Goal: Task Accomplishment & Management: Complete application form

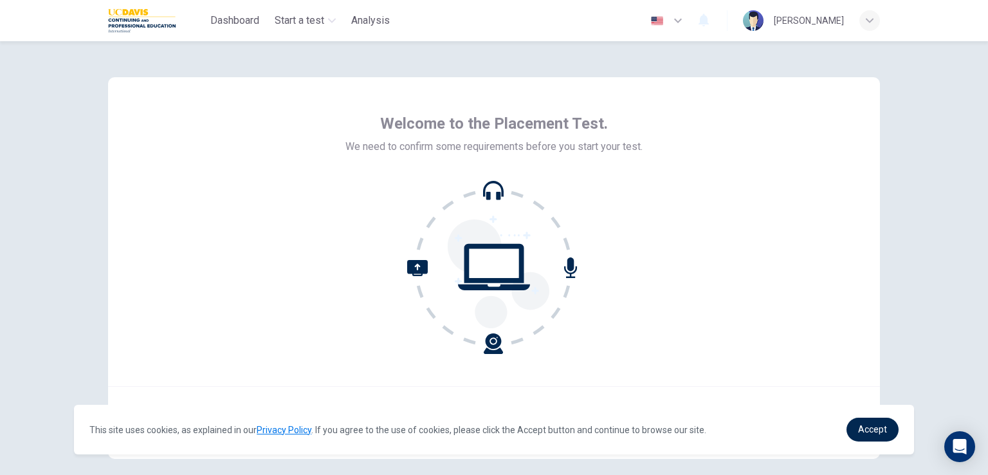
scroll to position [61, 0]
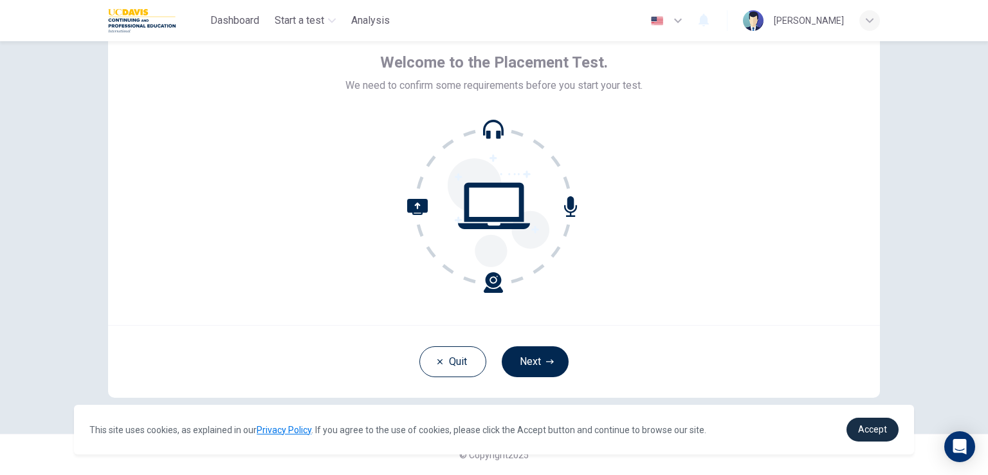
click at [865, 434] on span "Accept" at bounding box center [872, 429] width 29 height 10
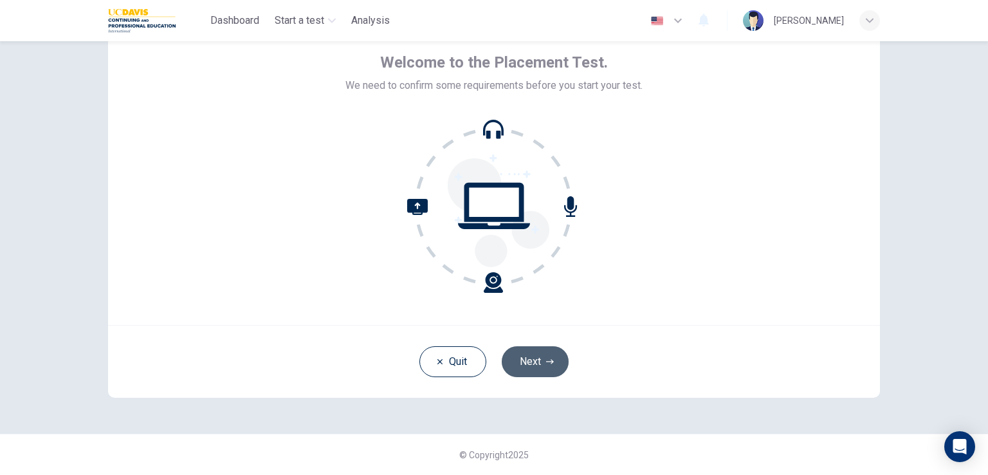
click at [531, 363] on button "Next" at bounding box center [535, 361] width 67 height 31
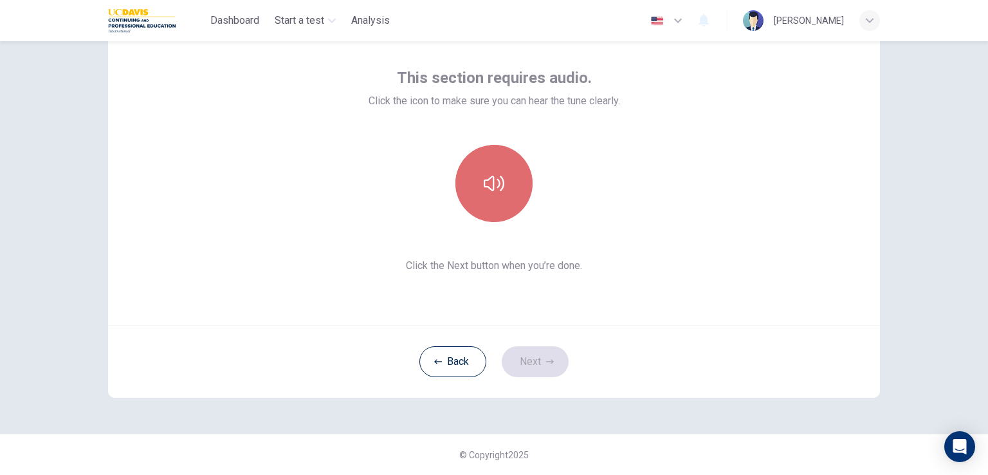
click at [500, 187] on icon "button" at bounding box center [494, 183] width 21 height 21
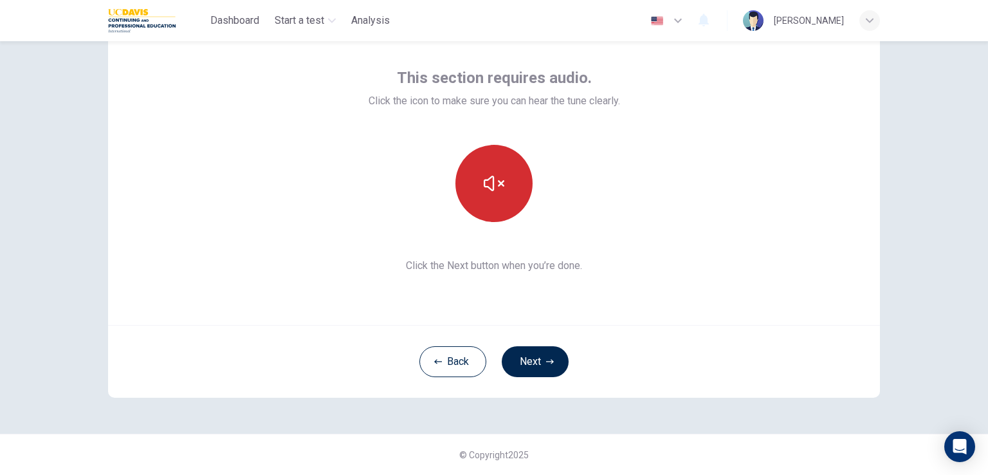
click at [497, 186] on icon "button" at bounding box center [494, 183] width 21 height 21
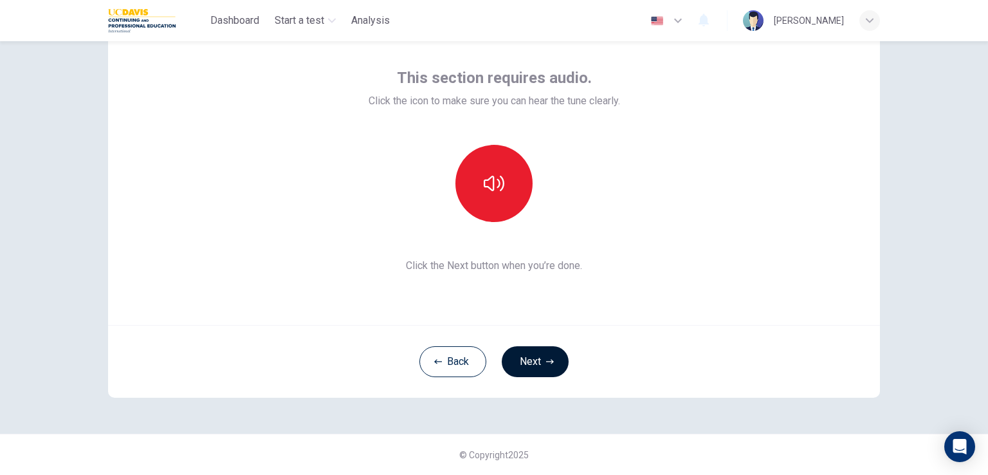
click at [546, 362] on icon "button" at bounding box center [550, 362] width 8 height 8
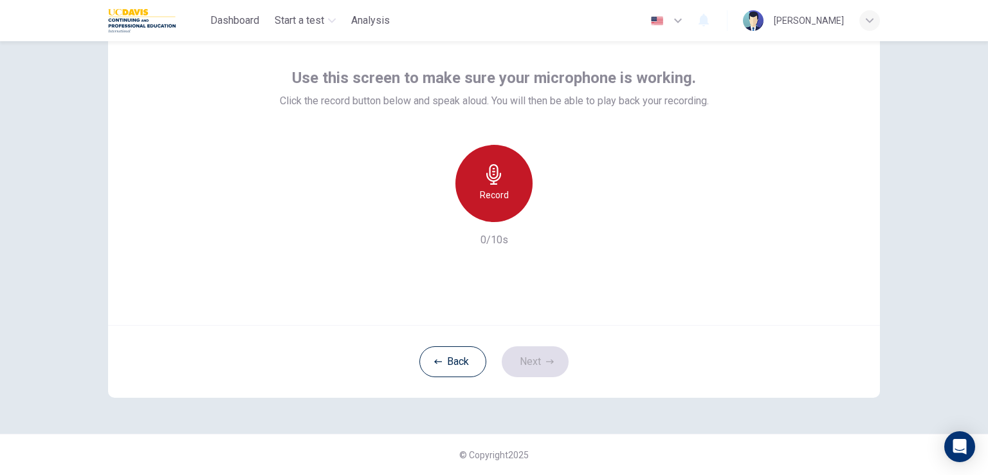
click at [486, 179] on icon "button" at bounding box center [493, 174] width 15 height 21
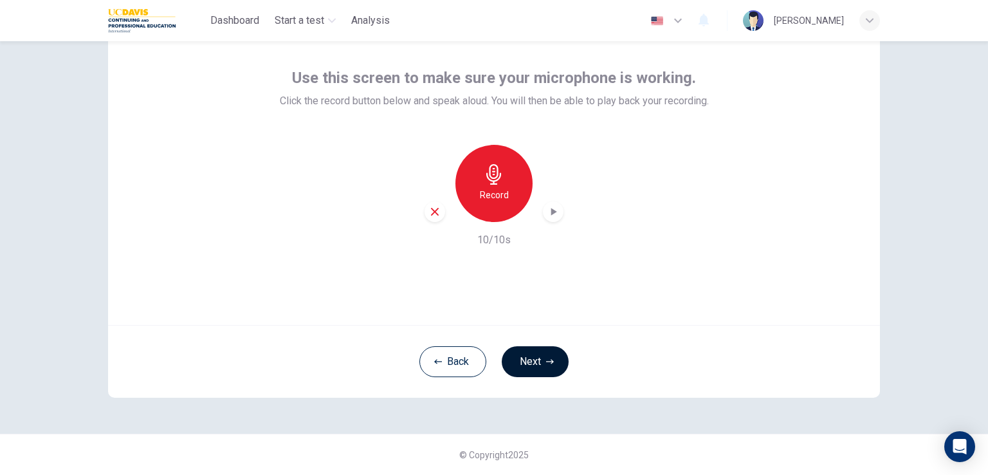
click at [527, 360] on button "Next" at bounding box center [535, 361] width 67 height 31
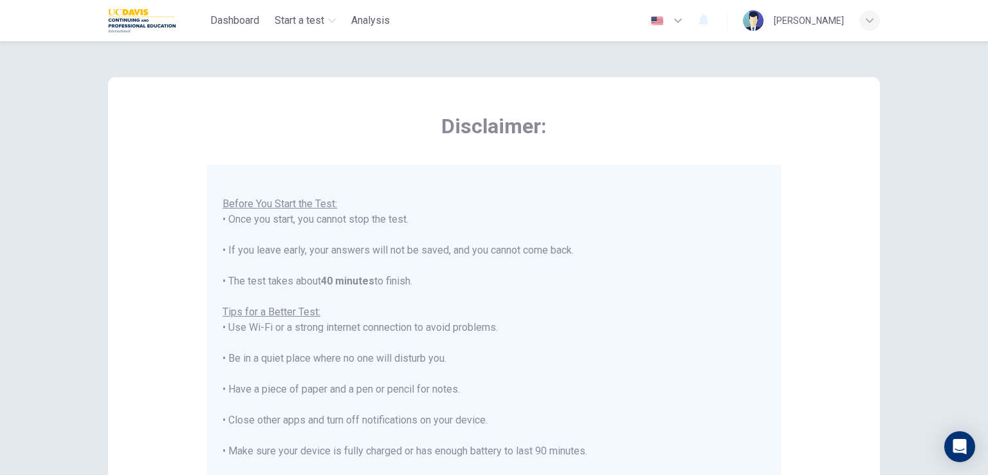
scroll to position [241, 0]
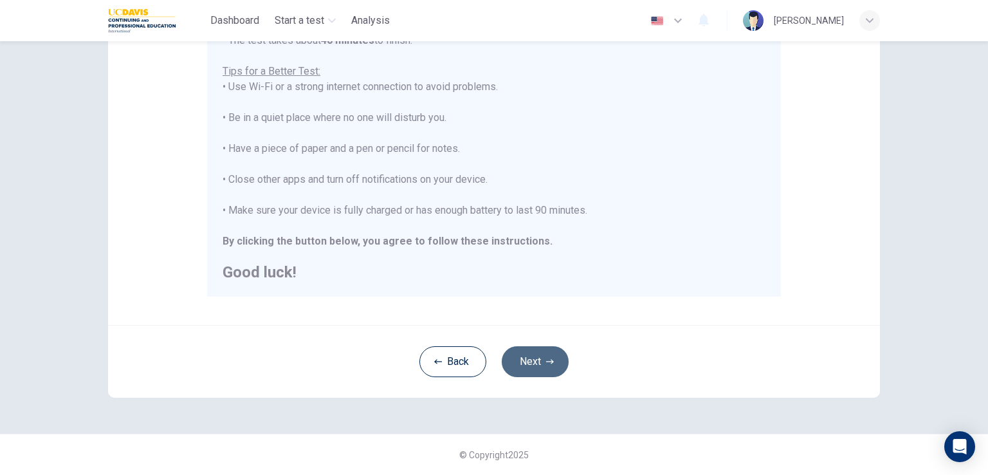
click at [530, 360] on button "Next" at bounding box center [535, 361] width 67 height 31
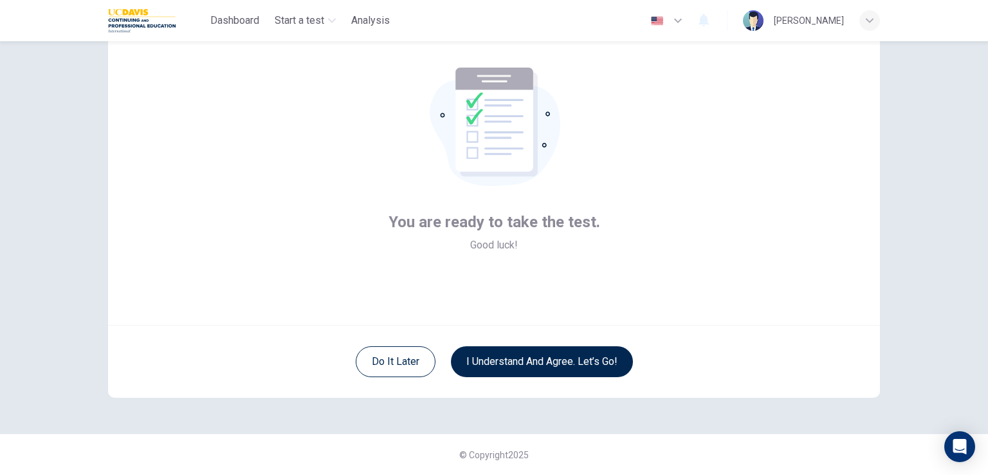
click at [530, 360] on button "I understand and agree. Let’s go!" at bounding box center [542, 361] width 182 height 31
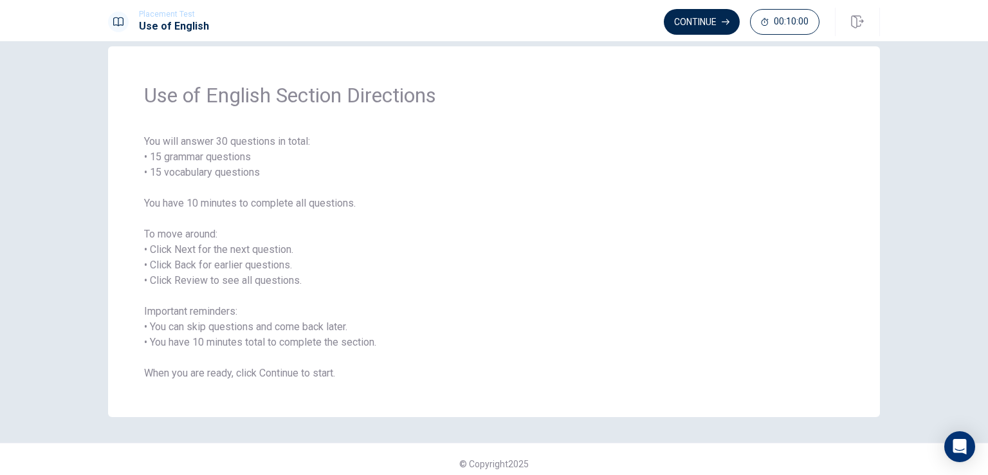
scroll to position [30, 0]
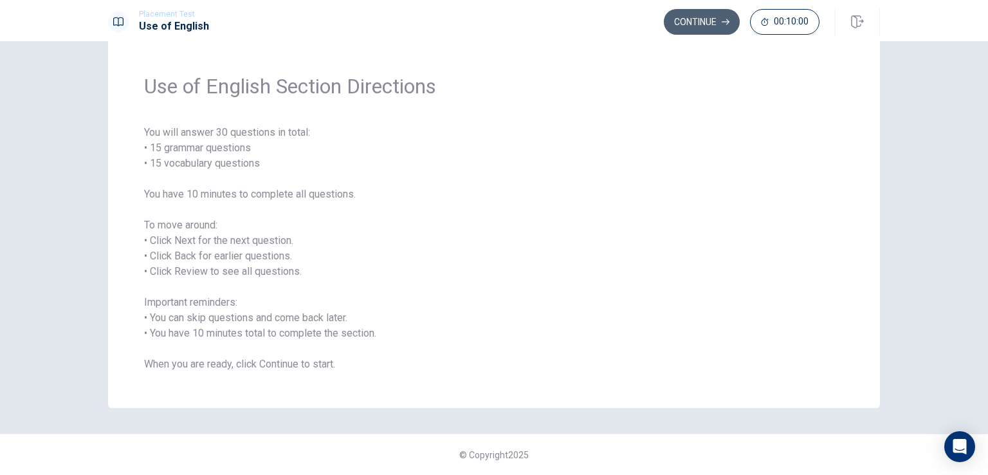
click at [711, 27] on button "Continue" at bounding box center [702, 22] width 76 height 26
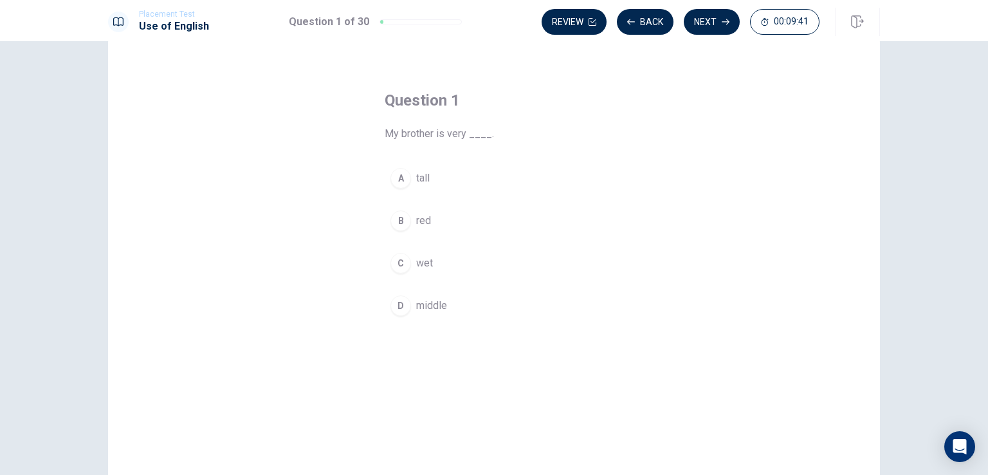
click at [425, 177] on span "tall" at bounding box center [423, 177] width 14 height 15
click at [423, 187] on button "A tall" at bounding box center [494, 178] width 219 height 32
drag, startPoint x: 399, startPoint y: 176, endPoint x: 473, endPoint y: 129, distance: 87.4
click at [473, 129] on div "Question 1 My brother is very ____. A tall B red C wet D middle" at bounding box center [494, 205] width 270 height 273
click at [403, 173] on div "A" at bounding box center [400, 178] width 21 height 21
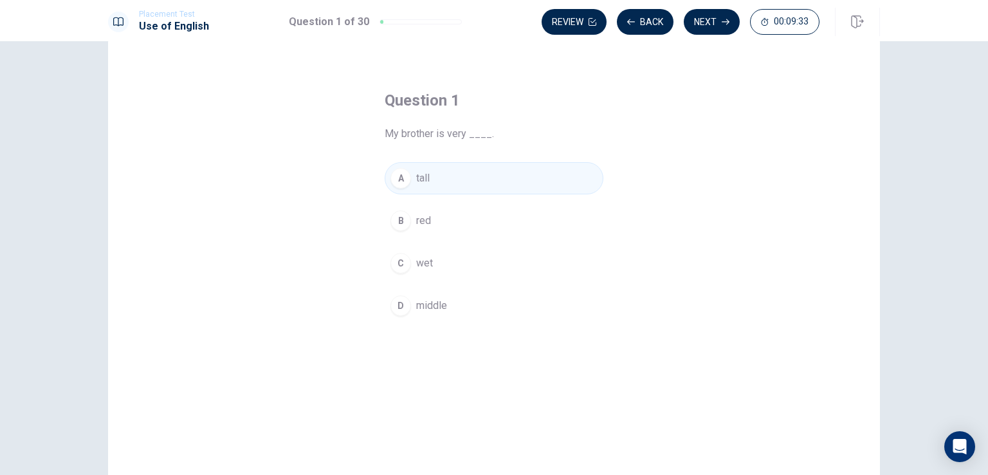
click at [403, 173] on div "A" at bounding box center [400, 178] width 21 height 21
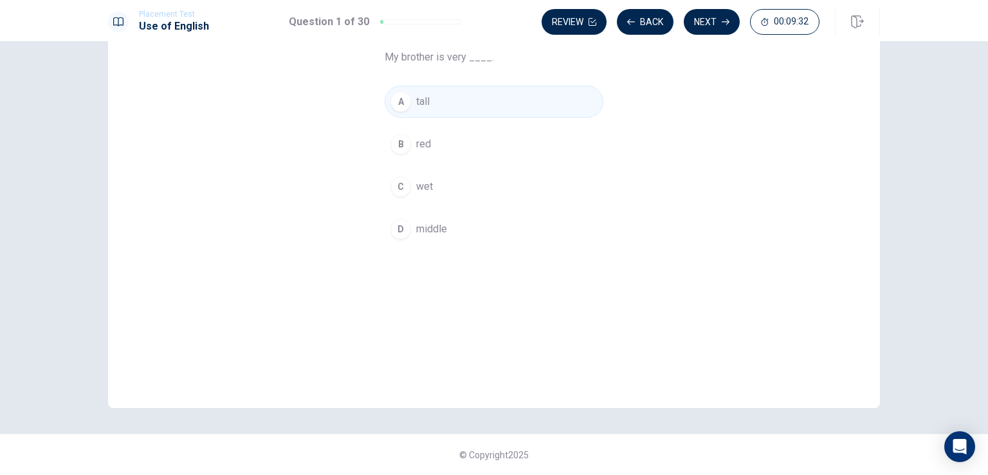
scroll to position [0, 0]
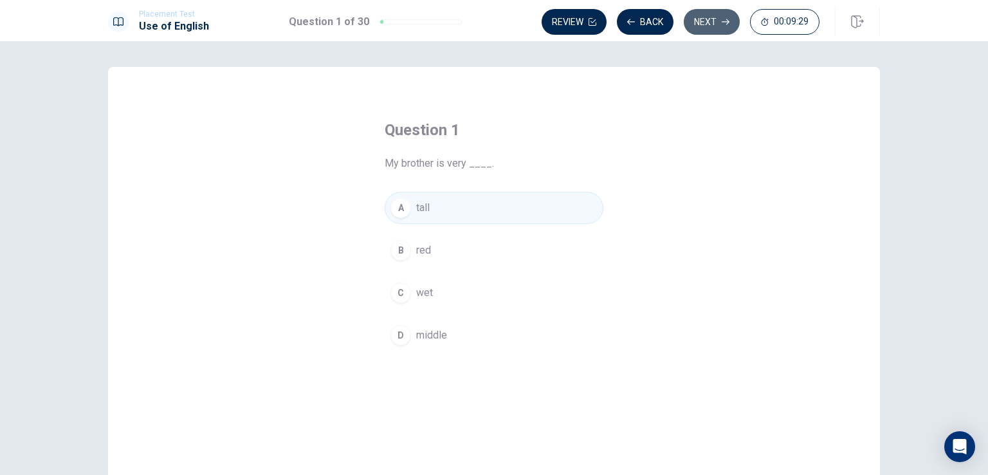
click at [703, 22] on button "Next" at bounding box center [712, 22] width 56 height 26
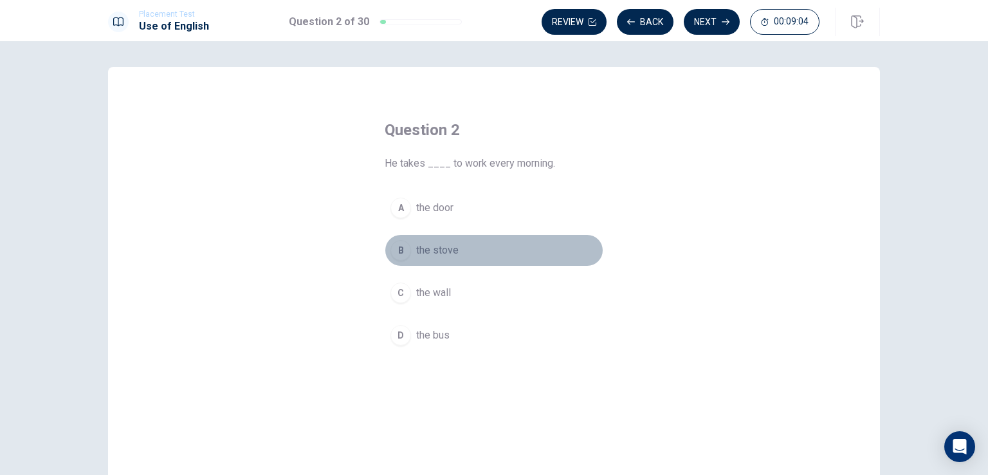
click at [443, 252] on span "the stove" at bounding box center [437, 250] width 42 height 15
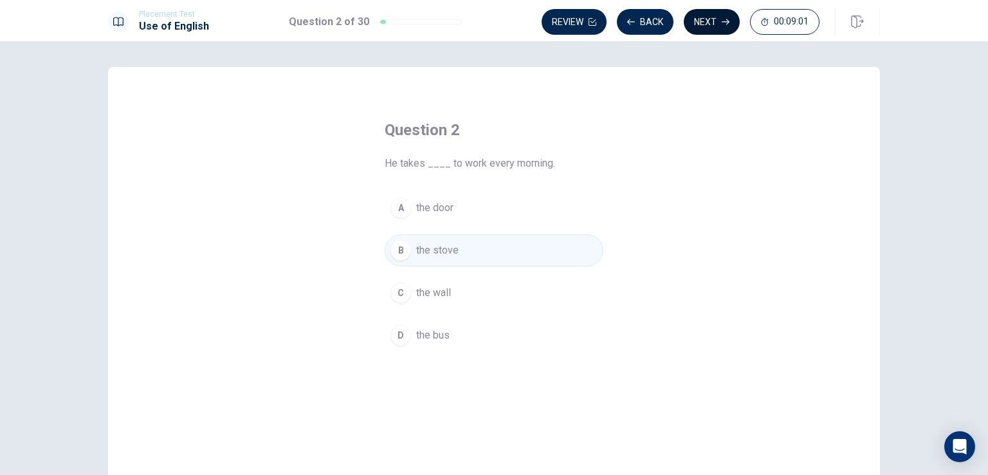
click at [709, 30] on button "Next" at bounding box center [712, 22] width 56 height 26
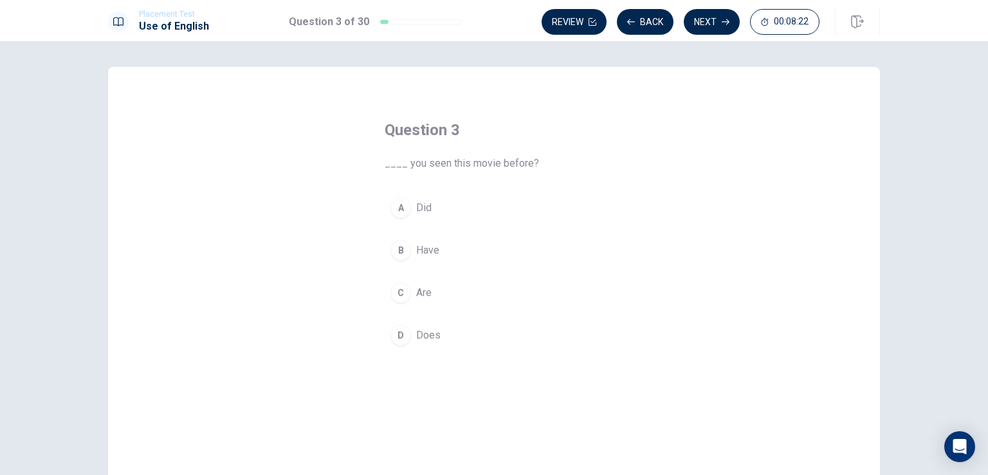
click at [420, 206] on span "Did" at bounding box center [423, 207] width 15 height 15
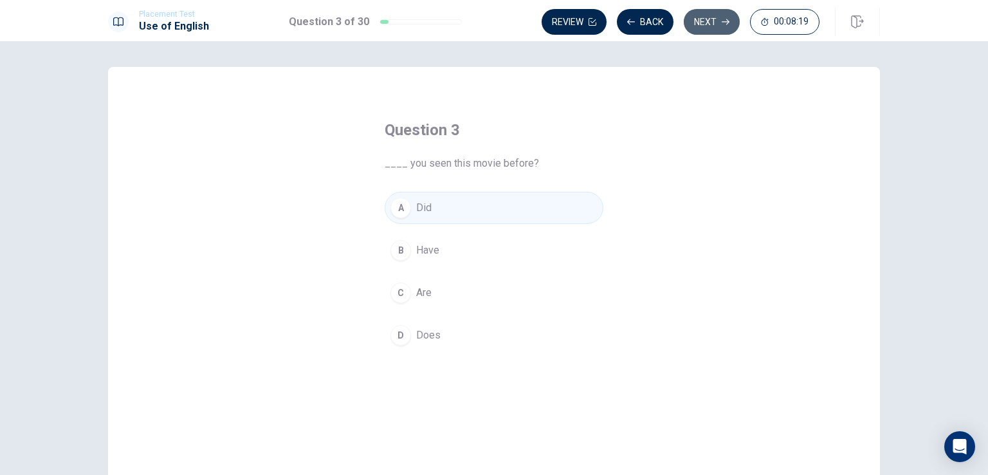
click at [726, 21] on icon "button" at bounding box center [726, 22] width 8 height 8
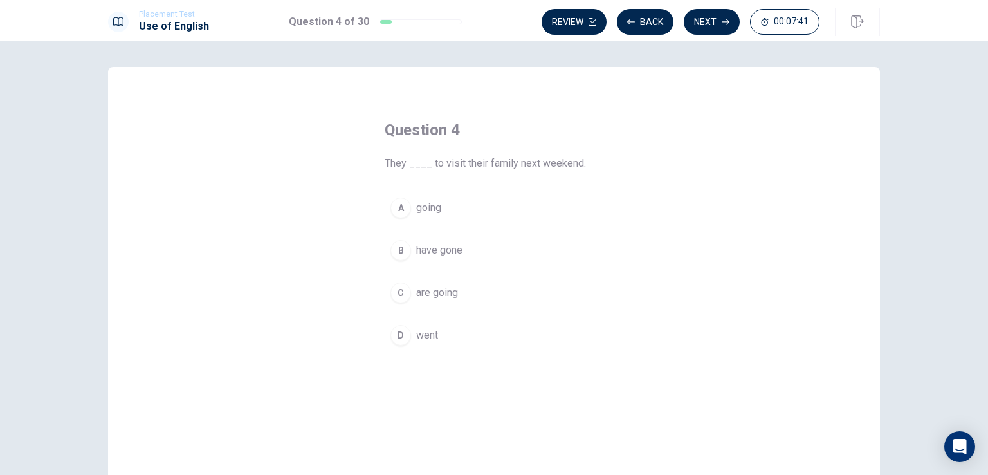
click at [433, 286] on span "are going" at bounding box center [437, 292] width 42 height 15
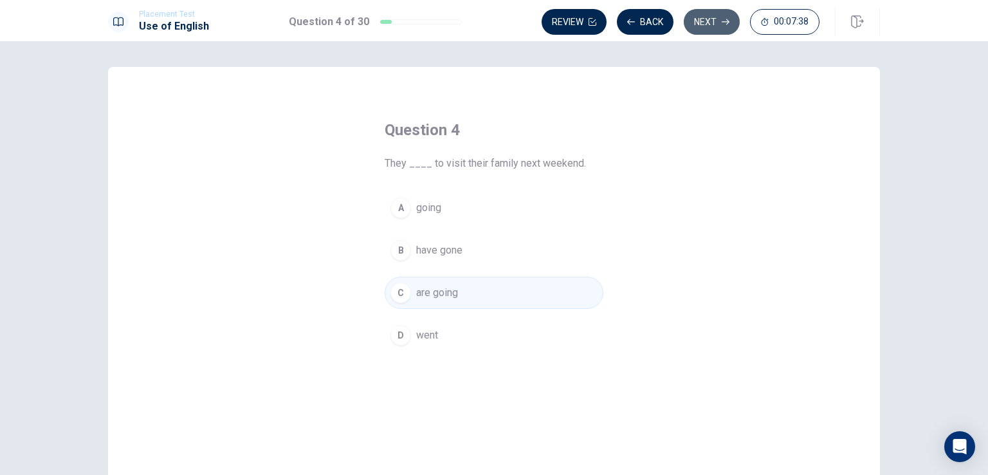
click at [720, 19] on button "Next" at bounding box center [712, 22] width 56 height 26
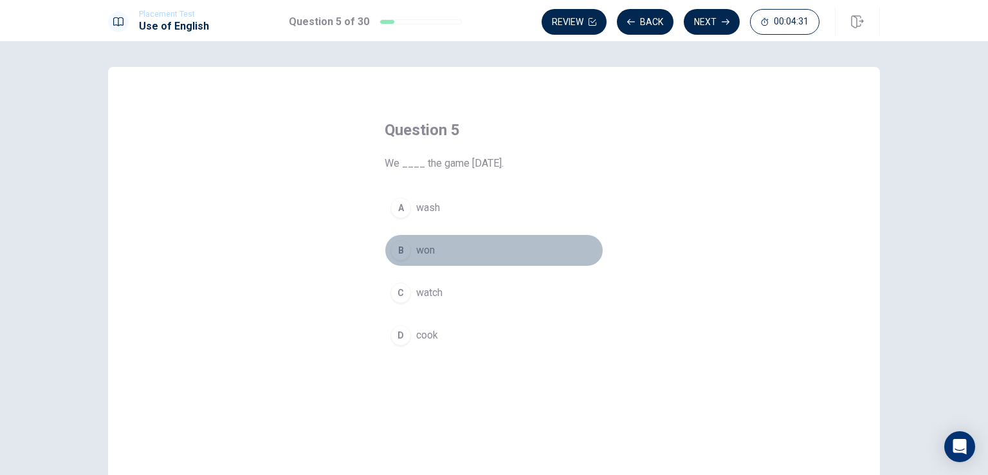
click at [421, 252] on span "won" at bounding box center [425, 250] width 19 height 15
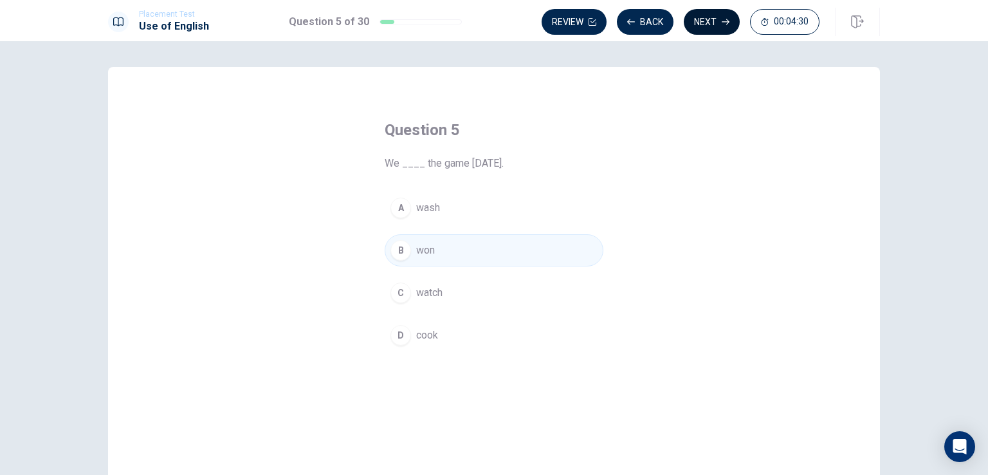
click at [715, 26] on button "Next" at bounding box center [712, 22] width 56 height 26
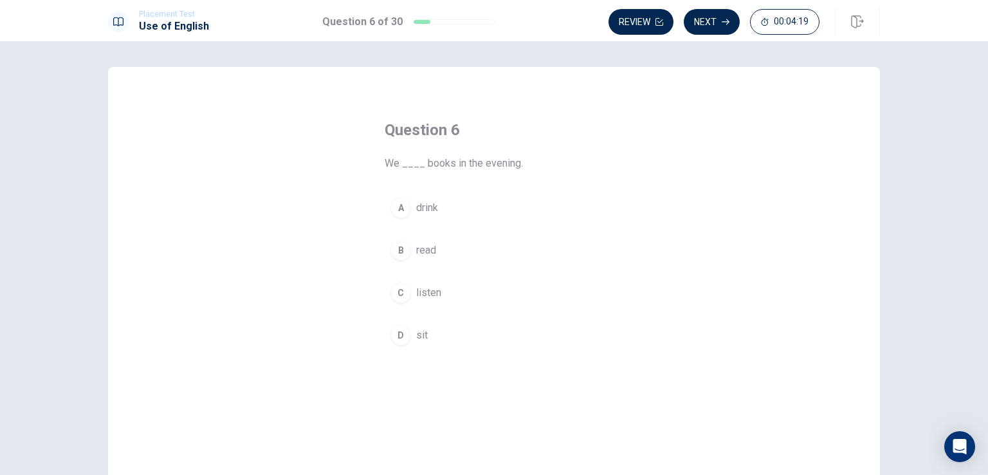
click at [417, 255] on span "read" at bounding box center [426, 250] width 20 height 15
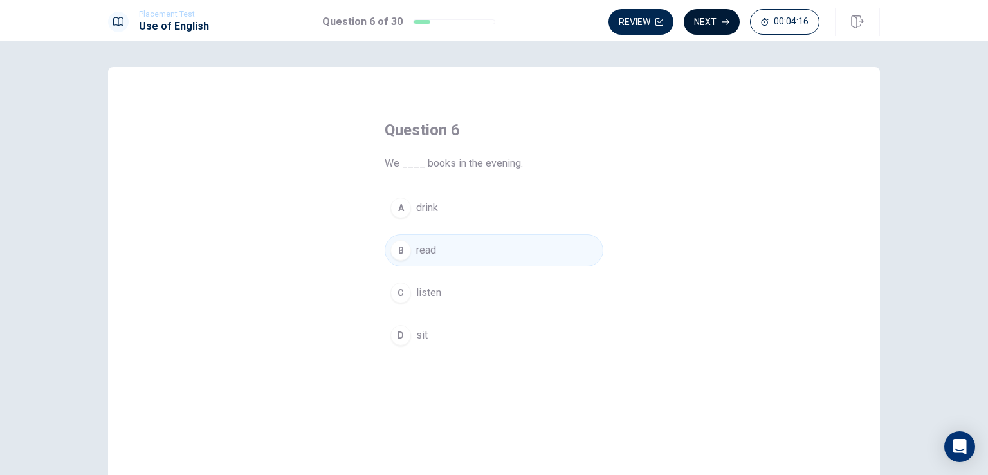
click at [715, 16] on button "Next" at bounding box center [712, 22] width 56 height 26
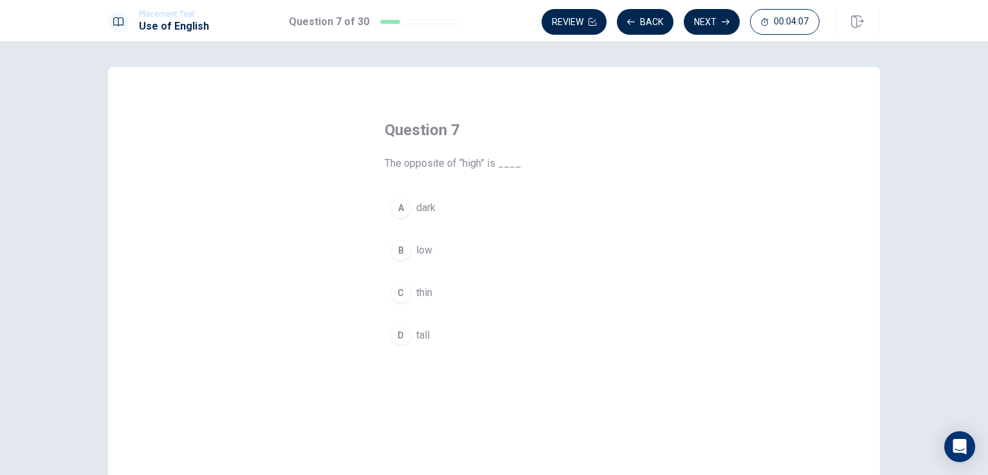
click at [417, 207] on span "dark" at bounding box center [425, 207] width 19 height 15
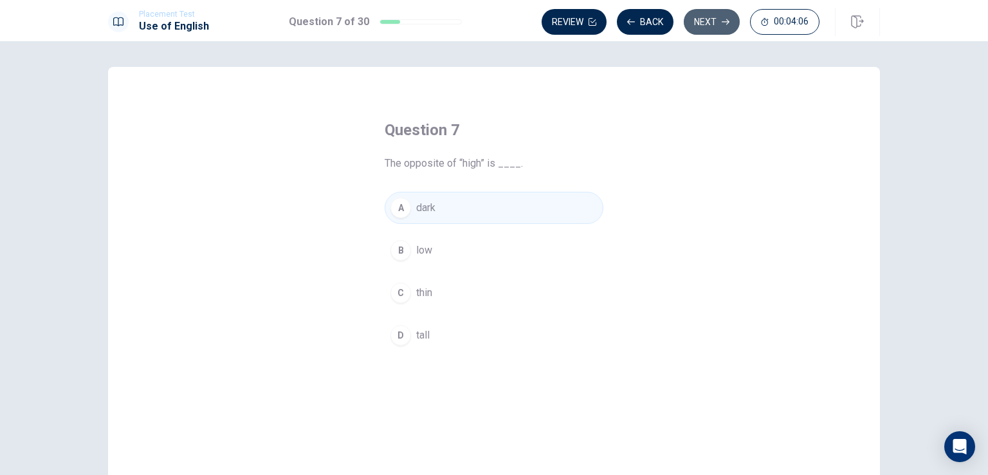
click at [704, 30] on button "Next" at bounding box center [712, 22] width 56 height 26
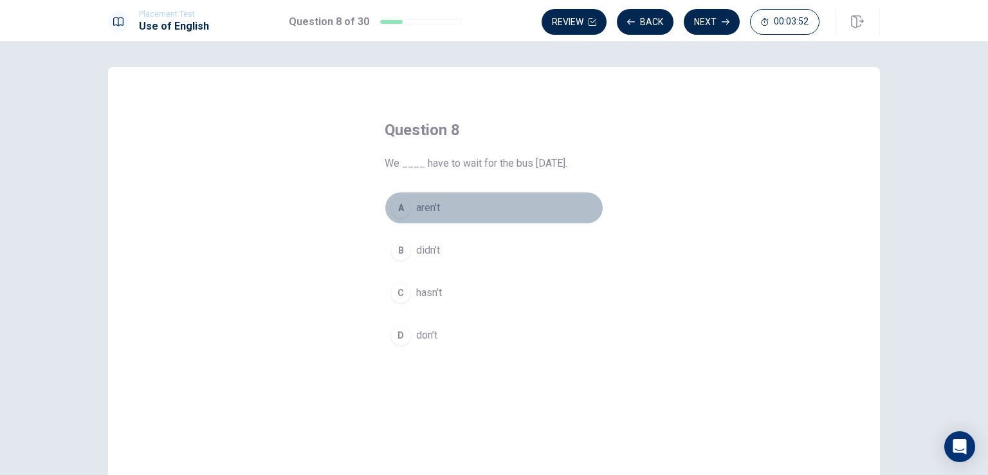
click at [435, 213] on span "aren’t" at bounding box center [428, 207] width 24 height 15
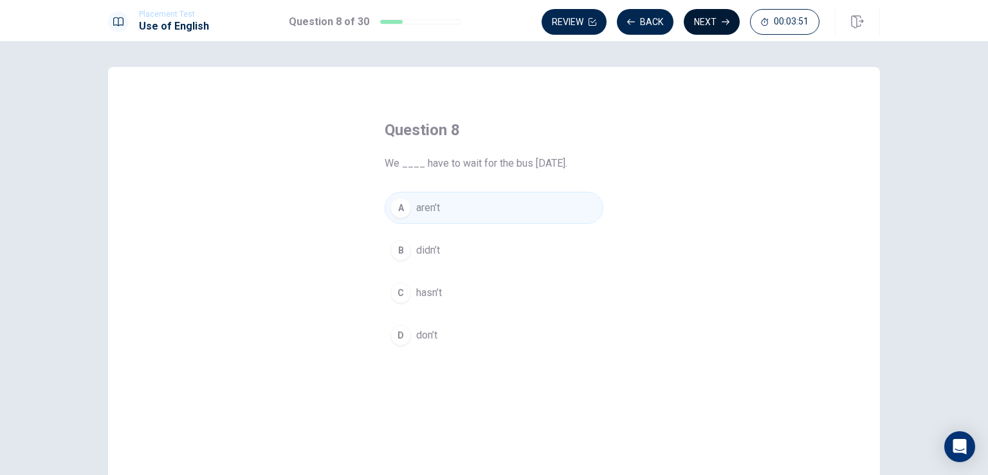
click at [706, 29] on button "Next" at bounding box center [712, 22] width 56 height 26
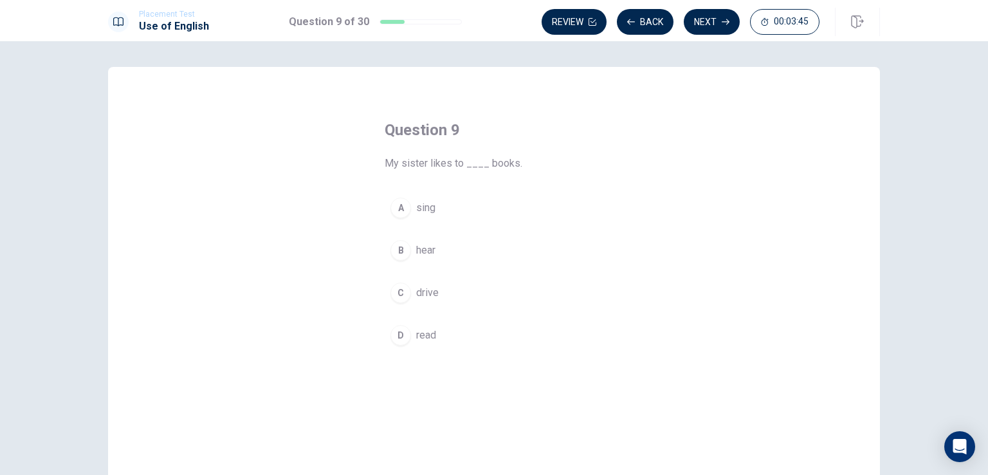
click at [403, 340] on div "D" at bounding box center [400, 335] width 21 height 21
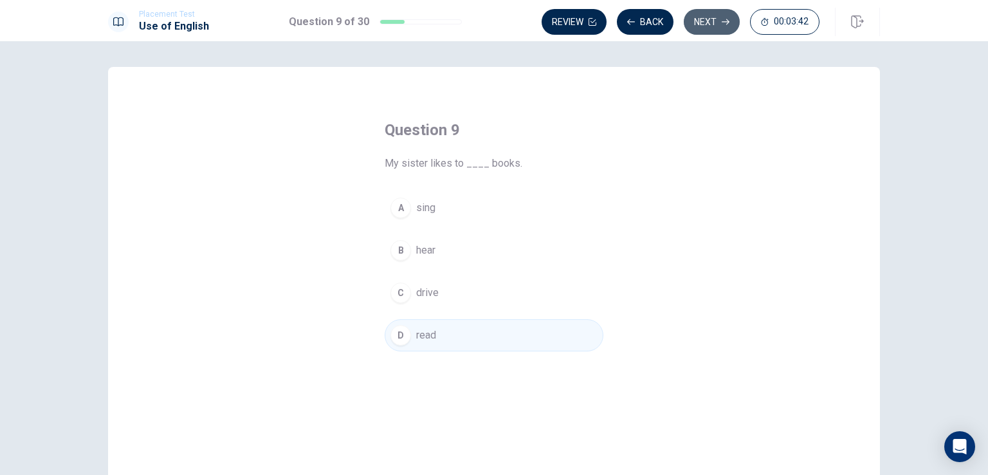
click at [707, 28] on button "Next" at bounding box center [712, 22] width 56 height 26
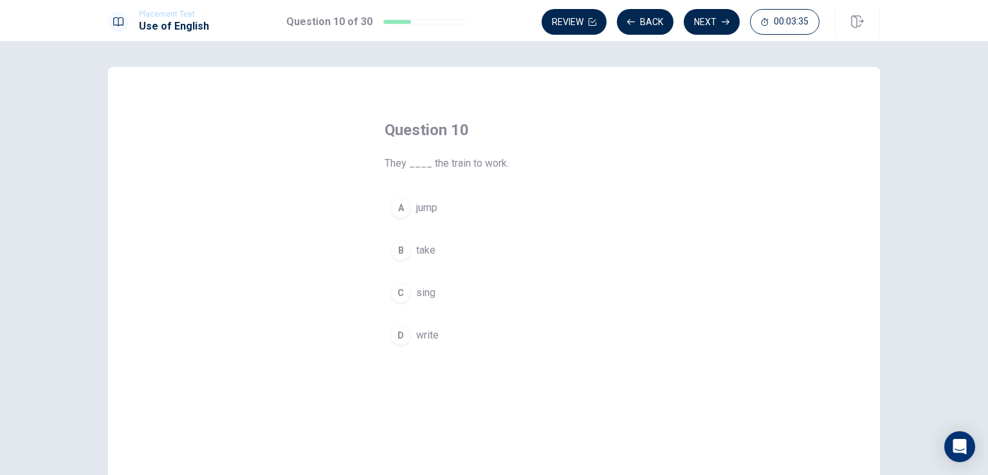
click at [416, 213] on span "jump" at bounding box center [426, 207] width 21 height 15
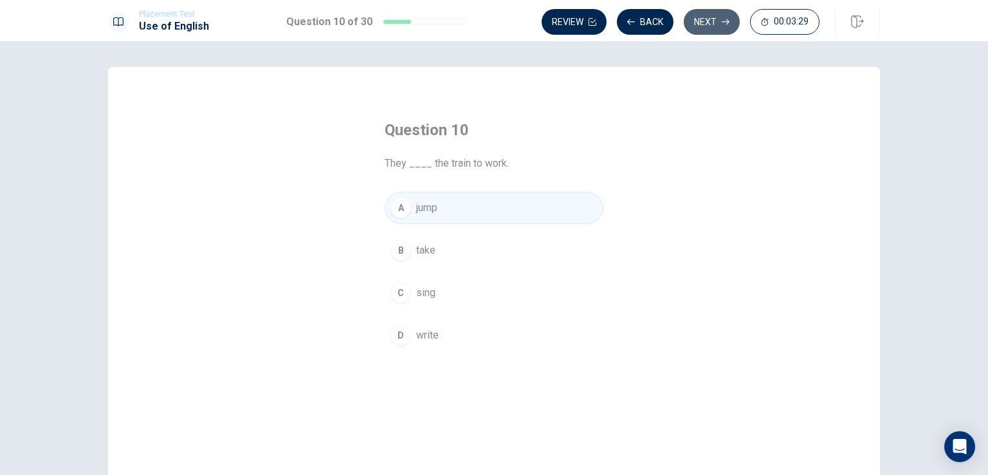
click at [711, 23] on button "Next" at bounding box center [712, 22] width 56 height 26
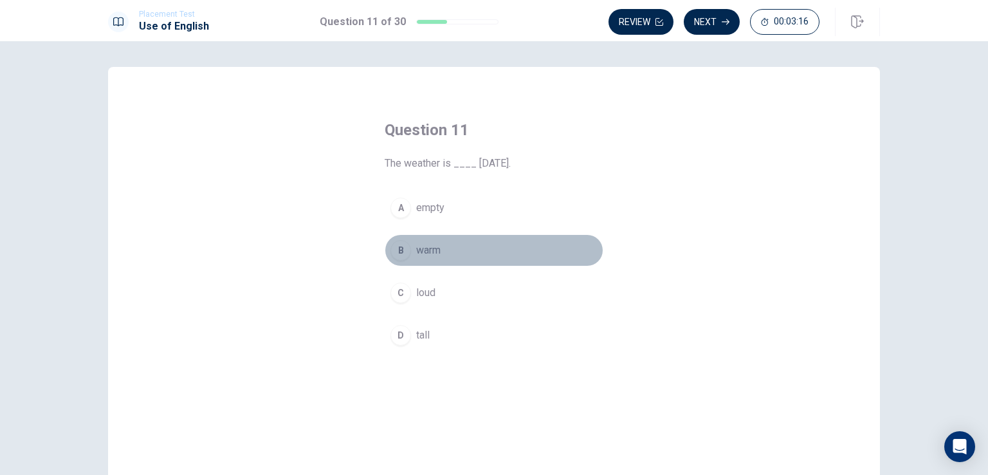
click at [418, 252] on span "warm" at bounding box center [428, 250] width 24 height 15
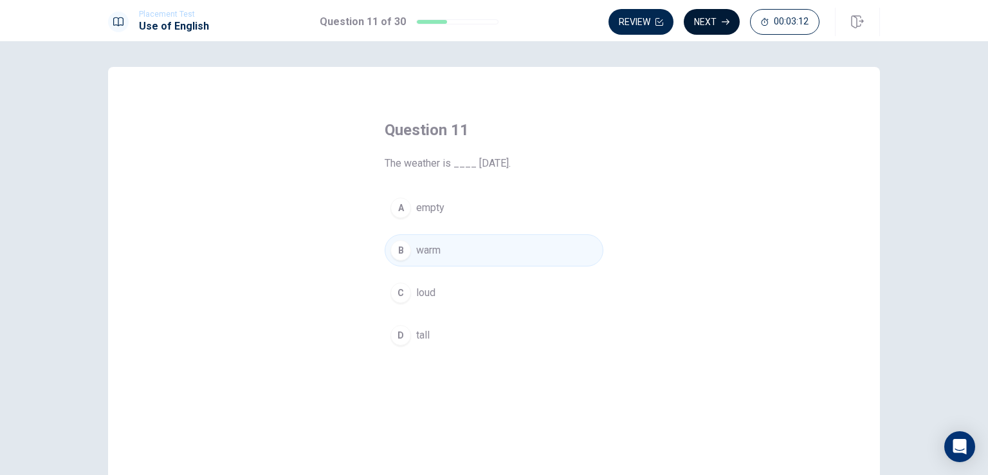
click at [719, 21] on button "Next" at bounding box center [712, 22] width 56 height 26
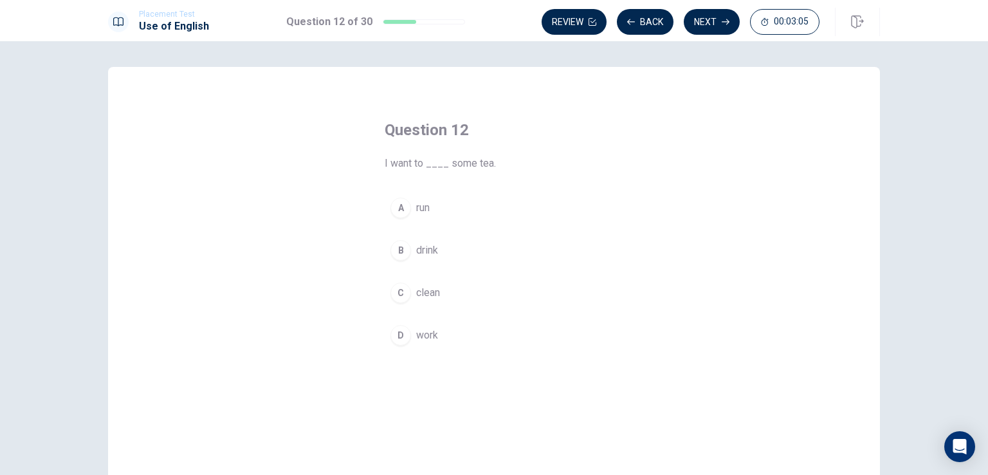
click at [413, 259] on button "B drink" at bounding box center [494, 250] width 219 height 32
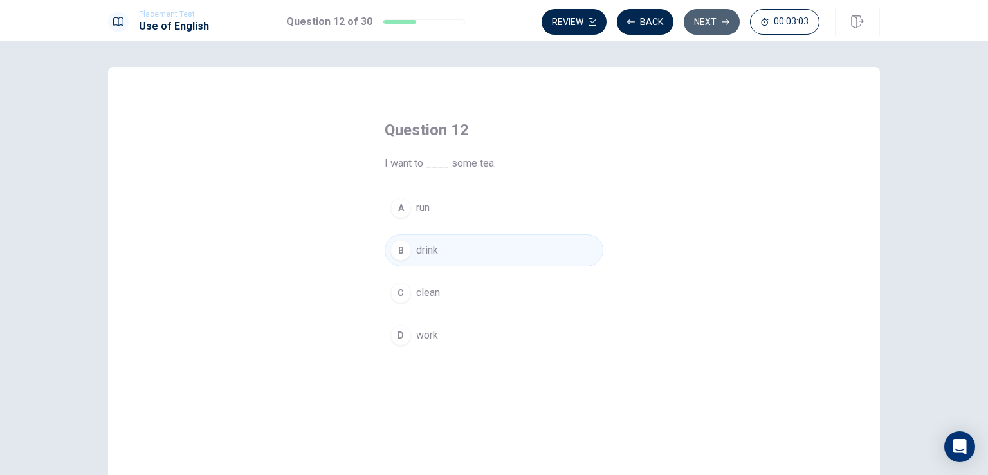
click at [725, 25] on icon "button" at bounding box center [726, 22] width 8 height 8
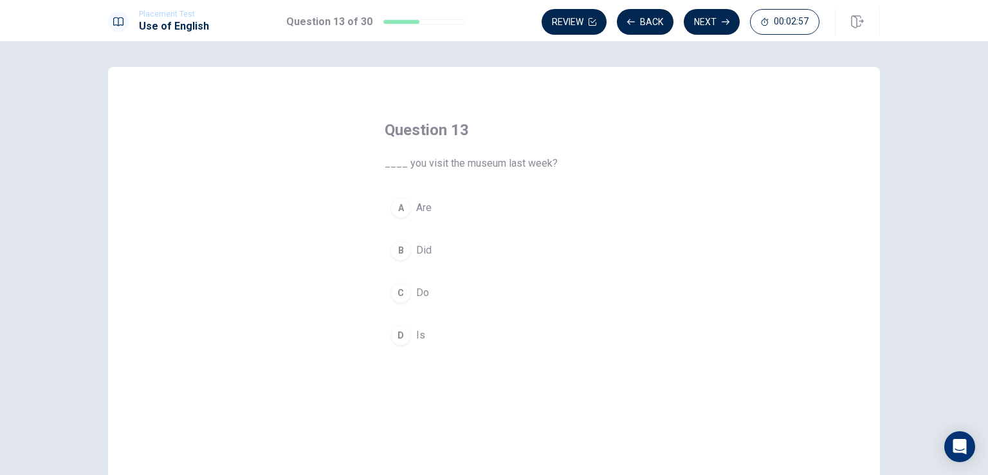
click at [423, 248] on span "Did" at bounding box center [423, 250] width 15 height 15
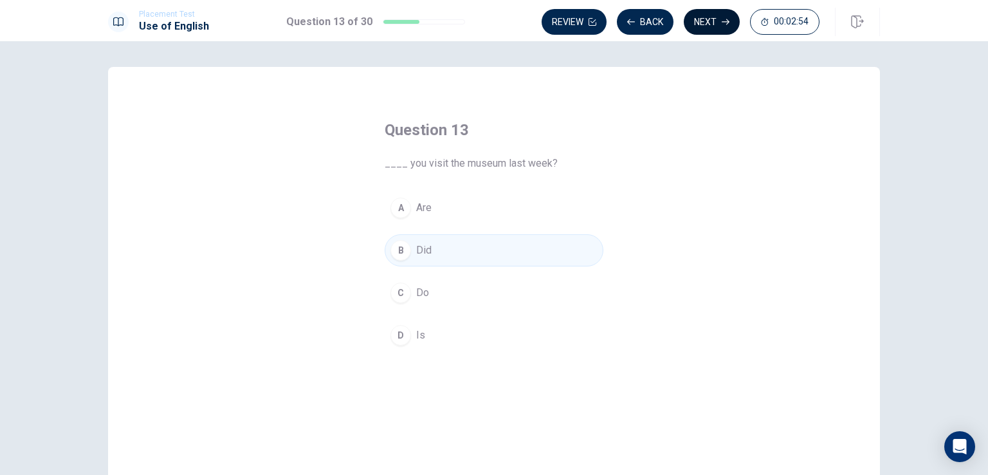
click at [712, 17] on button "Next" at bounding box center [712, 22] width 56 height 26
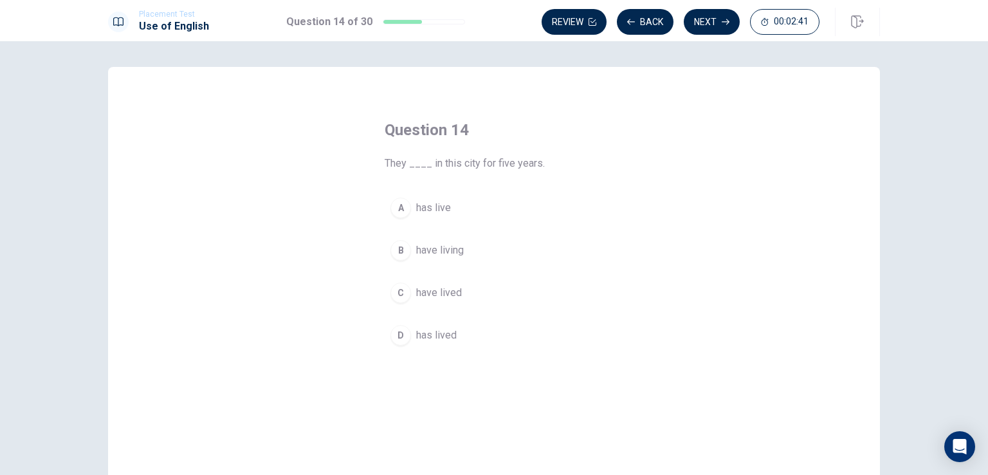
click at [426, 259] on button "B have living" at bounding box center [494, 250] width 219 height 32
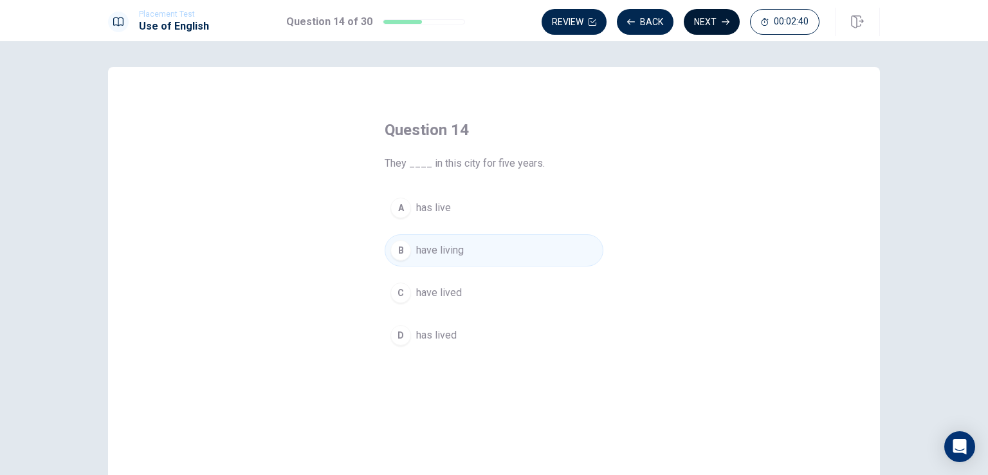
click at [695, 25] on button "Next" at bounding box center [712, 22] width 56 height 26
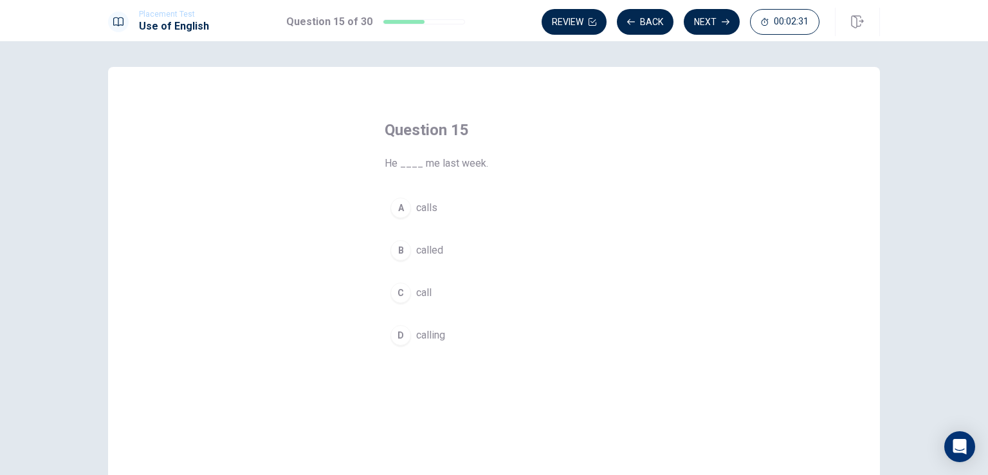
click at [417, 245] on span "called" at bounding box center [429, 250] width 27 height 15
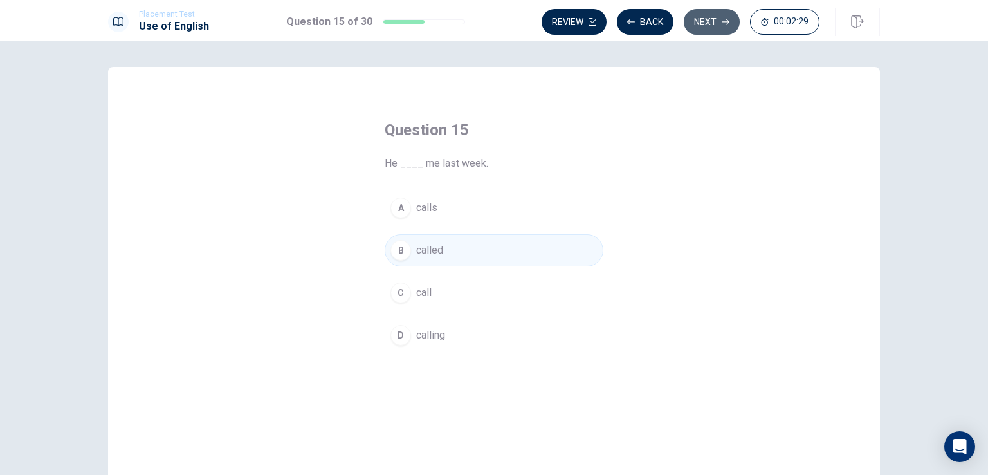
click at [710, 23] on button "Next" at bounding box center [712, 22] width 56 height 26
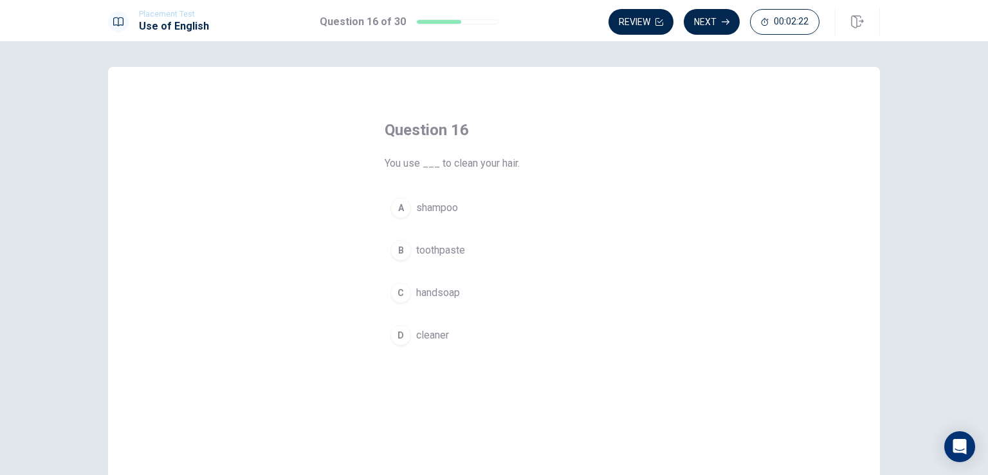
click at [432, 208] on span "shampoo" at bounding box center [437, 207] width 42 height 15
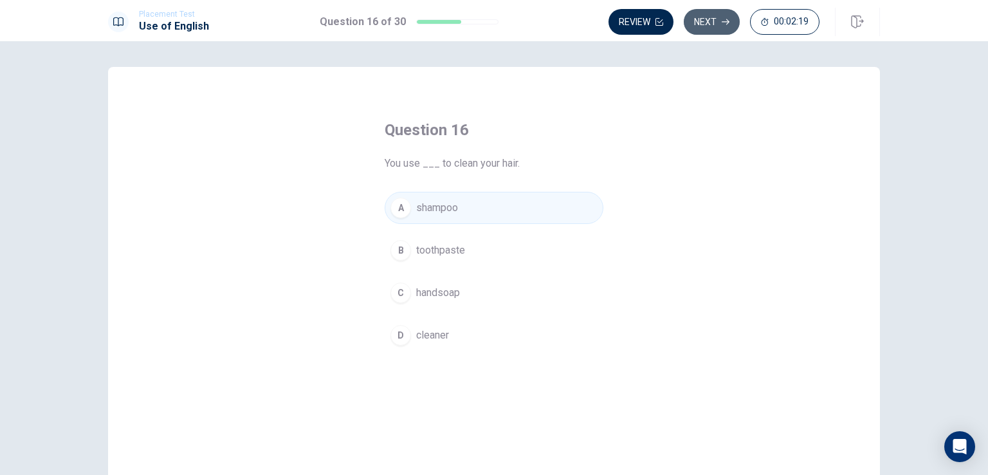
click at [710, 24] on button "Next" at bounding box center [712, 22] width 56 height 26
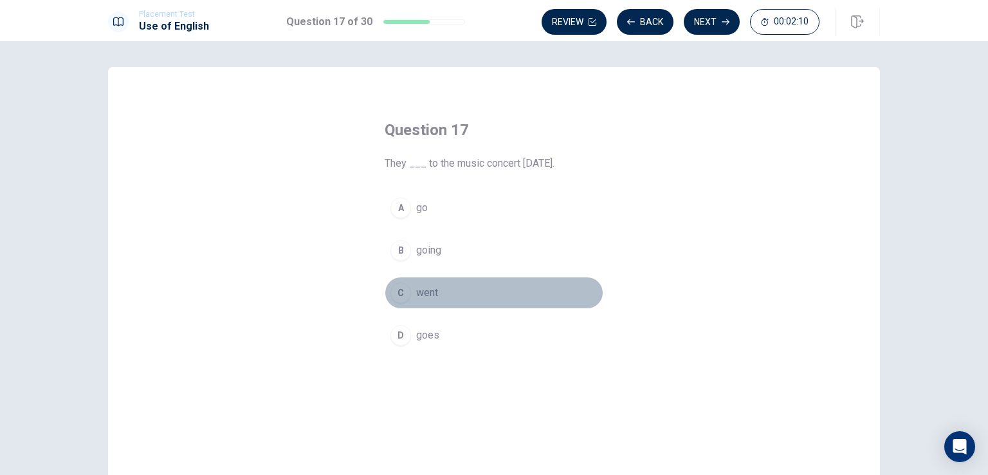
click at [407, 291] on button "C went" at bounding box center [494, 293] width 219 height 32
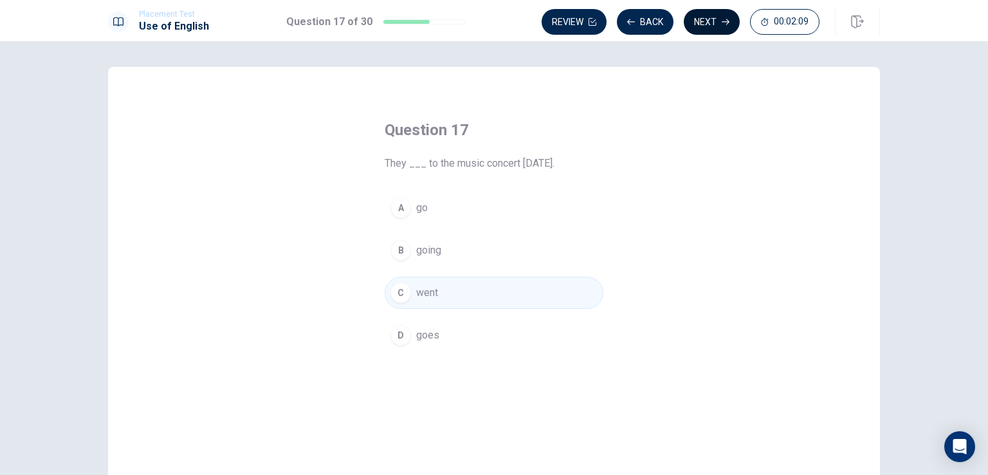
click at [712, 20] on button "Next" at bounding box center [712, 22] width 56 height 26
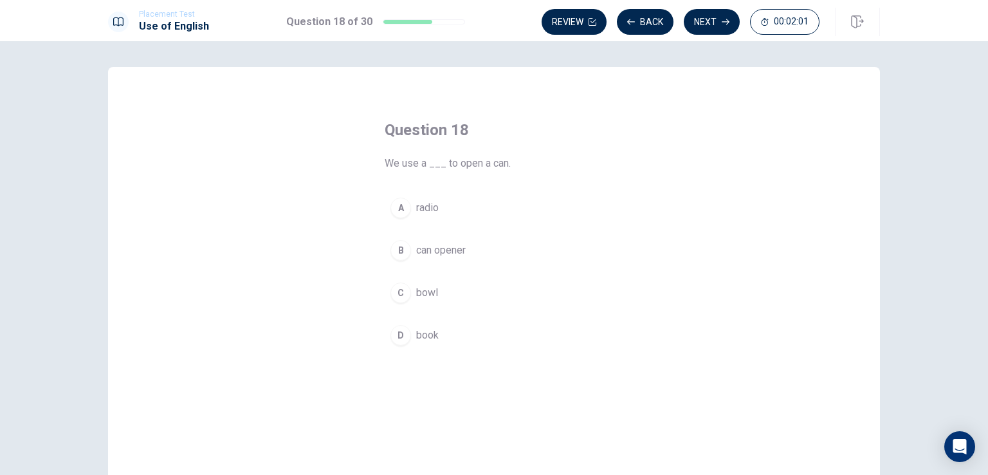
click at [425, 251] on span "can opener" at bounding box center [441, 250] width 50 height 15
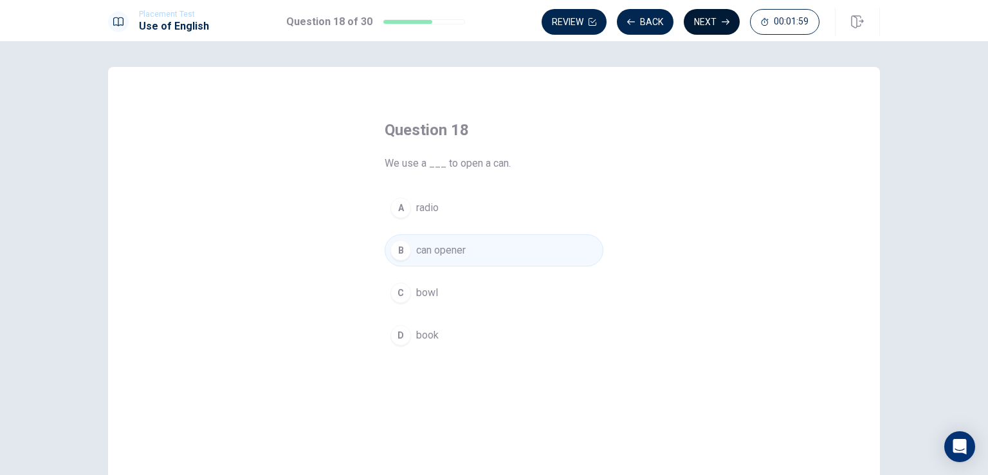
click at [722, 21] on icon "button" at bounding box center [726, 22] width 8 height 8
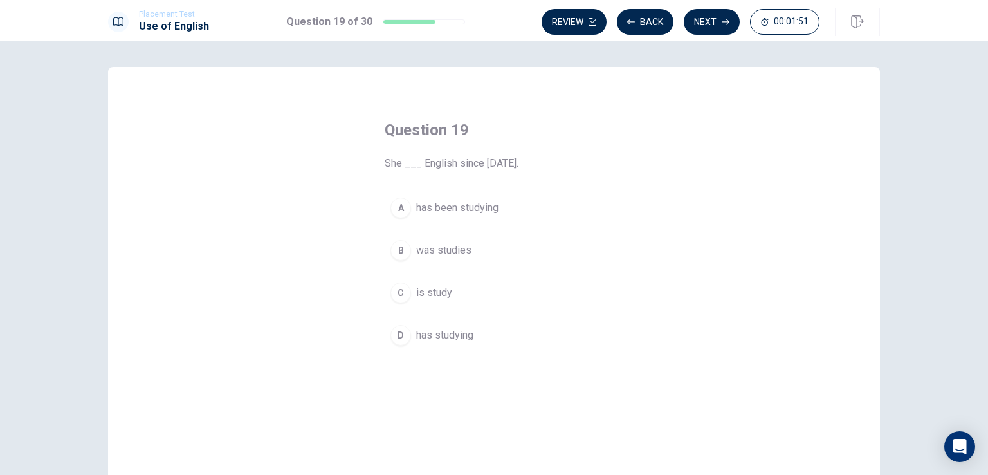
click at [466, 215] on span "has been studying" at bounding box center [457, 207] width 82 height 15
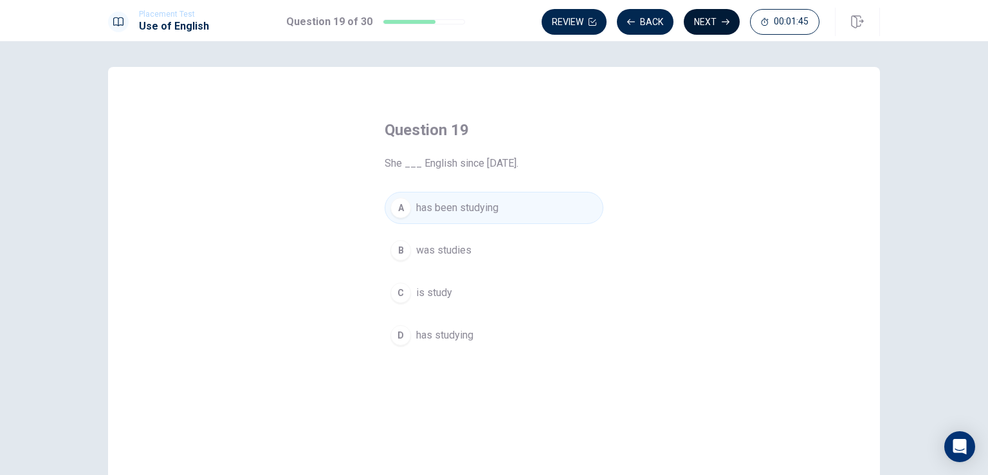
click at [729, 21] on icon "button" at bounding box center [726, 22] width 8 height 8
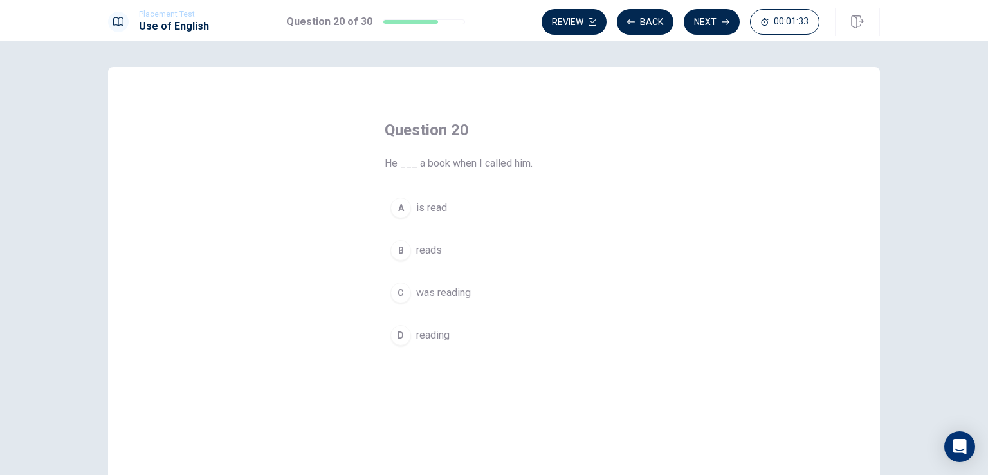
click at [425, 212] on span "is read" at bounding box center [431, 207] width 31 height 15
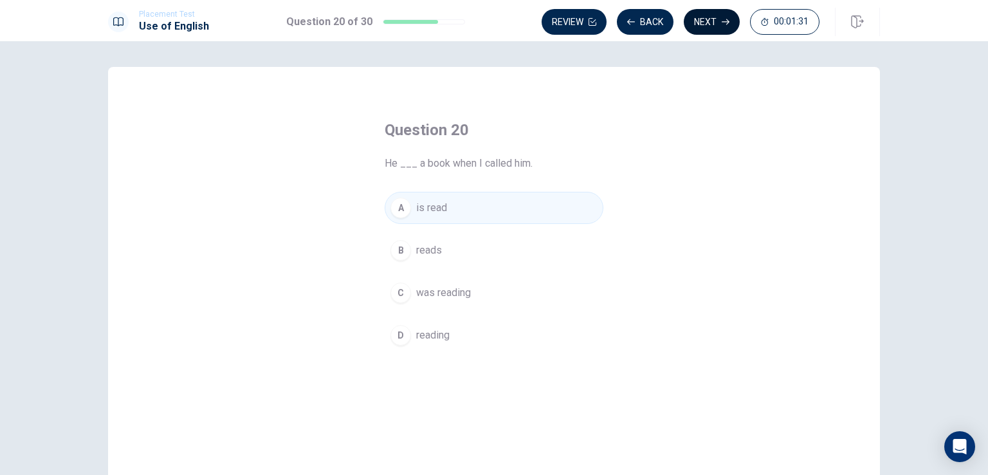
click at [720, 17] on button "Next" at bounding box center [712, 22] width 56 height 26
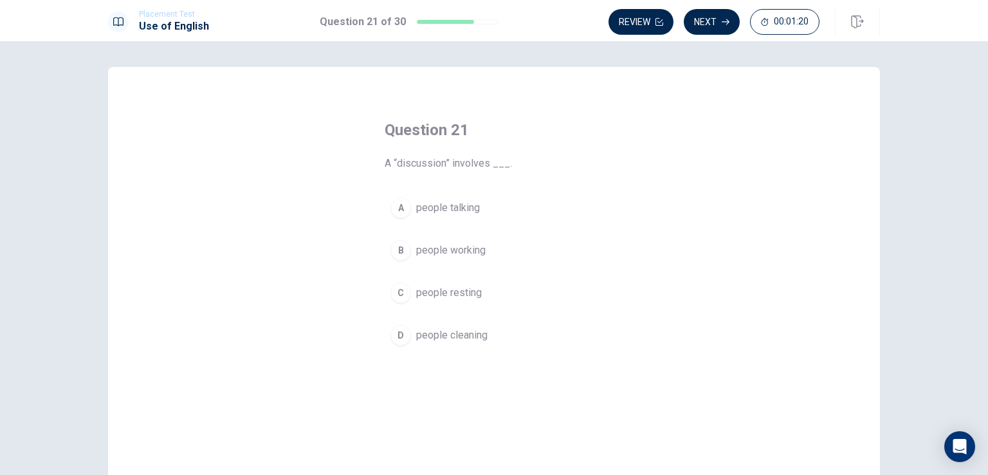
click at [440, 210] on span "people talking" at bounding box center [448, 207] width 64 height 15
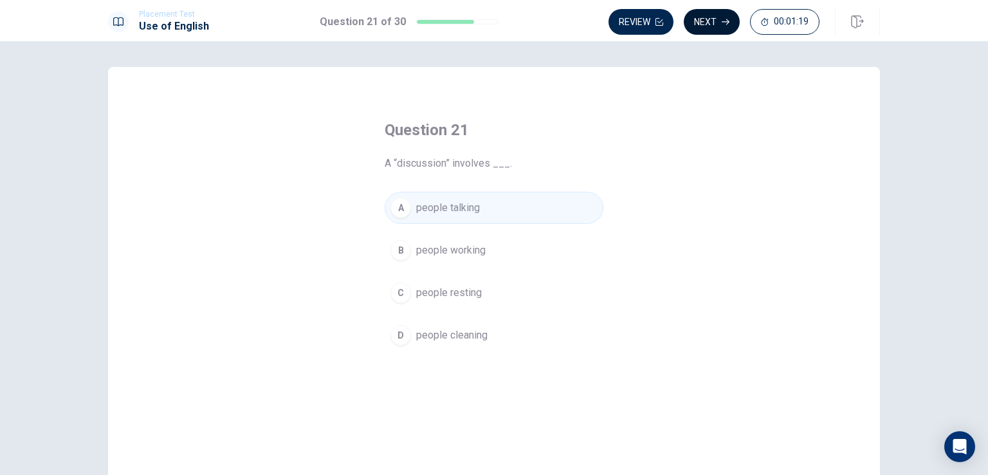
click at [718, 21] on button "Next" at bounding box center [712, 22] width 56 height 26
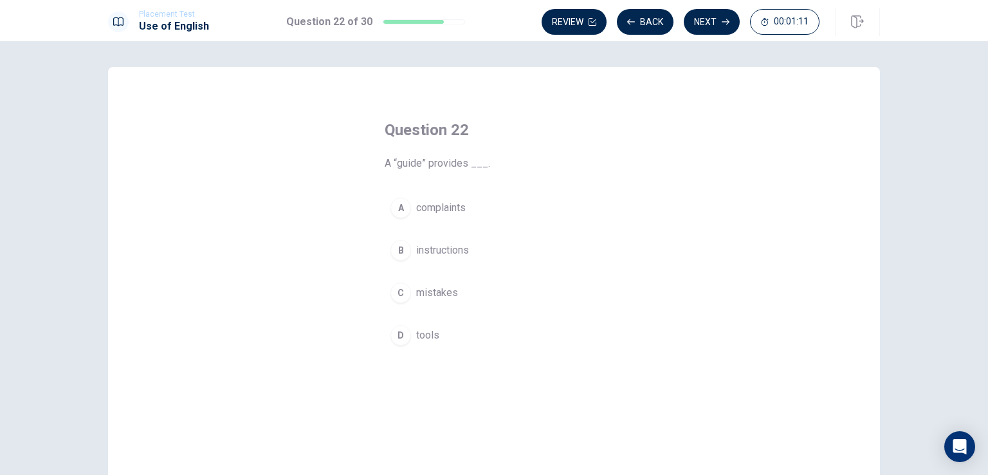
click at [438, 252] on span "instructions" at bounding box center [442, 250] width 53 height 15
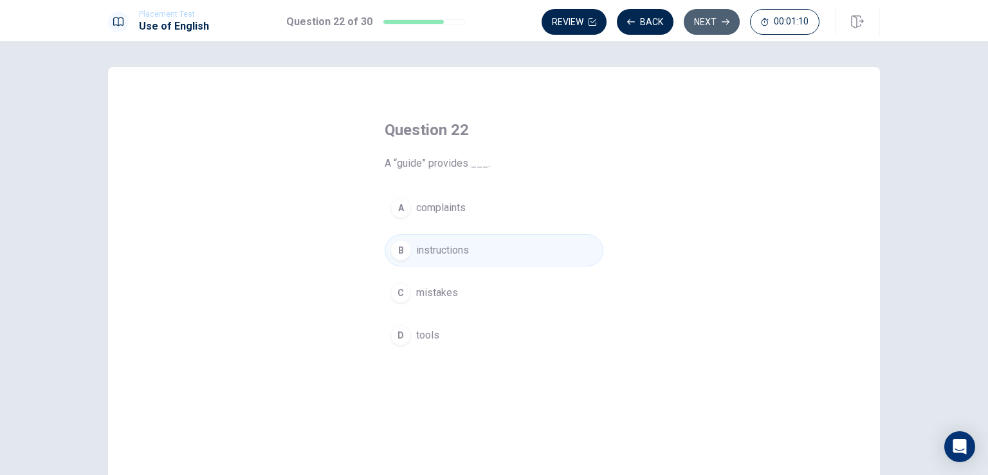
click at [724, 25] on icon "button" at bounding box center [726, 22] width 8 height 8
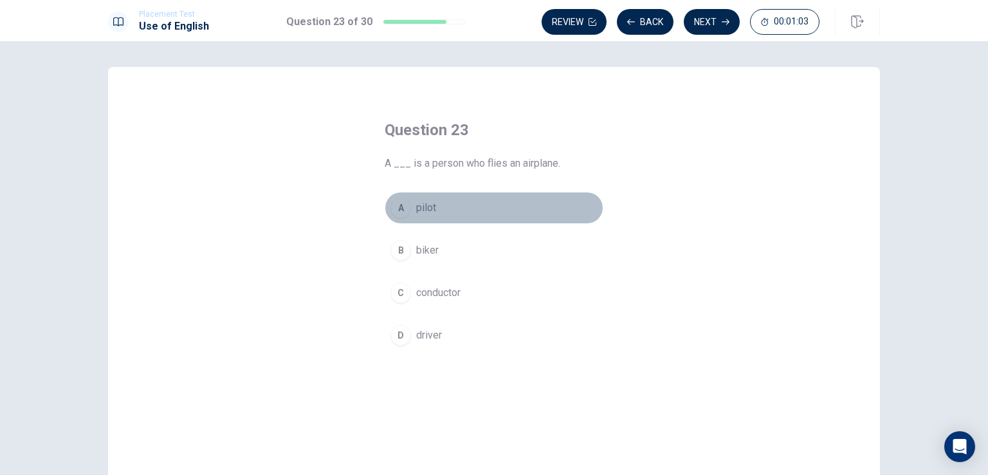
click at [419, 209] on span "pilot" at bounding box center [426, 207] width 20 height 15
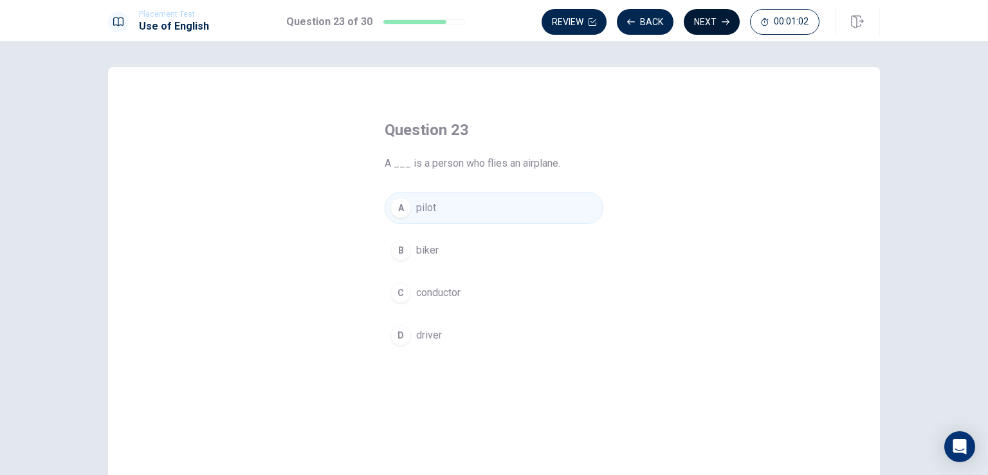
click at [720, 23] on button "Next" at bounding box center [712, 22] width 56 height 26
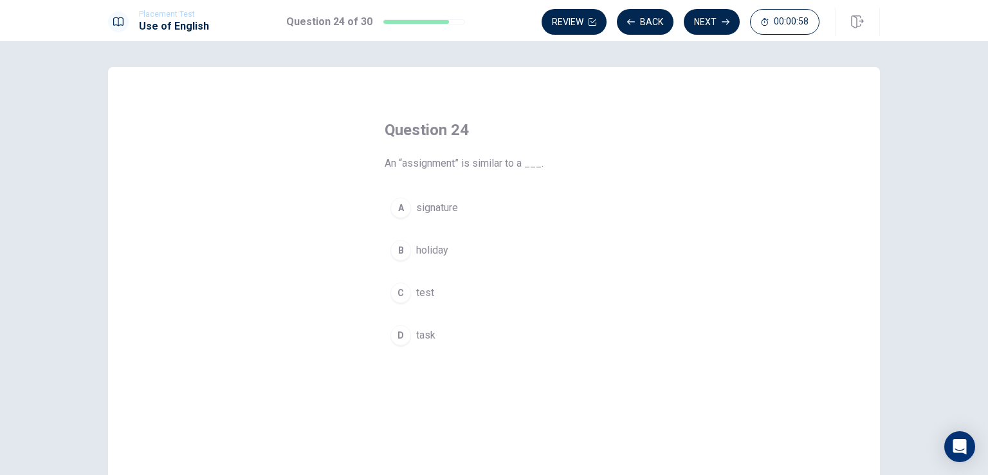
click at [434, 210] on span "signature" at bounding box center [437, 207] width 42 height 15
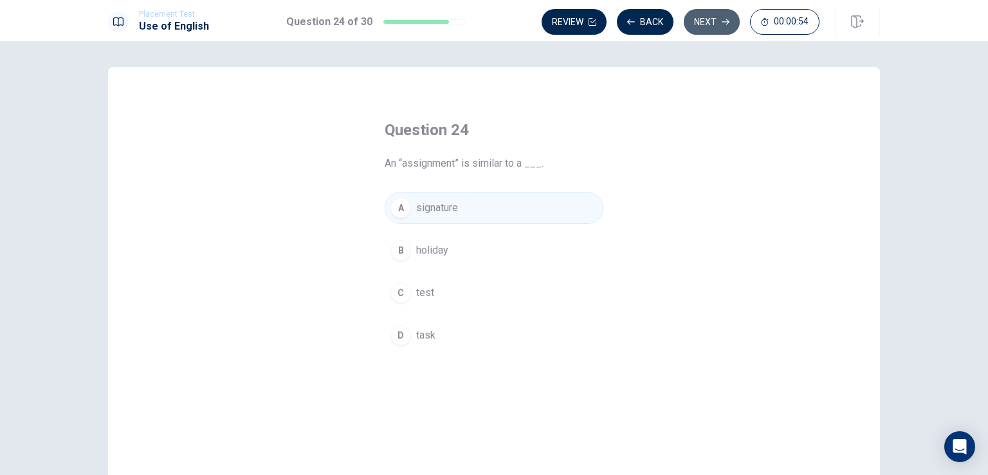
click at [715, 24] on button "Next" at bounding box center [712, 22] width 56 height 26
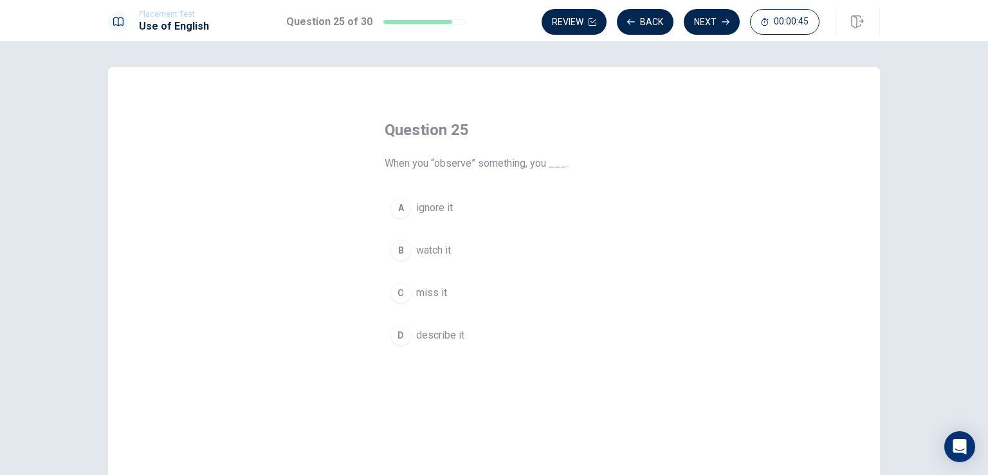
click at [422, 206] on span "ignore it" at bounding box center [434, 207] width 37 height 15
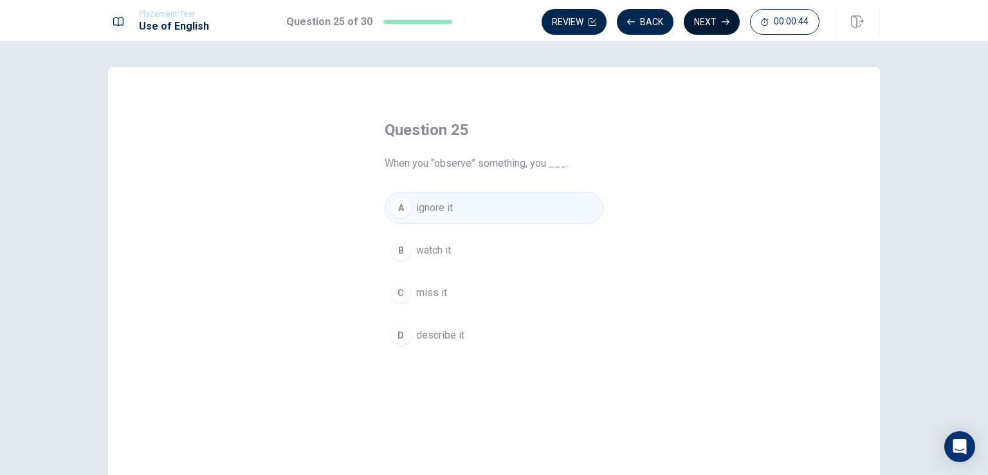
click at [718, 28] on button "Next" at bounding box center [712, 22] width 56 height 26
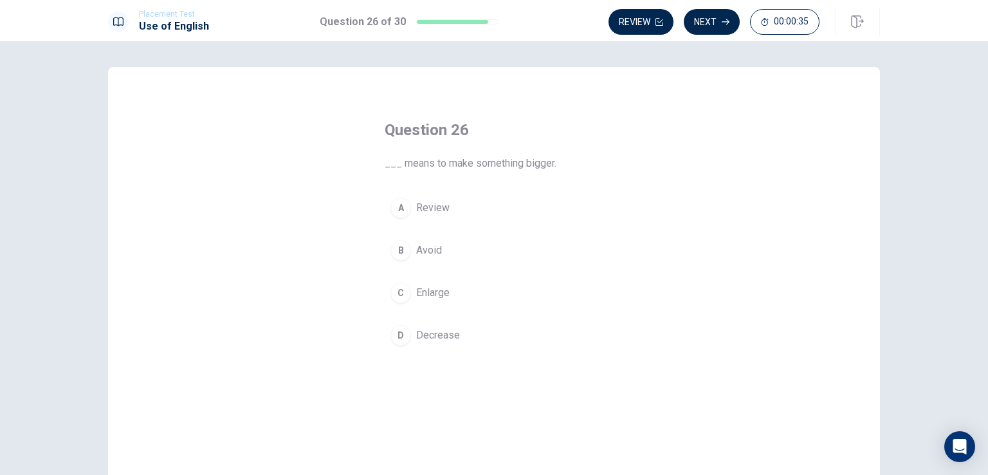
click at [425, 214] on span "Review" at bounding box center [432, 207] width 33 height 15
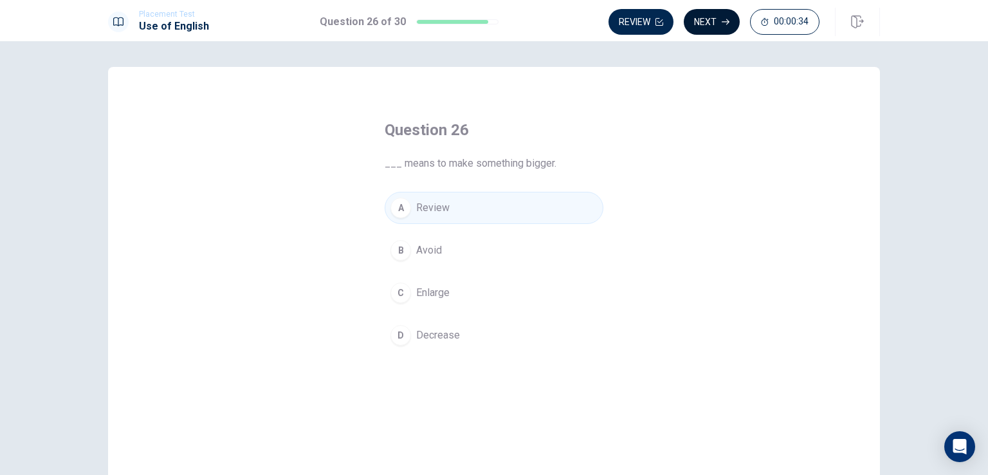
click at [721, 24] on button "Next" at bounding box center [712, 22] width 56 height 26
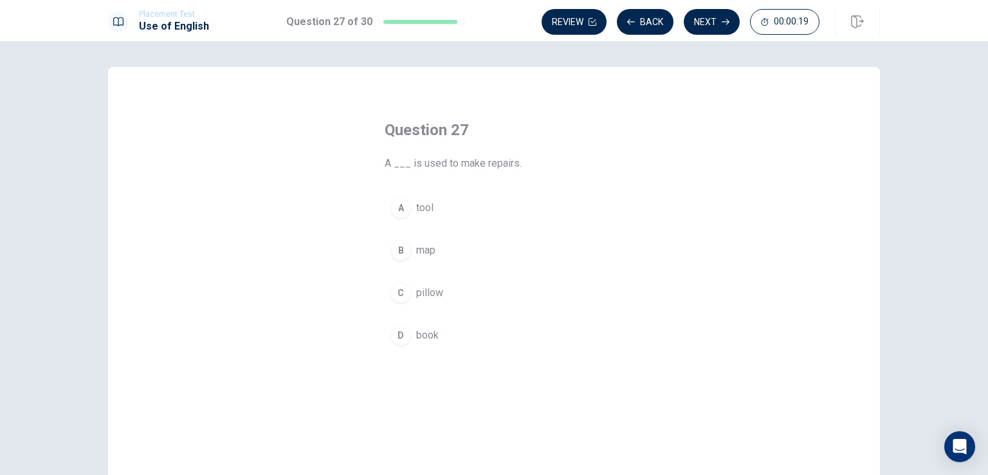
click at [421, 204] on span "tool" at bounding box center [424, 207] width 17 height 15
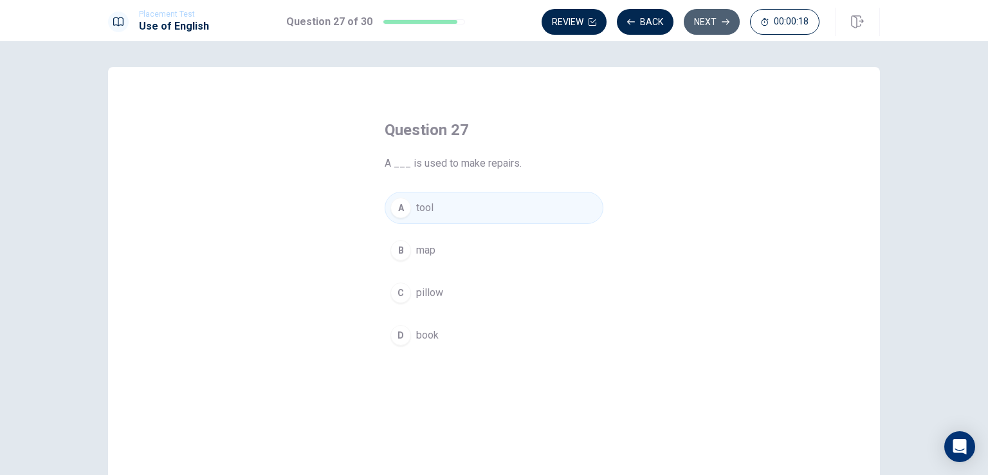
click at [715, 24] on button "Next" at bounding box center [712, 22] width 56 height 26
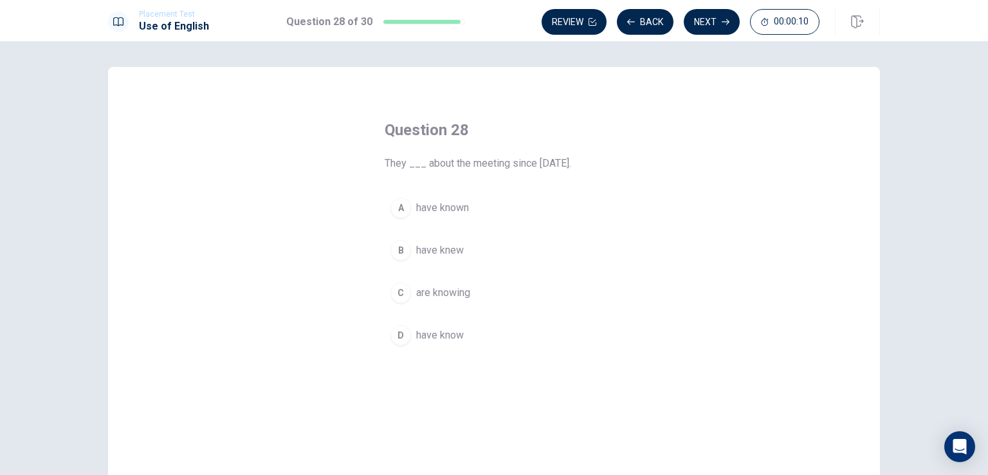
click at [453, 212] on span "have known" at bounding box center [442, 207] width 53 height 15
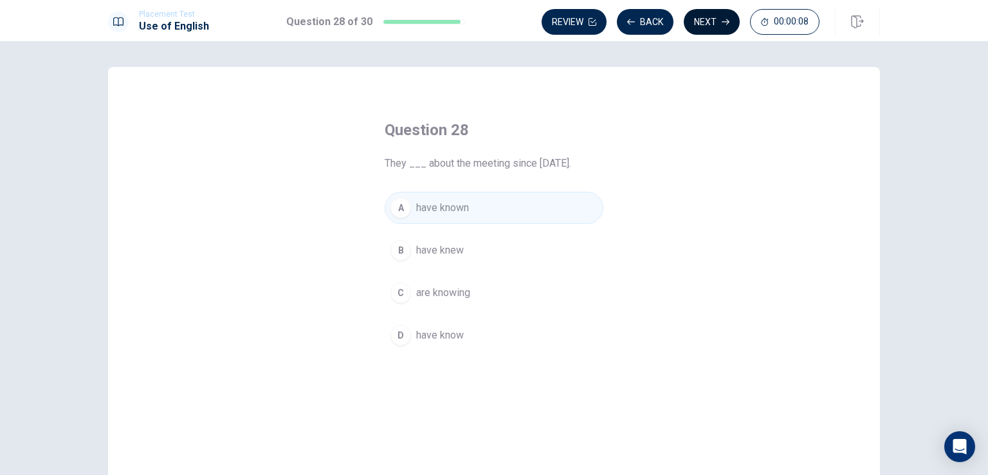
click at [702, 27] on button "Next" at bounding box center [712, 22] width 56 height 26
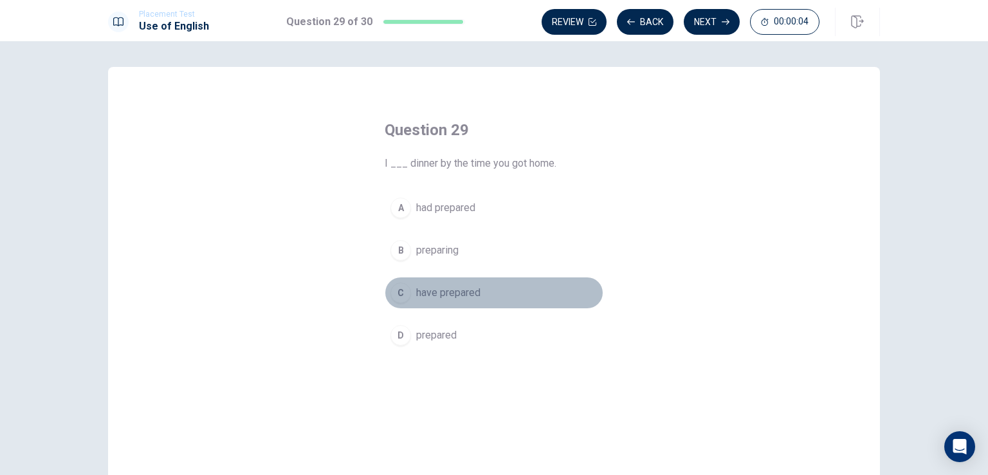
click at [437, 291] on span "have prepared" at bounding box center [448, 292] width 64 height 15
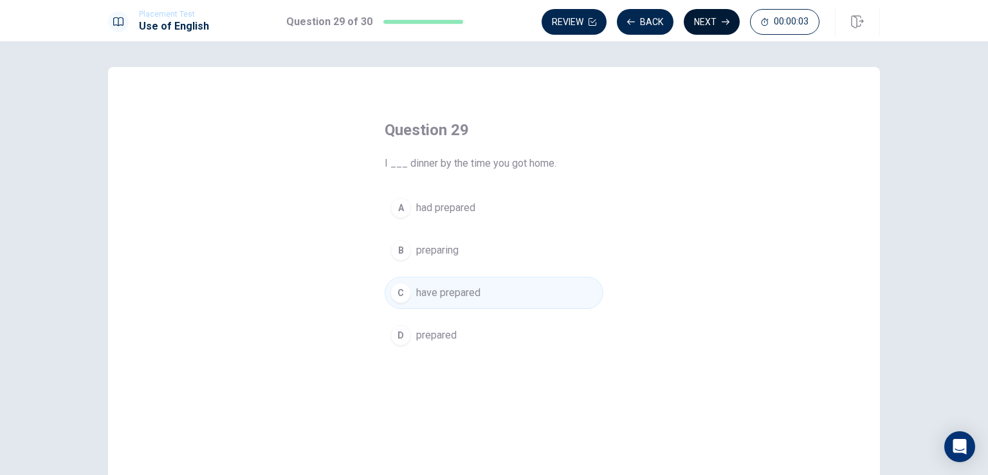
click at [722, 23] on icon "button" at bounding box center [726, 22] width 8 height 8
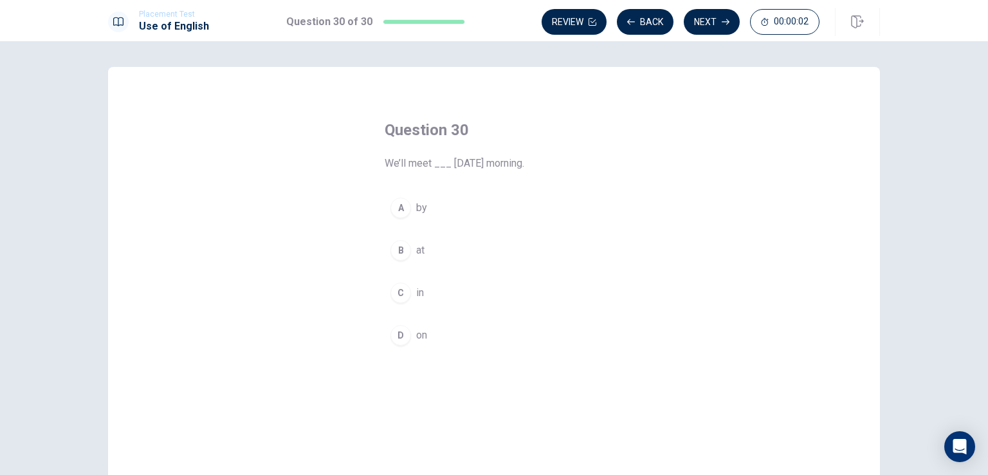
click at [404, 209] on div "A" at bounding box center [400, 207] width 21 height 21
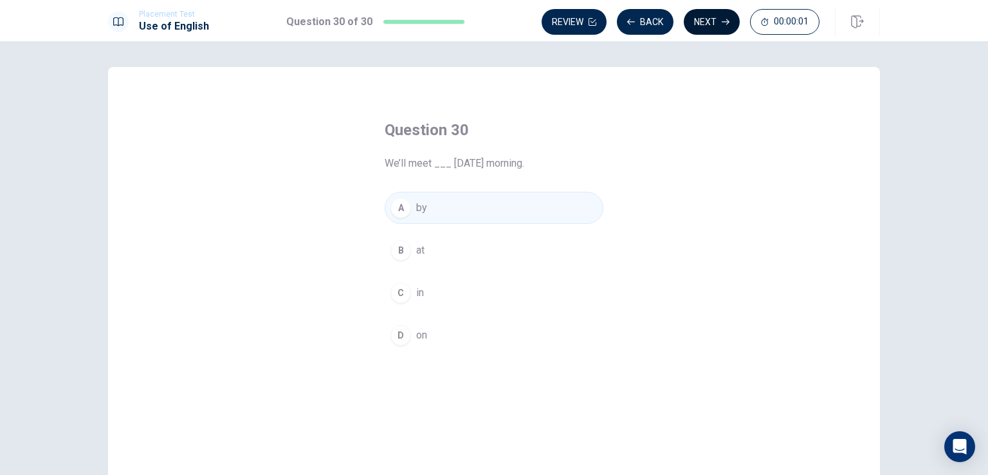
click at [713, 26] on button "Next" at bounding box center [712, 22] width 56 height 26
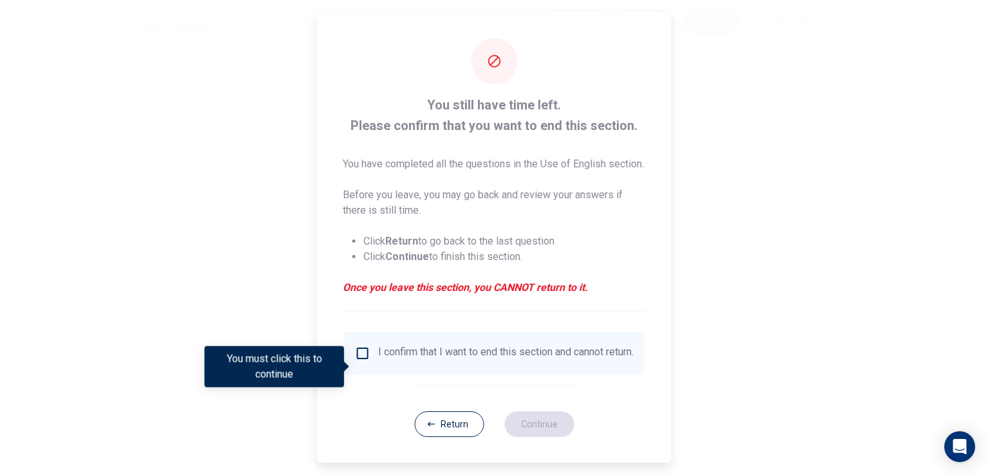
click at [360, 361] on input "You must click this to continue" at bounding box center [362, 352] width 15 height 15
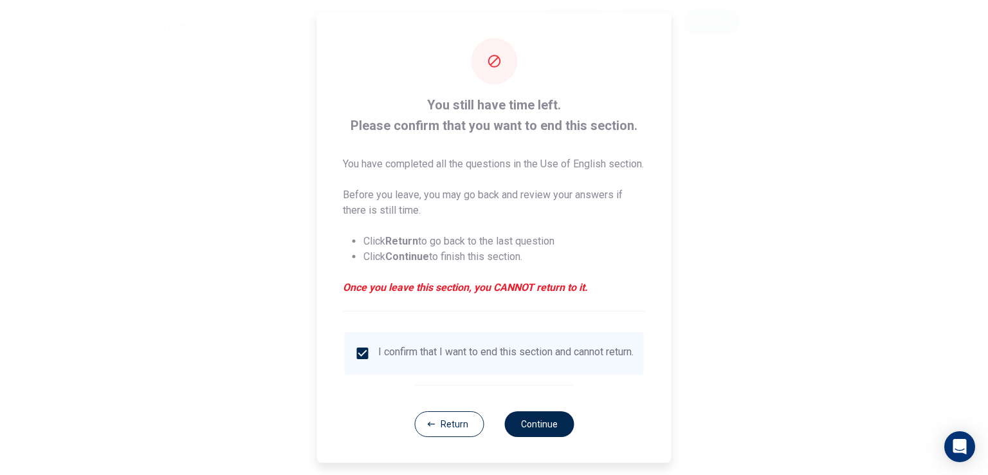
scroll to position [21, 0]
click at [443, 422] on button "Return" at bounding box center [448, 424] width 69 height 26
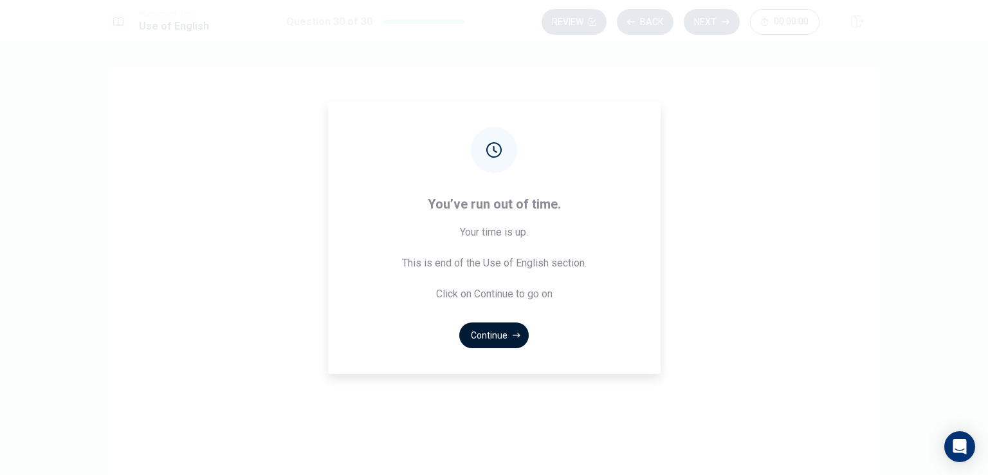
click at [491, 337] on button "Continue" at bounding box center [493, 335] width 69 height 26
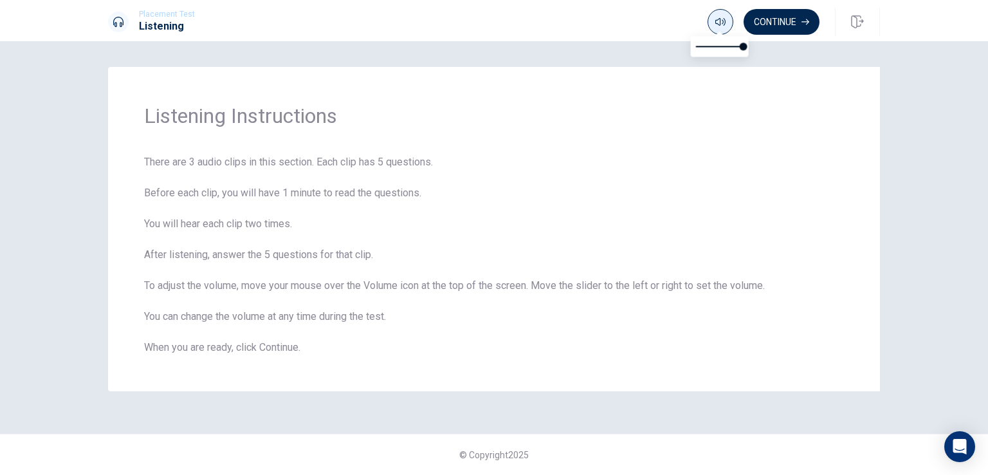
click at [720, 23] on icon "button" at bounding box center [720, 22] width 10 height 10
click at [780, 23] on button "Continue" at bounding box center [782, 22] width 76 height 26
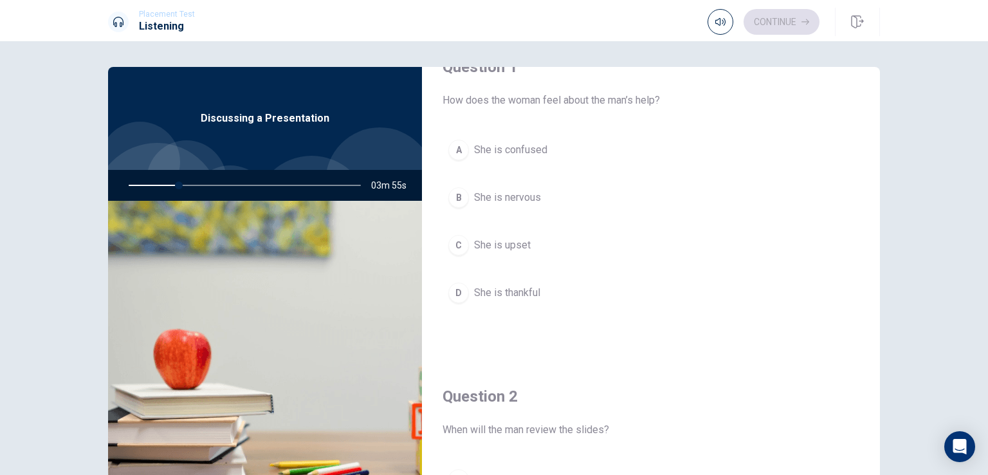
scroll to position [0, 0]
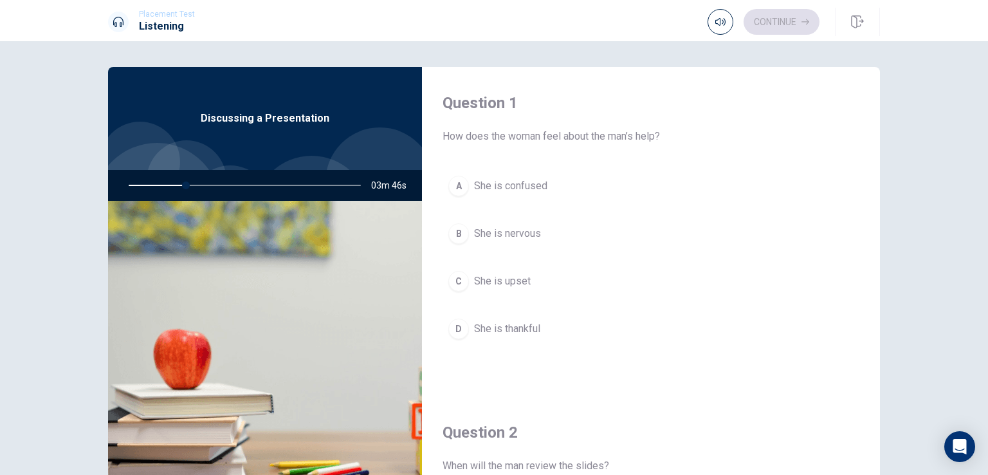
drag, startPoint x: 179, startPoint y: 183, endPoint x: 73, endPoint y: 190, distance: 106.4
click at [73, 190] on div "Question 1 How does the woman feel about the man’s help? A She is confused B Sh…" at bounding box center [494, 258] width 988 height 434
drag, startPoint x: 184, startPoint y: 183, endPoint x: 152, endPoint y: 180, distance: 31.7
click at [152, 180] on div at bounding box center [242, 185] width 258 height 31
drag, startPoint x: 187, startPoint y: 184, endPoint x: 127, endPoint y: 184, distance: 59.8
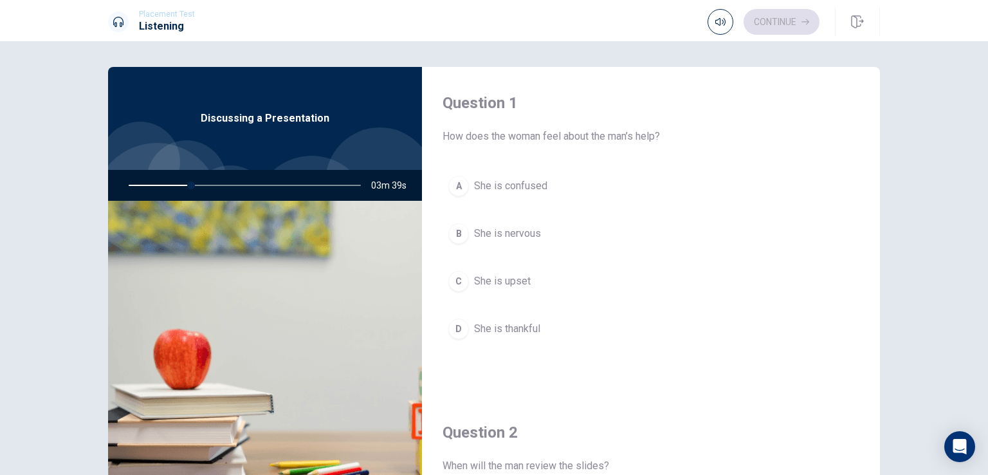
click at [127, 184] on div at bounding box center [242, 185] width 258 height 31
click at [129, 184] on div at bounding box center [242, 185] width 258 height 31
click at [144, 186] on div at bounding box center [242, 185] width 258 height 31
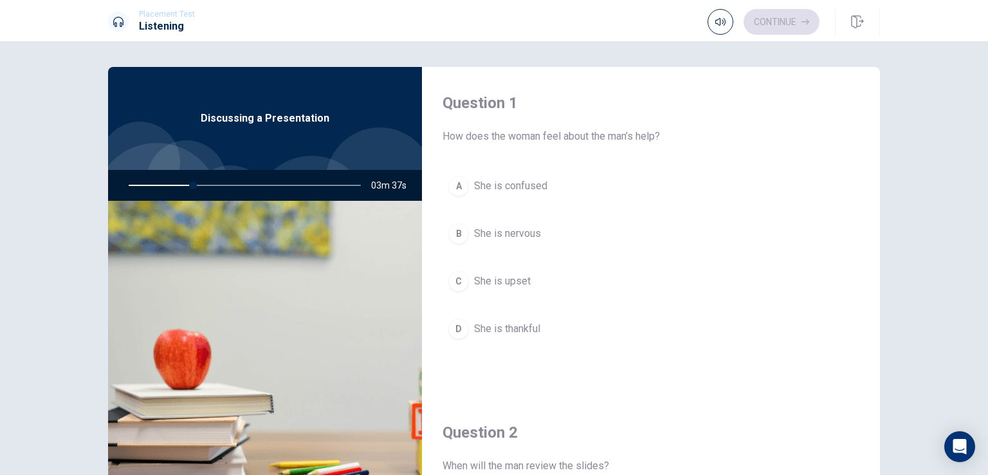
click at [144, 186] on div at bounding box center [242, 185] width 258 height 31
click at [159, 186] on div at bounding box center [242, 185] width 258 height 31
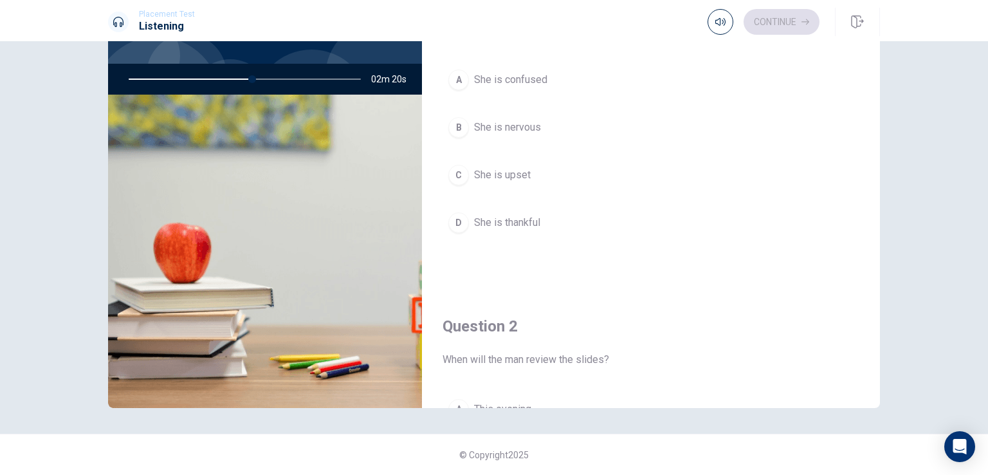
click at [518, 219] on span "She is thankful" at bounding box center [507, 222] width 66 height 15
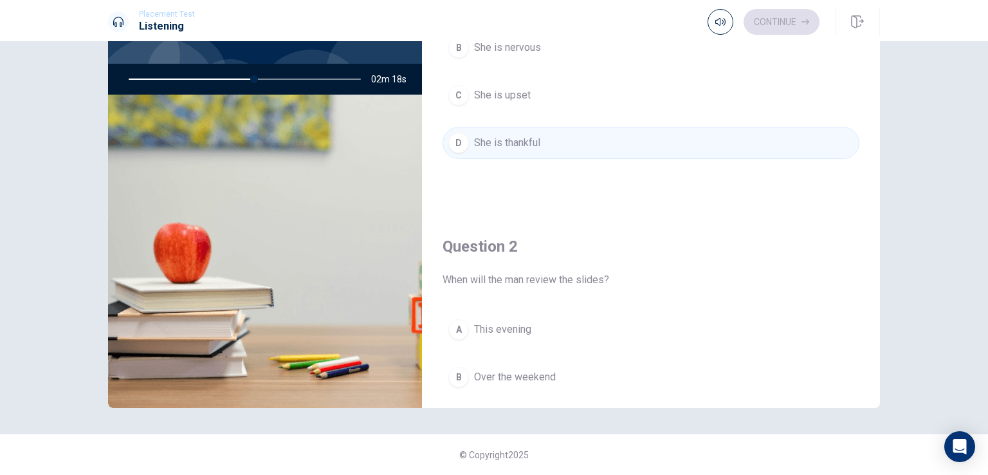
scroll to position [193, 0]
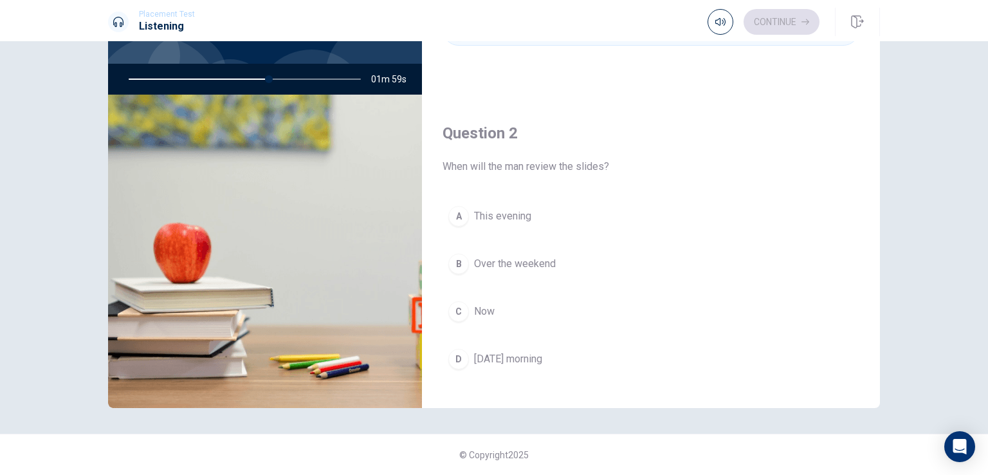
drag, startPoint x: 511, startPoint y: 266, endPoint x: 518, endPoint y: 268, distance: 7.5
click at [517, 270] on button "B Over the weekend" at bounding box center [651, 264] width 417 height 32
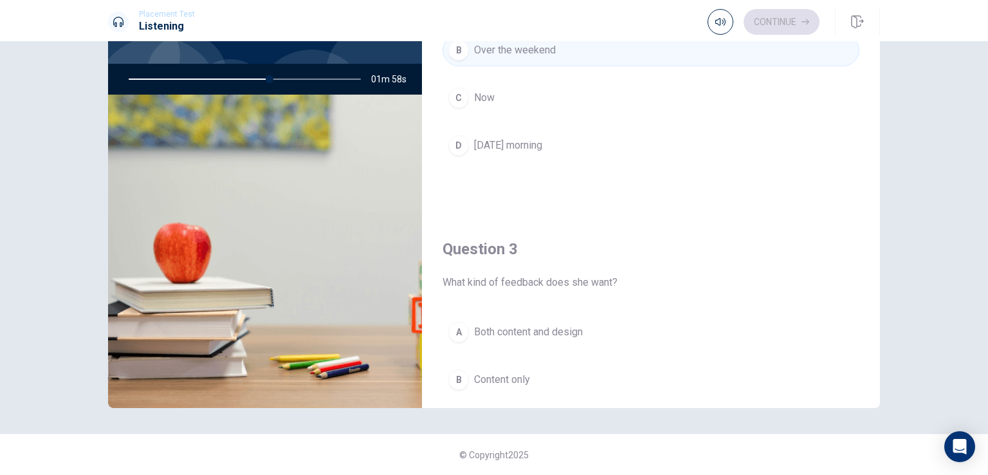
scroll to position [515, 0]
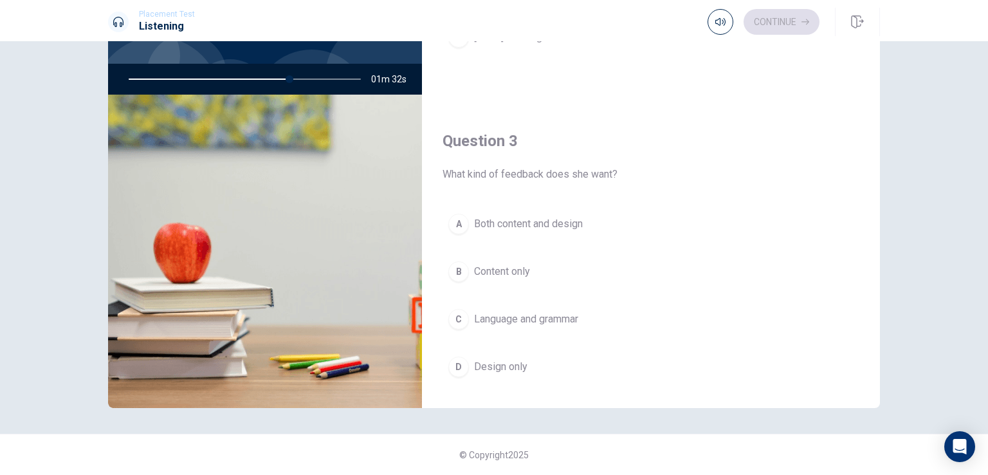
click at [275, 232] on img at bounding box center [265, 251] width 314 height 313
click at [535, 313] on span "Language and grammar" at bounding box center [526, 318] width 104 height 15
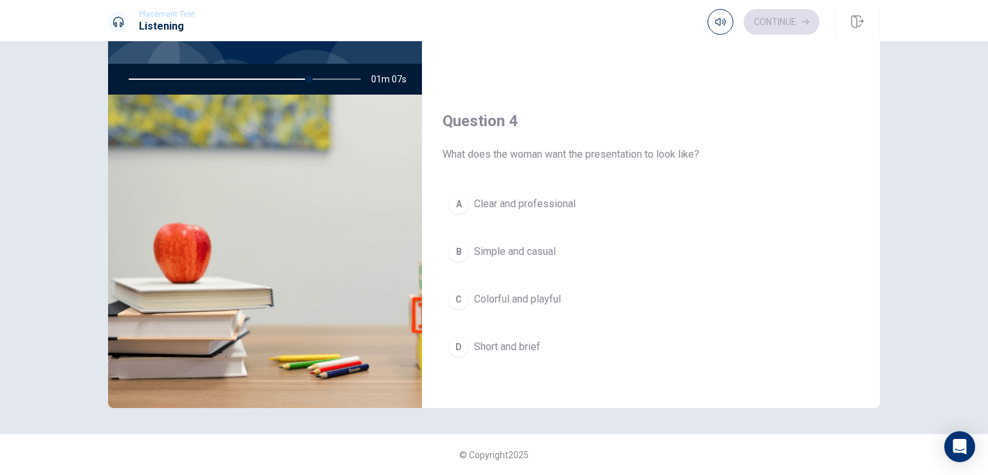
scroll to position [901, 0]
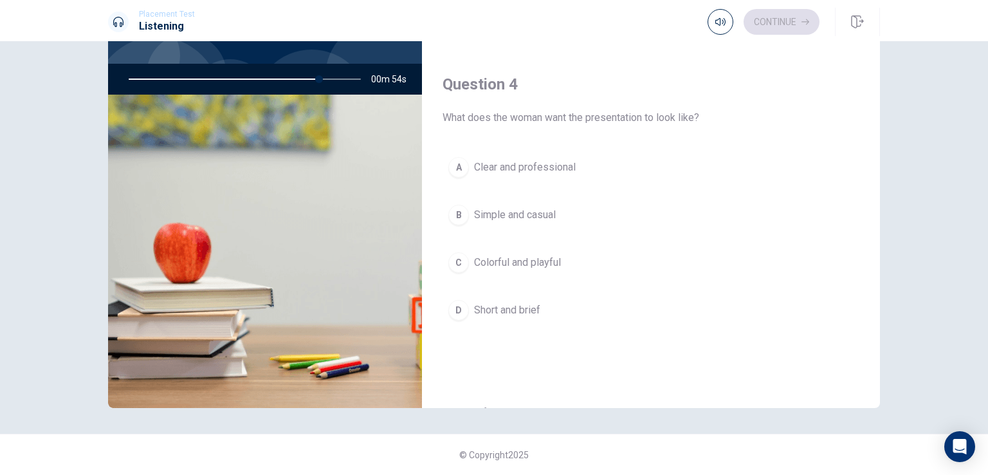
click at [518, 304] on span "Short and brief" at bounding box center [507, 309] width 66 height 15
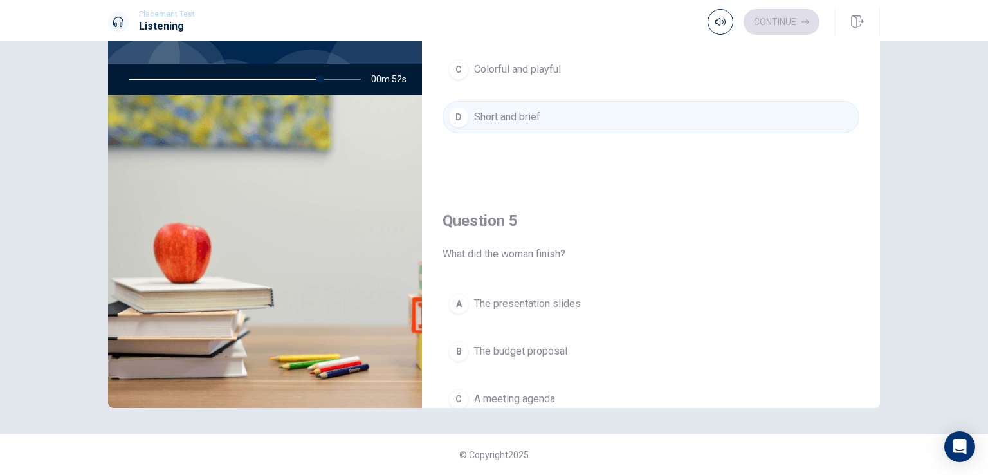
scroll to position [1194, 0]
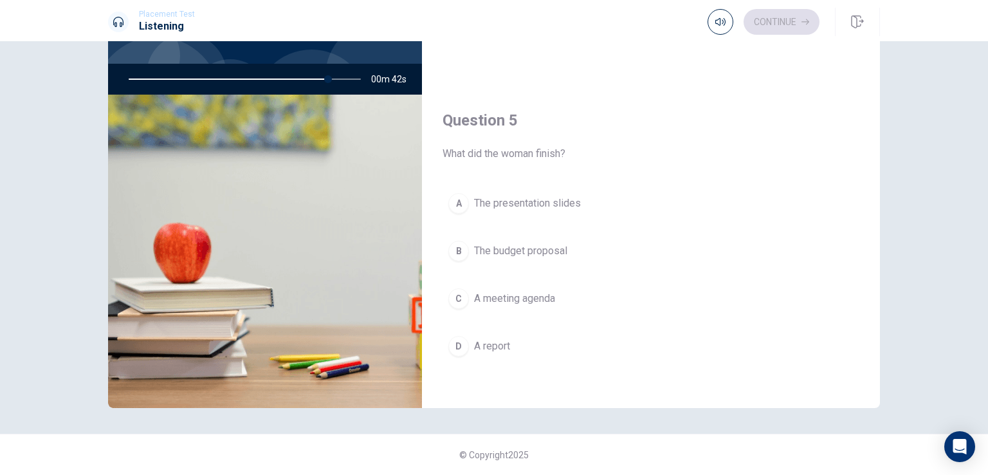
click at [525, 252] on span "The budget proposal" at bounding box center [520, 250] width 93 height 15
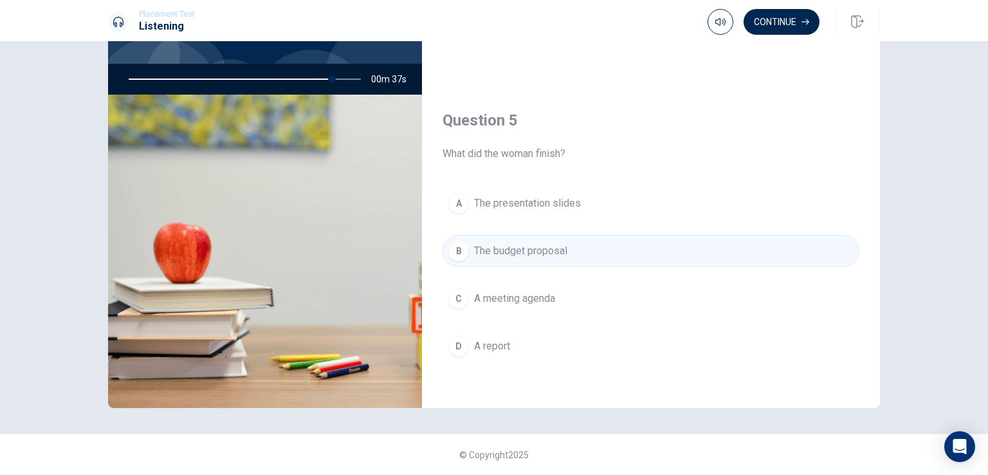
click at [134, 82] on div at bounding box center [242, 79] width 258 height 31
click at [134, 77] on div at bounding box center [242, 79] width 258 height 31
click at [758, 24] on button "Continue" at bounding box center [782, 22] width 76 height 26
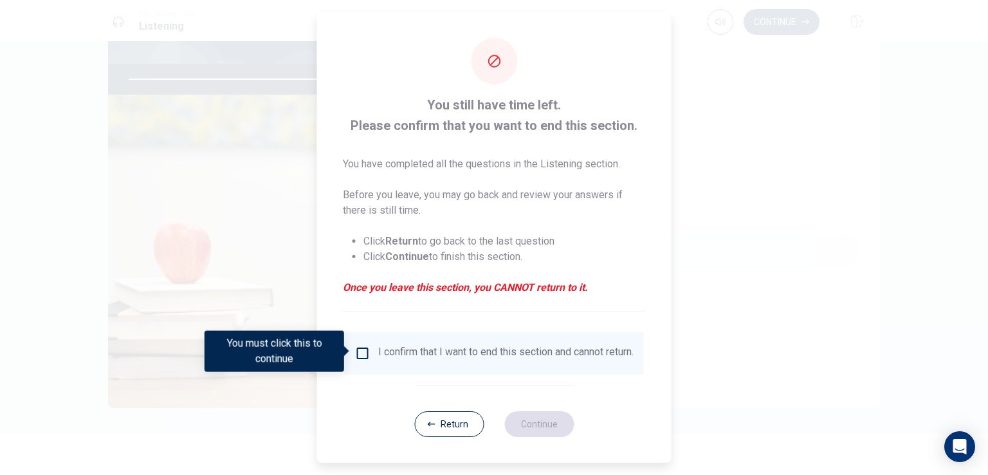
click at [365, 353] on input "You must click this to continue" at bounding box center [362, 352] width 15 height 15
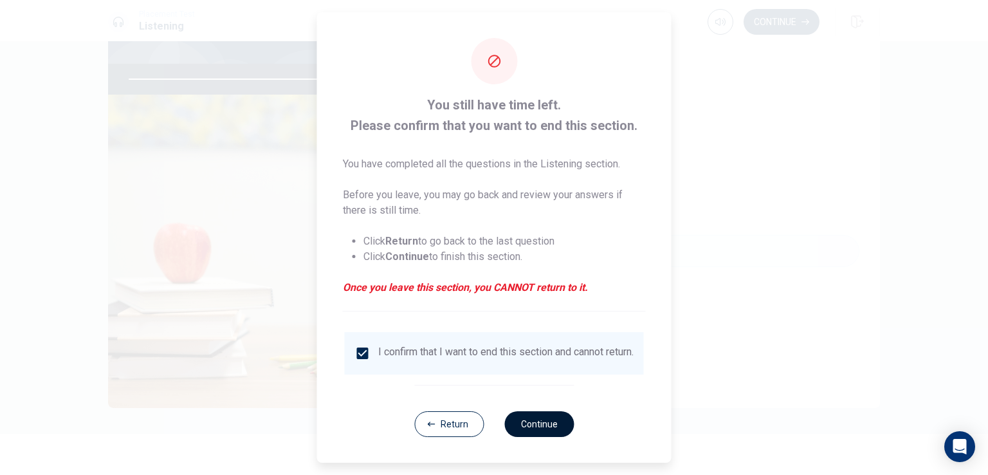
click at [523, 432] on button "Continue" at bounding box center [538, 424] width 69 height 26
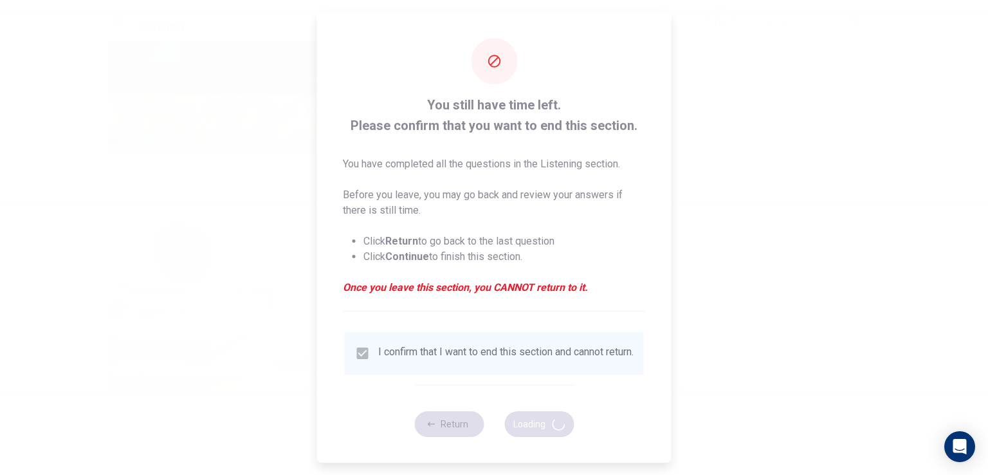
type input "93"
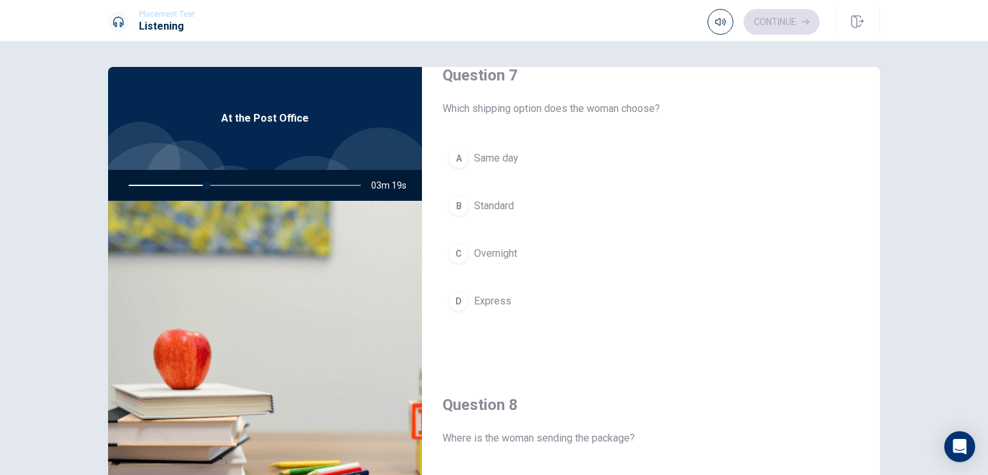
scroll to position [450, 0]
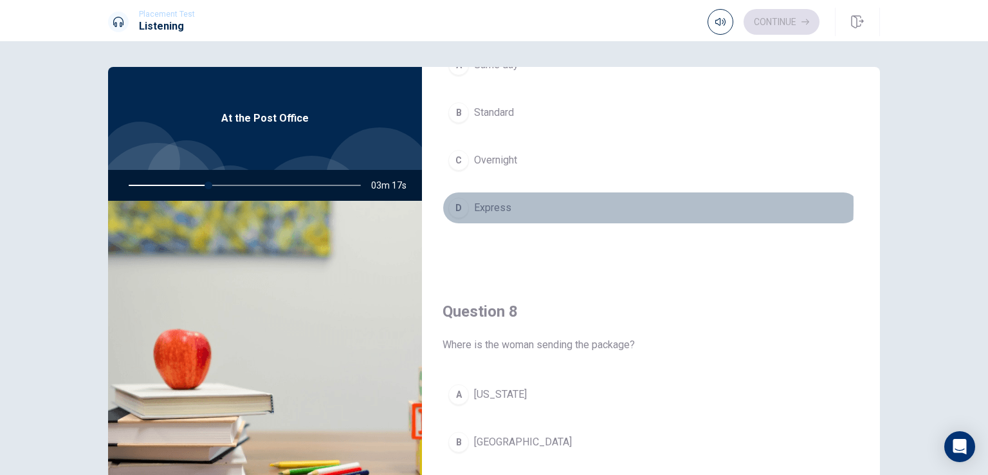
click at [482, 203] on span "Express" at bounding box center [492, 207] width 37 height 15
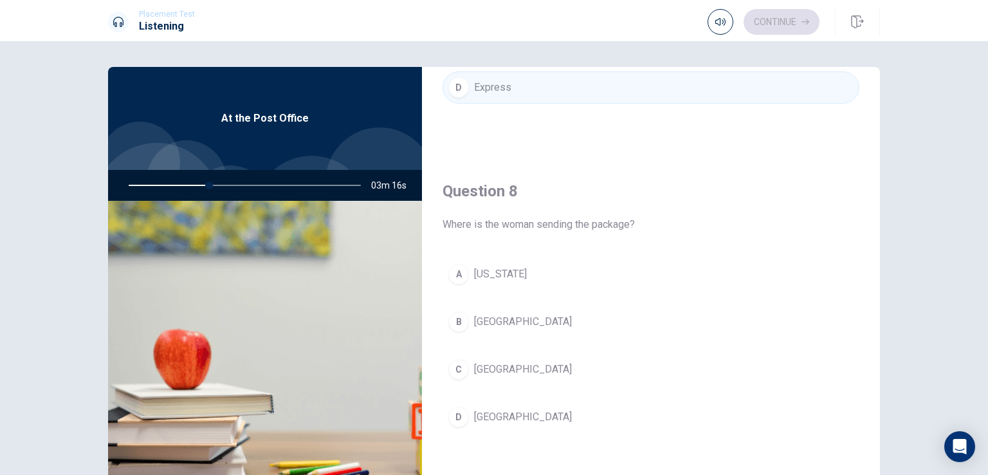
scroll to position [579, 0]
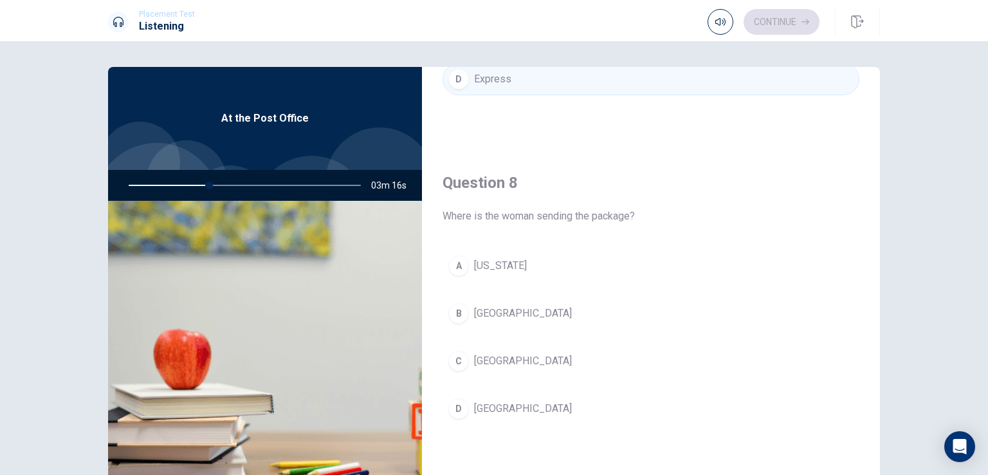
click at [499, 266] on span "[US_STATE]" at bounding box center [500, 265] width 53 height 15
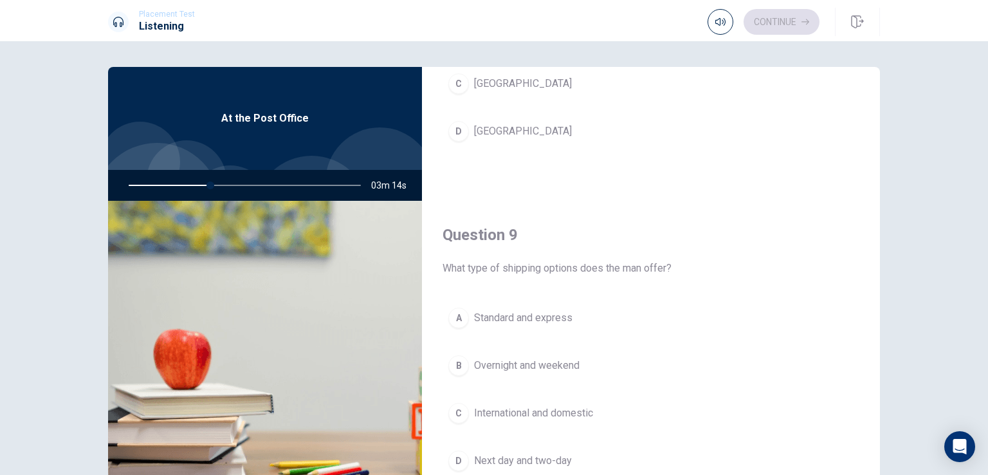
scroll to position [965, 0]
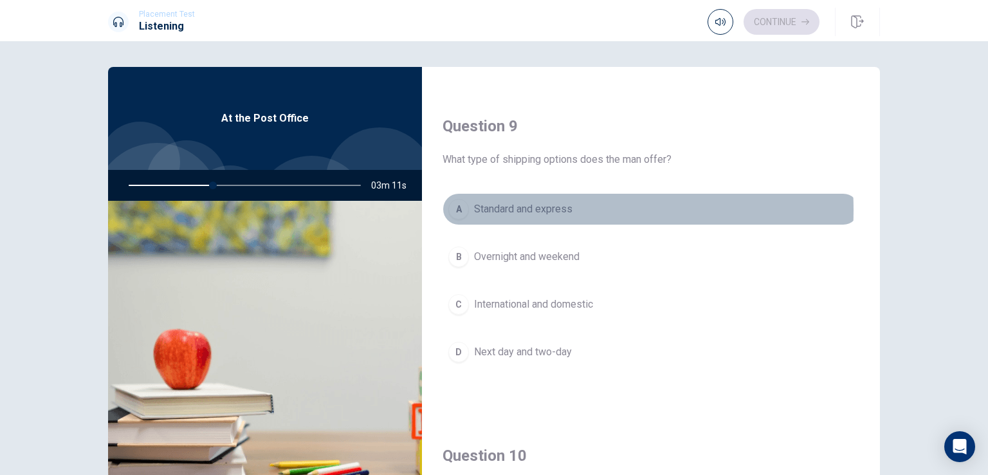
click at [544, 206] on span "Standard and express" at bounding box center [523, 208] width 98 height 15
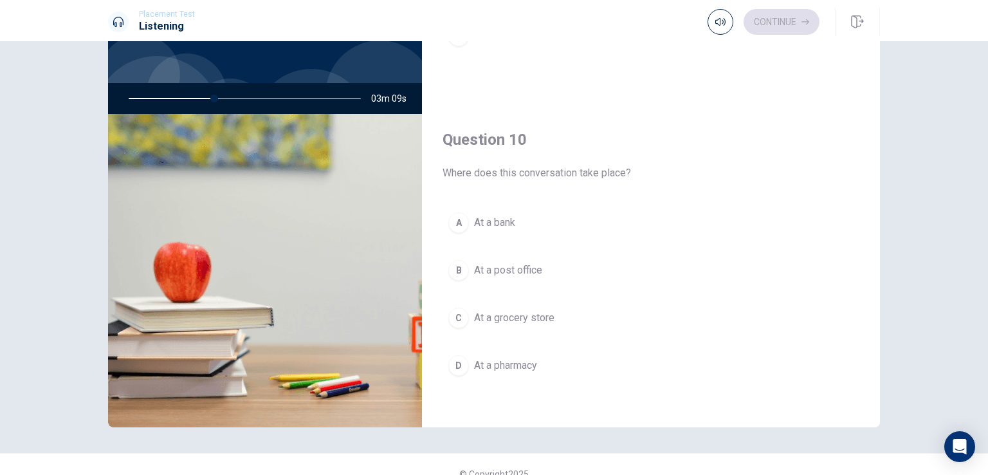
scroll to position [106, 0]
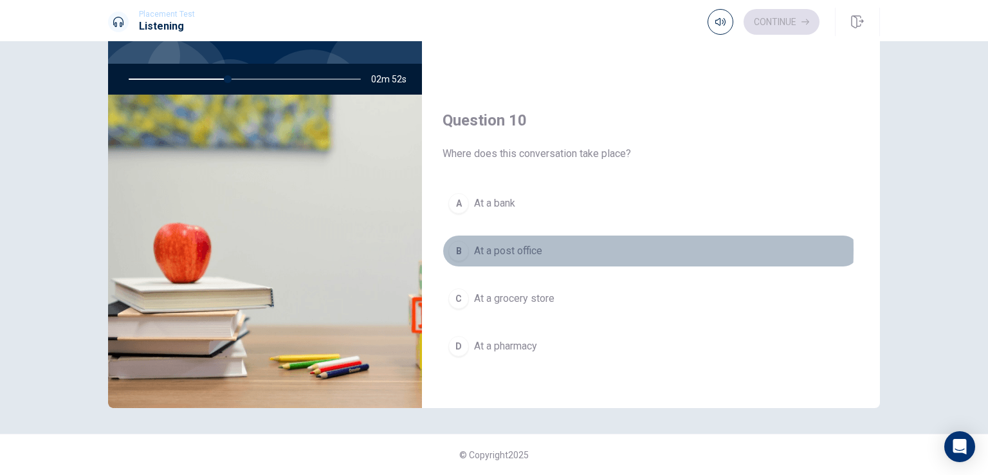
click at [498, 244] on span "At a post office" at bounding box center [508, 250] width 68 height 15
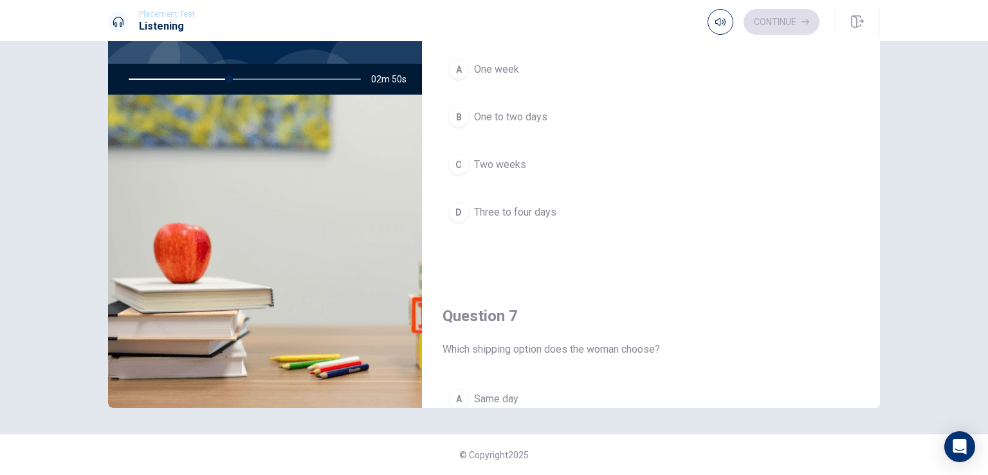
scroll to position [0, 0]
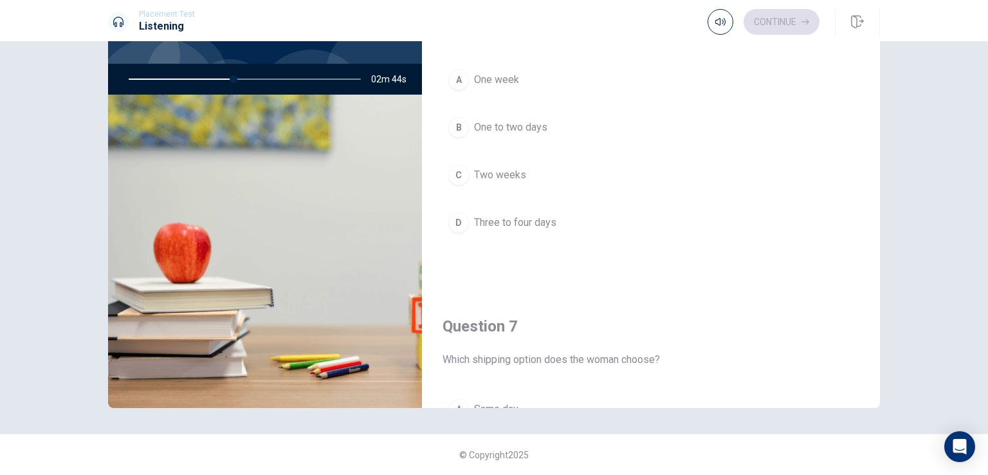
click at [523, 137] on button "B One to two days" at bounding box center [651, 127] width 417 height 32
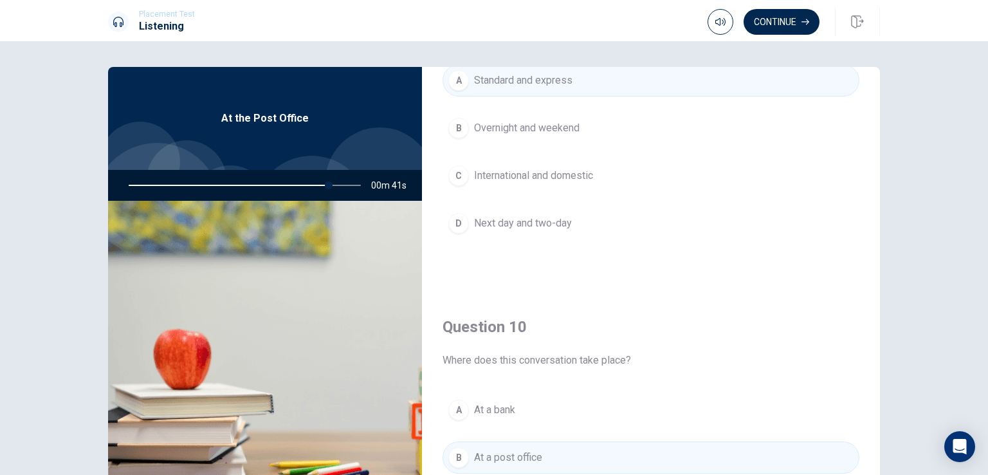
scroll to position [1194, 0]
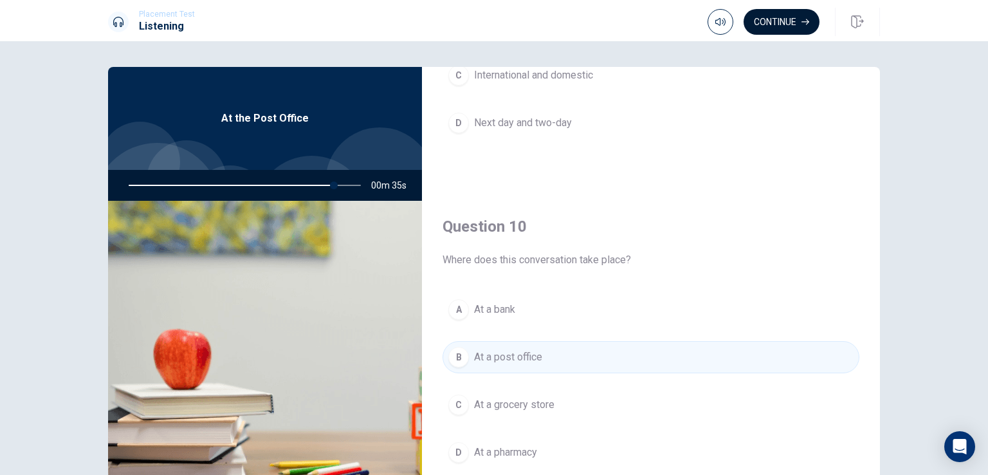
click at [779, 24] on button "Continue" at bounding box center [782, 22] width 76 height 26
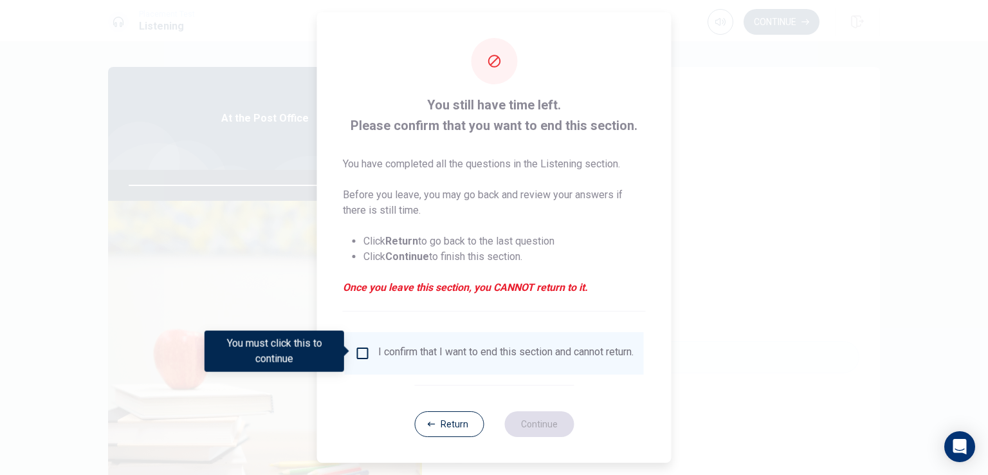
click at [358, 353] on input "You must click this to continue" at bounding box center [362, 352] width 15 height 15
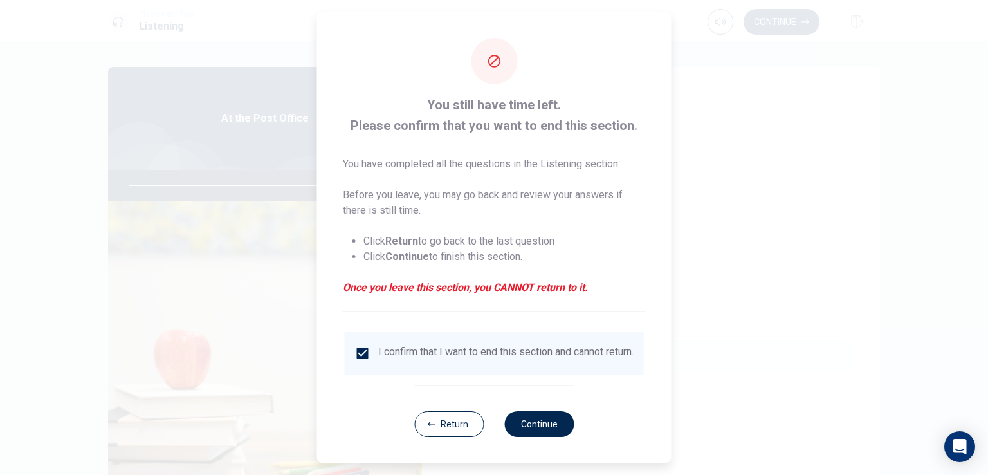
type input "0"
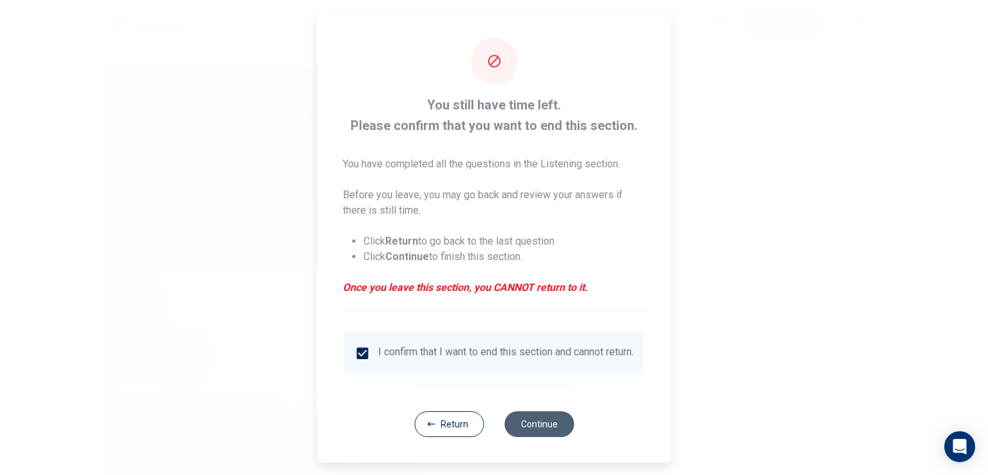
click at [515, 434] on button "Continue" at bounding box center [538, 424] width 69 height 26
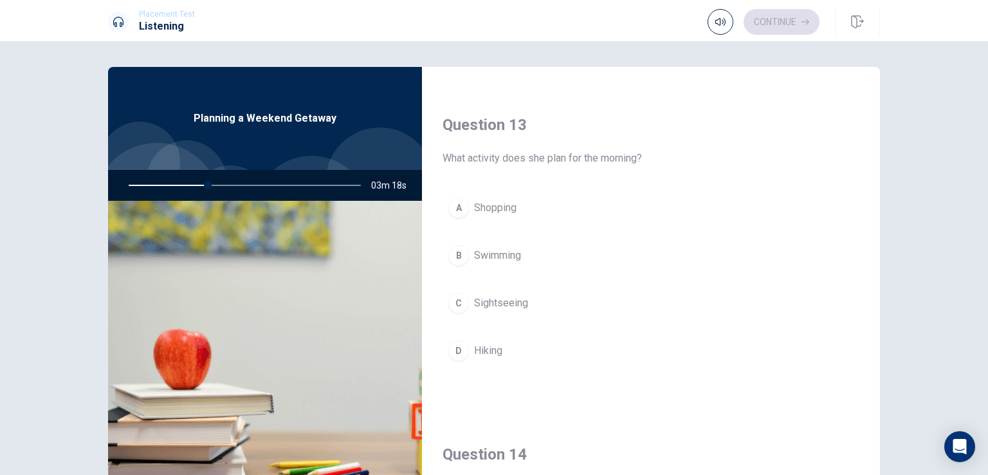
scroll to position [643, 0]
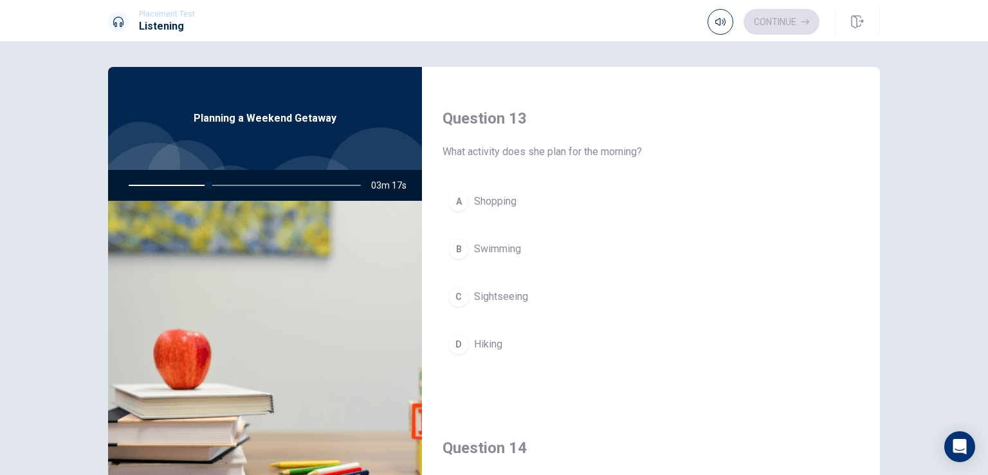
click at [477, 340] on span "Hiking" at bounding box center [488, 343] width 28 height 15
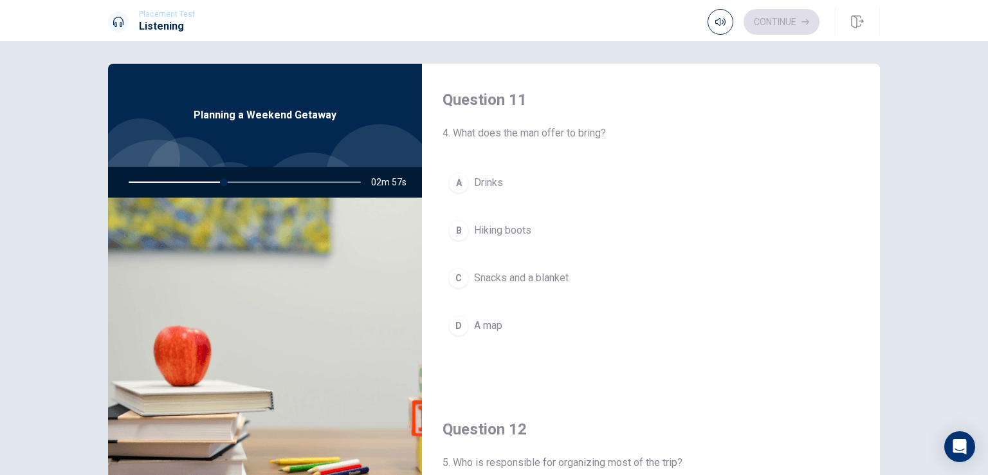
scroll to position [0, 0]
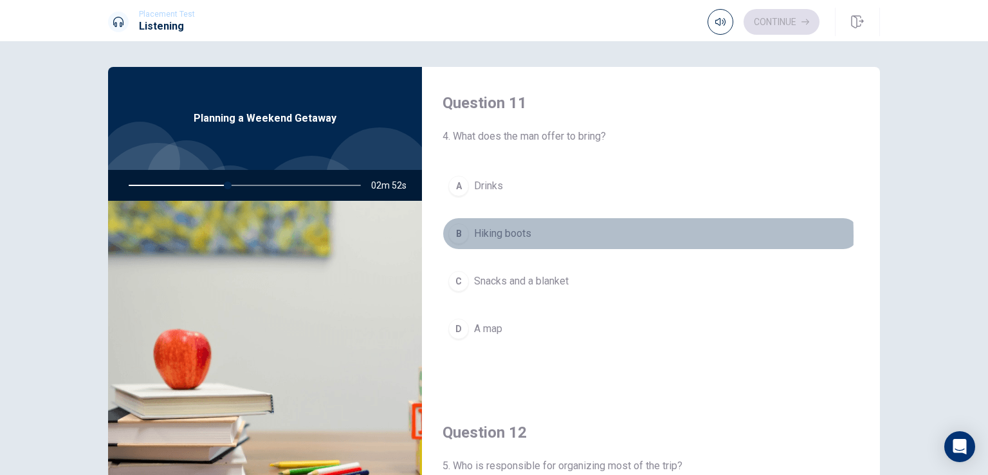
click at [488, 235] on span "Hiking boots" at bounding box center [502, 233] width 57 height 15
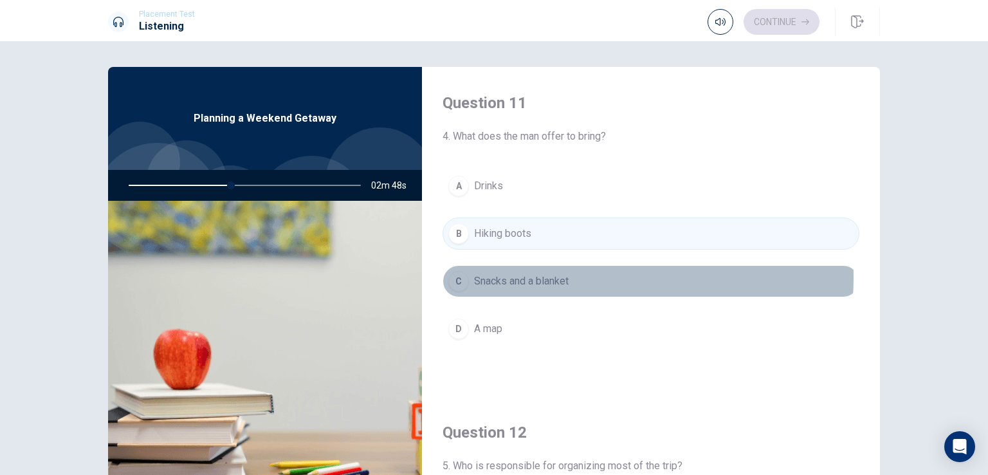
click at [502, 276] on span "Snacks and a blanket" at bounding box center [521, 280] width 95 height 15
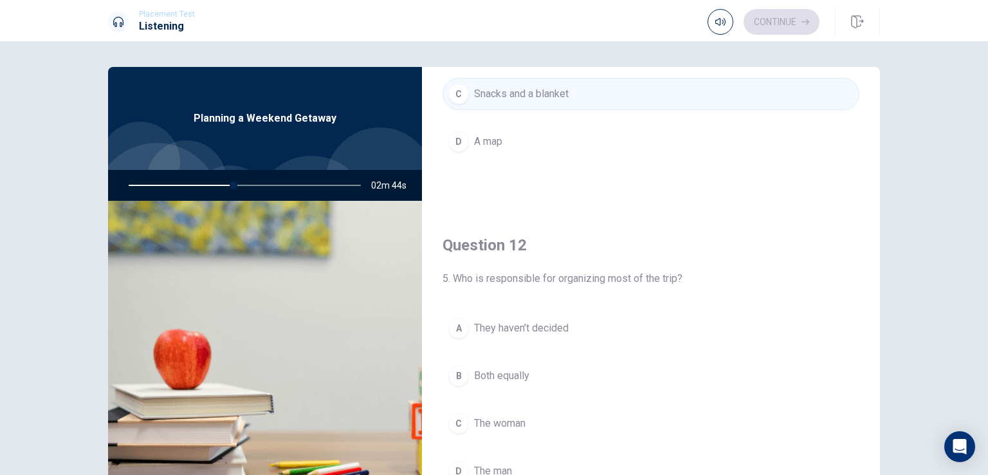
scroll to position [257, 0]
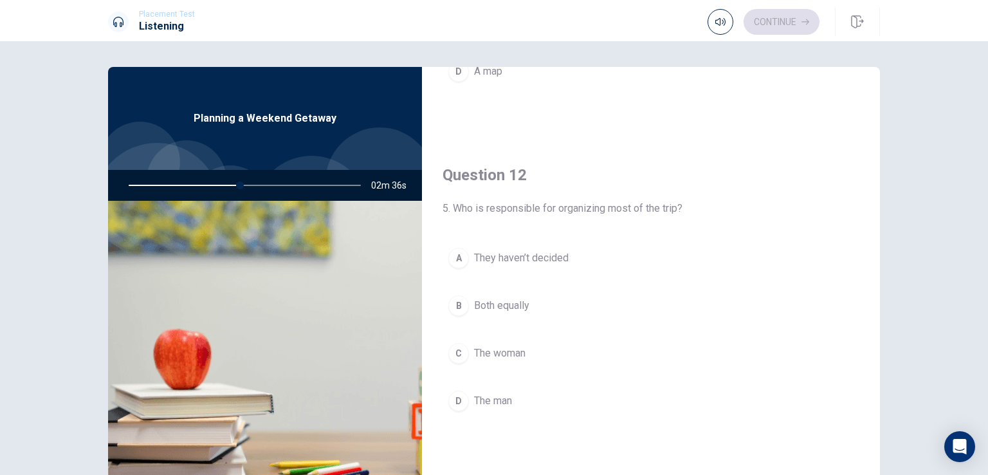
click at [505, 394] on span "The man" at bounding box center [493, 400] width 38 height 15
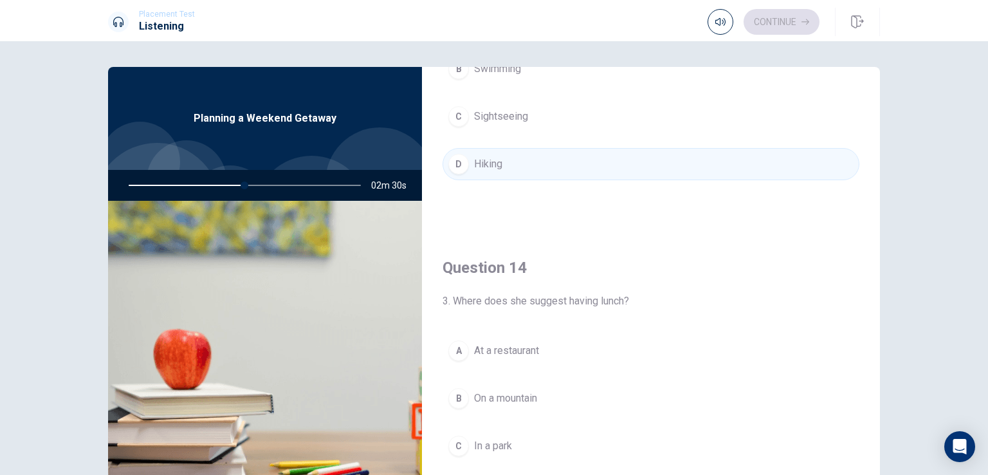
scroll to position [901, 0]
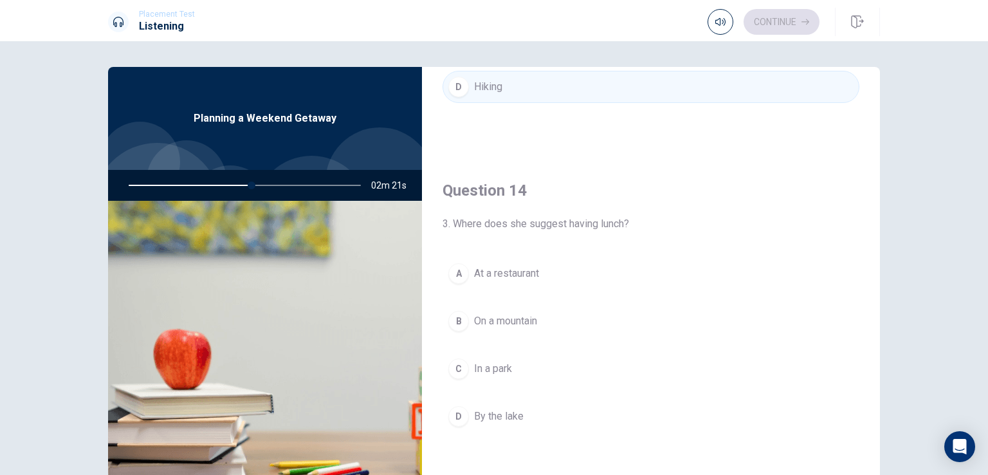
click at [512, 317] on span "On a mountain" at bounding box center [505, 320] width 63 height 15
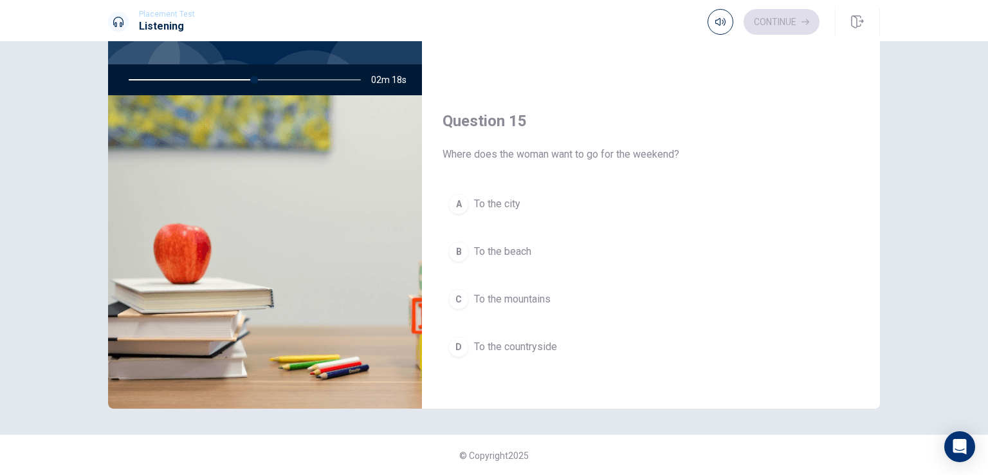
scroll to position [106, 0]
click at [516, 295] on span "To the mountains" at bounding box center [512, 298] width 77 height 15
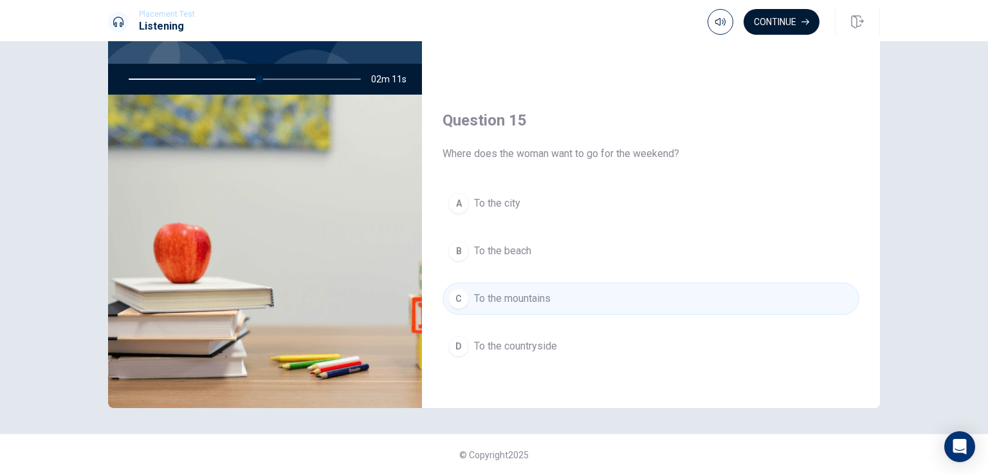
click at [782, 32] on button "Continue" at bounding box center [782, 22] width 76 height 26
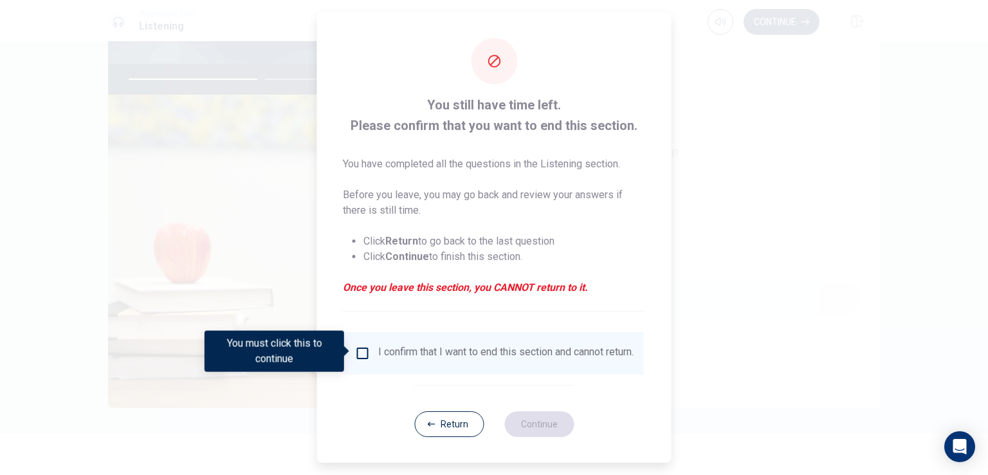
click at [371, 353] on div "I confirm that I want to end this section and cannot return." at bounding box center [494, 352] width 279 height 15
click at [368, 348] on input "You must click this to continue" at bounding box center [362, 352] width 15 height 15
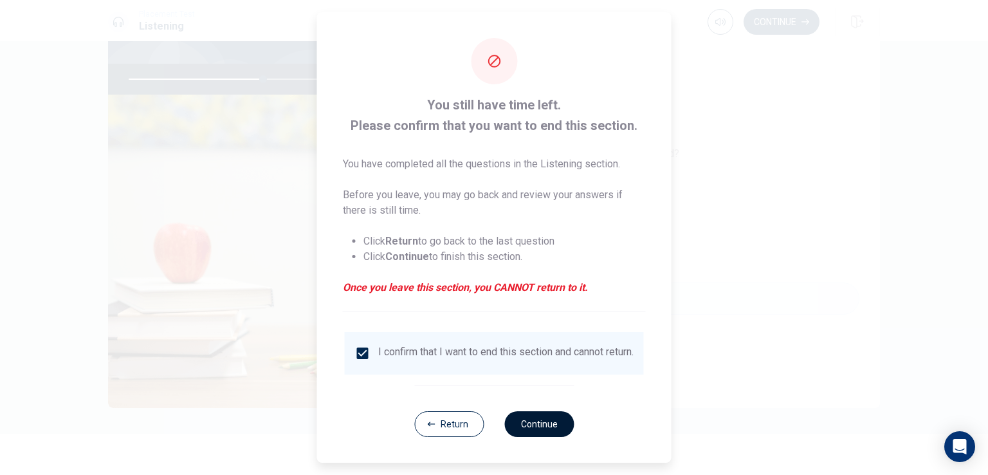
click at [519, 429] on button "Continue" at bounding box center [538, 424] width 69 height 26
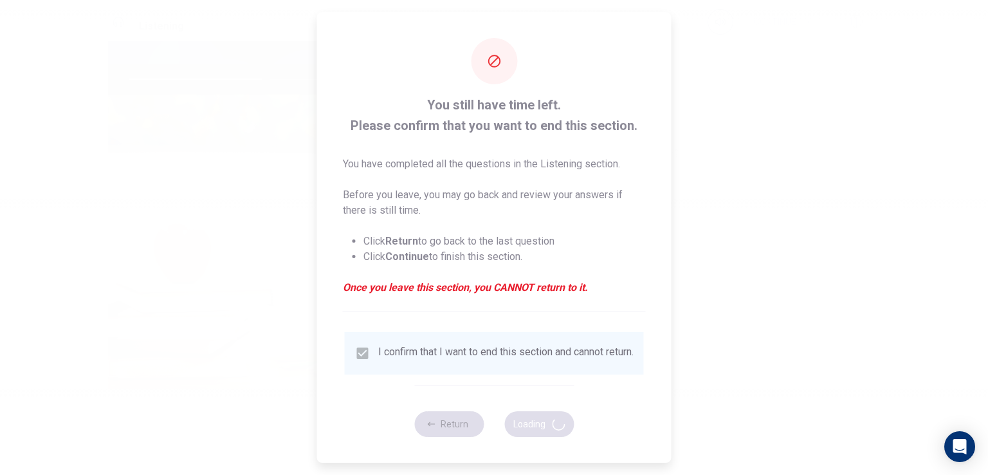
type input "59"
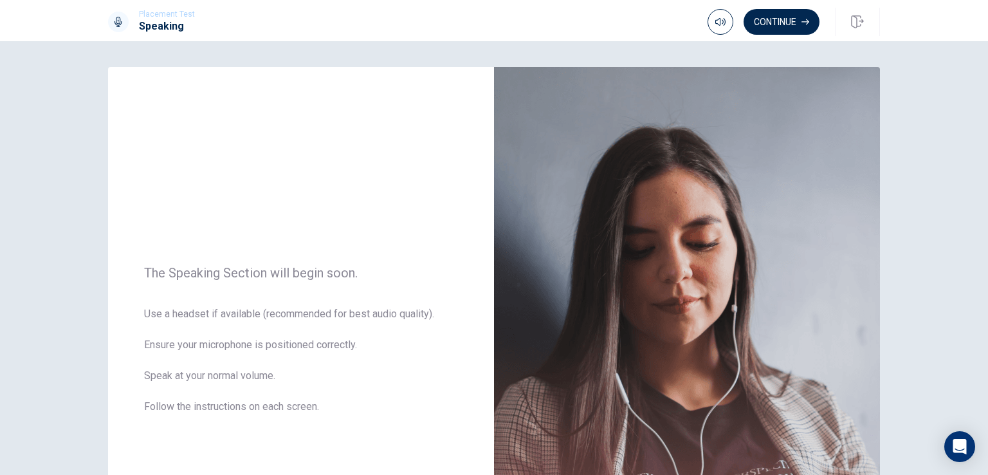
scroll to position [193, 0]
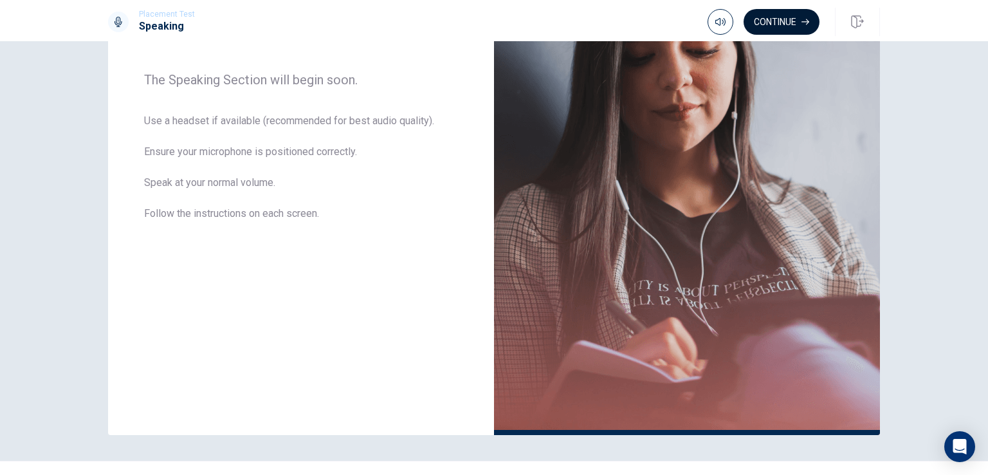
click at [787, 19] on button "Continue" at bounding box center [782, 22] width 76 height 26
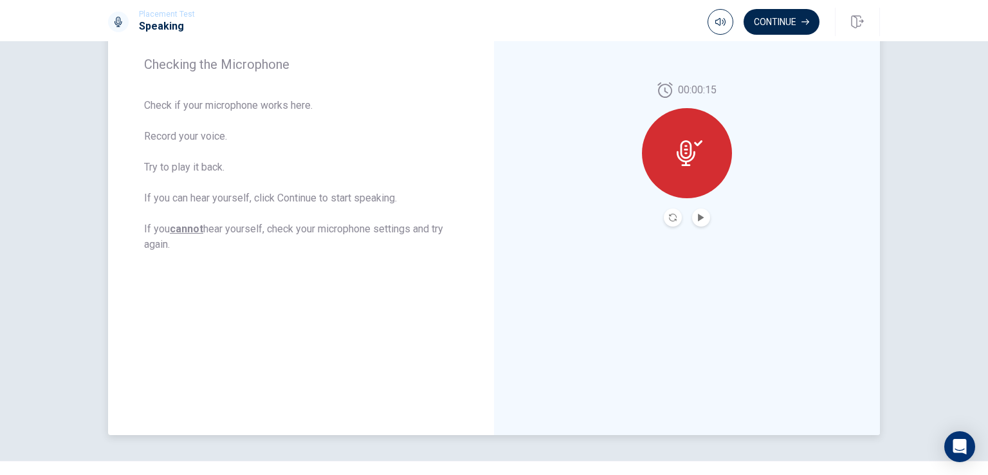
click at [683, 147] on icon at bounding box center [686, 153] width 19 height 26
click at [690, 142] on icon at bounding box center [690, 153] width 26 height 26
click at [673, 217] on icon "Record Again" at bounding box center [673, 218] width 8 height 8
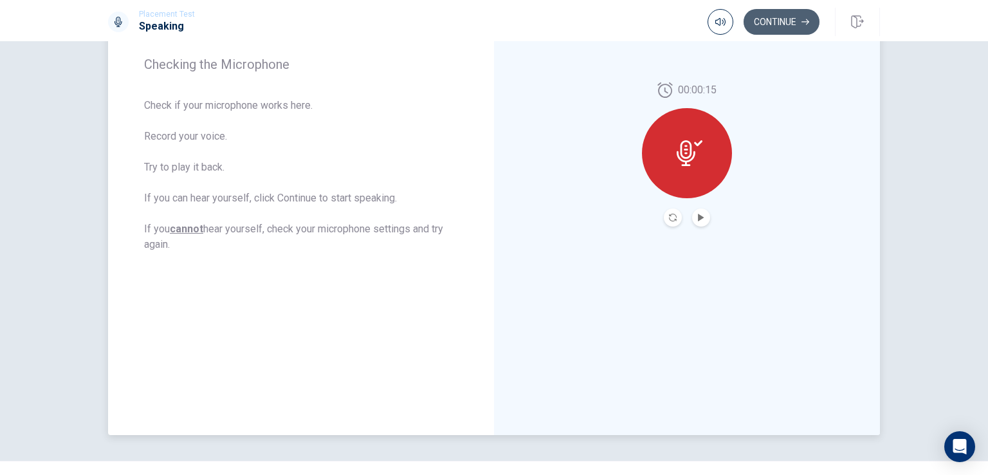
click at [776, 26] on button "Continue" at bounding box center [782, 22] width 76 height 26
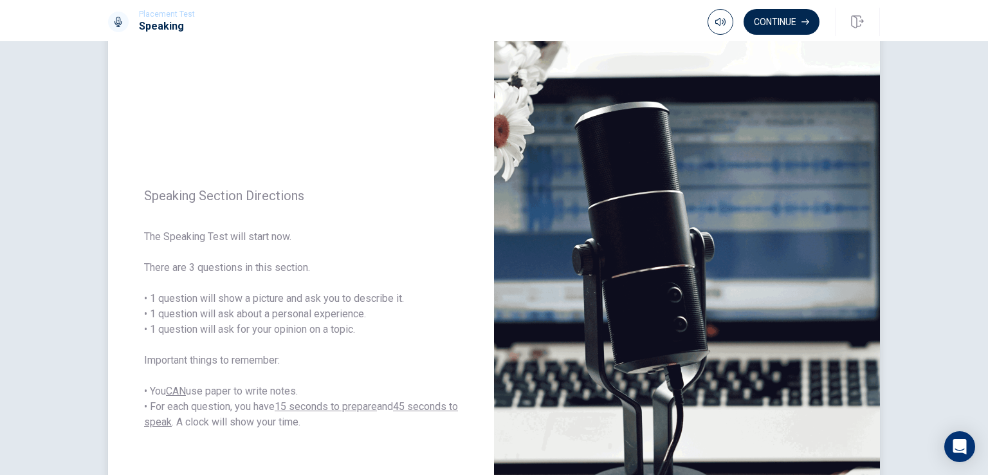
scroll to position [0, 0]
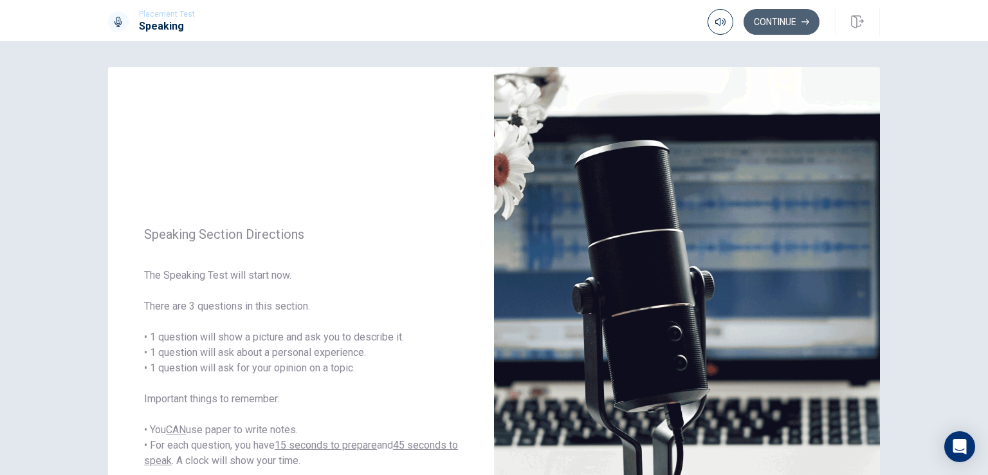
click at [780, 24] on button "Continue" at bounding box center [782, 22] width 76 height 26
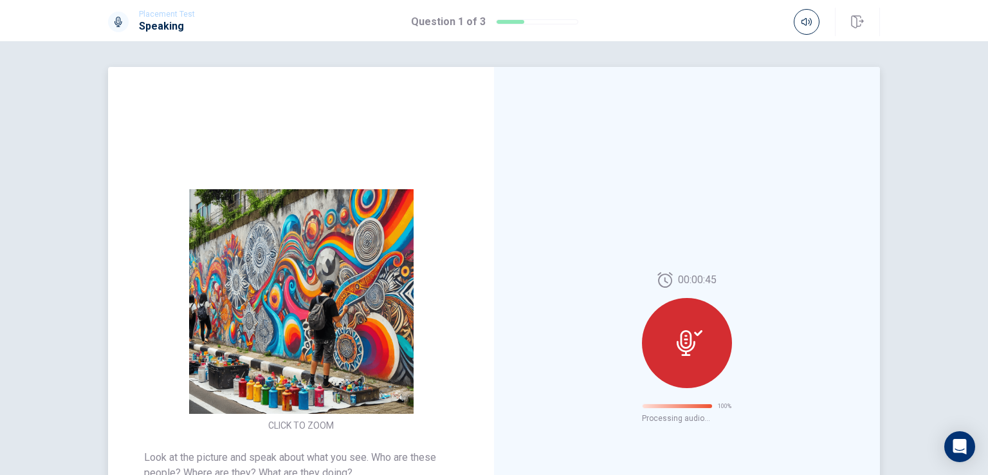
scroll to position [220, 0]
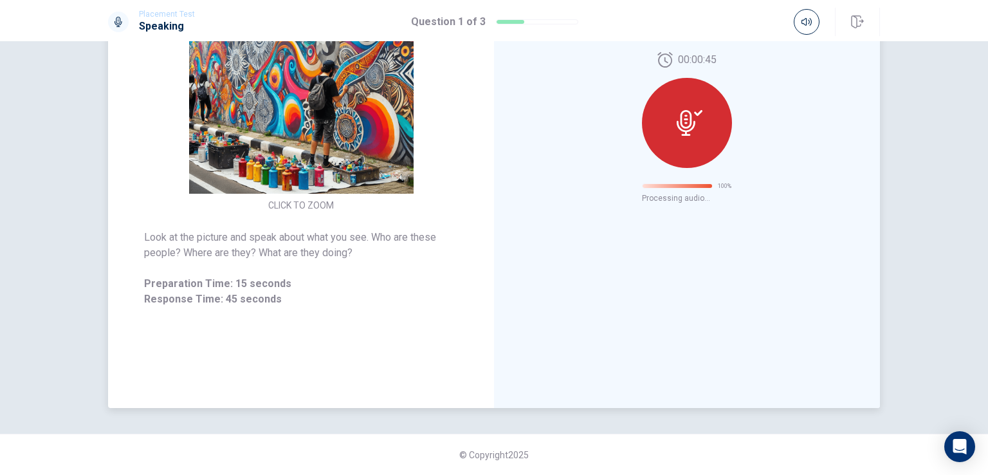
click at [687, 111] on icon at bounding box center [690, 123] width 26 height 26
click at [700, 122] on div at bounding box center [687, 123] width 90 height 90
click at [689, 185] on div at bounding box center [678, 186] width 71 height 4
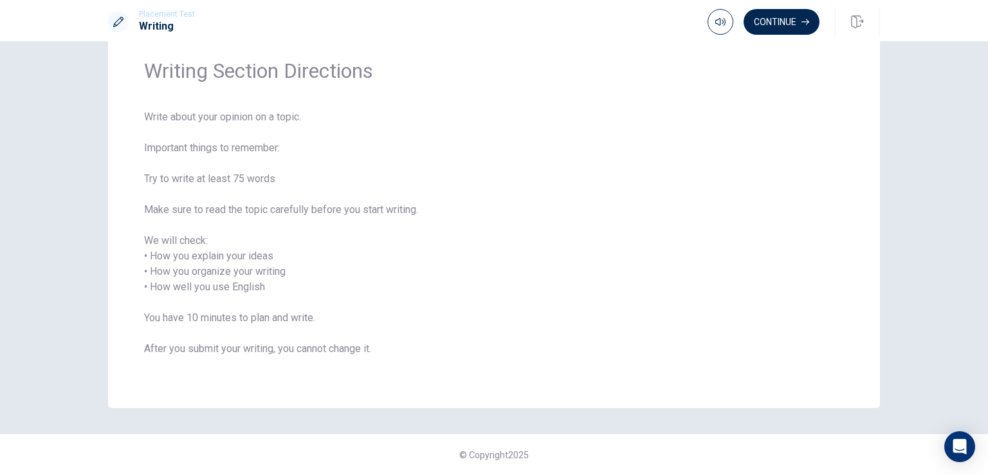
scroll to position [0, 0]
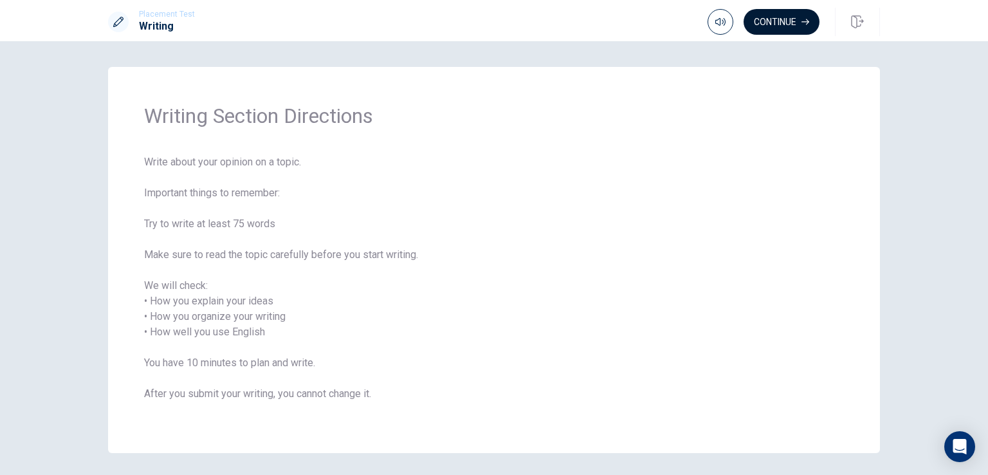
click at [781, 23] on button "Continue" at bounding box center [782, 22] width 76 height 26
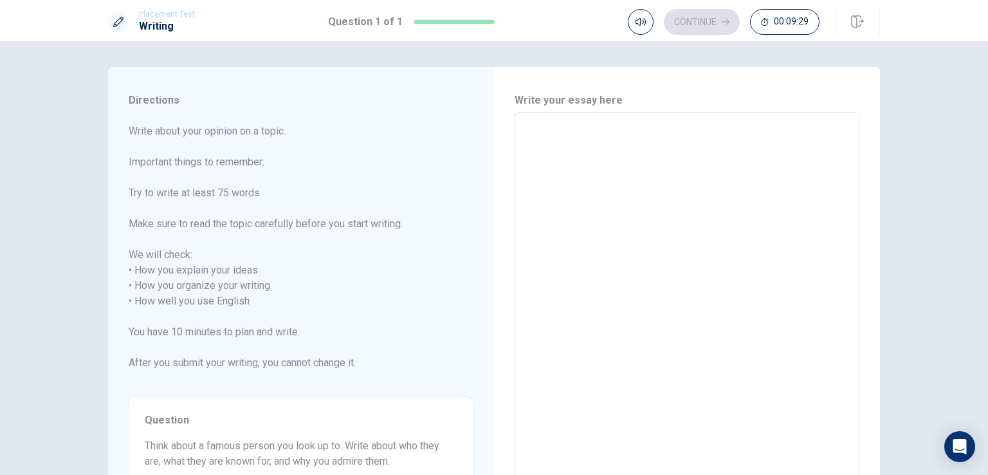
click at [541, 142] on textarea at bounding box center [687, 301] width 327 height 357
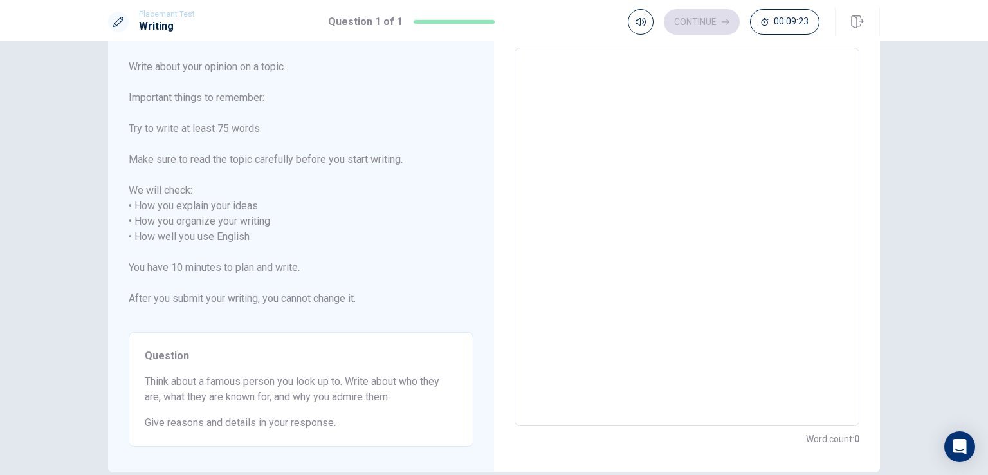
type textarea "i"
type textarea "x"
type textarea "I"
type textarea "x"
type textarea "I"
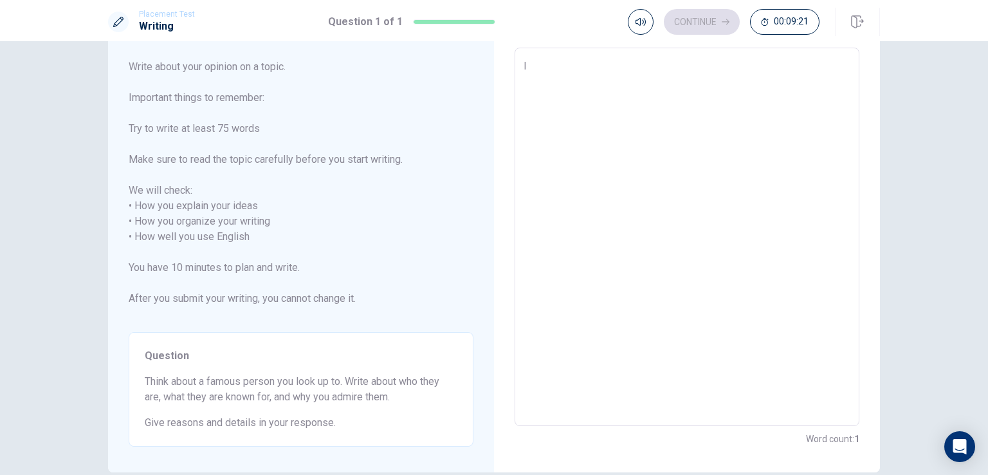
type textarea "x"
type textarea "I t"
type textarea "x"
type textarea "I th"
type textarea "x"
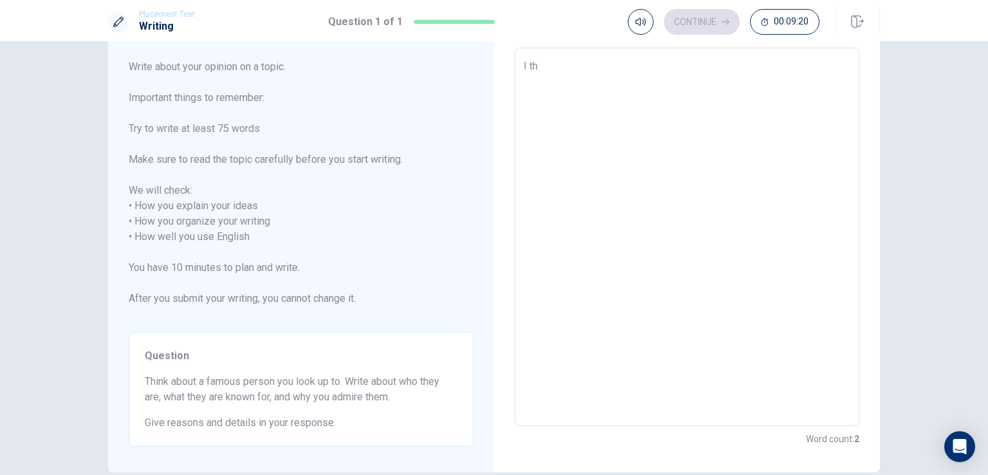
type textarea "I thi"
type textarea "x"
type textarea "I thin"
type textarea "x"
type textarea "I think"
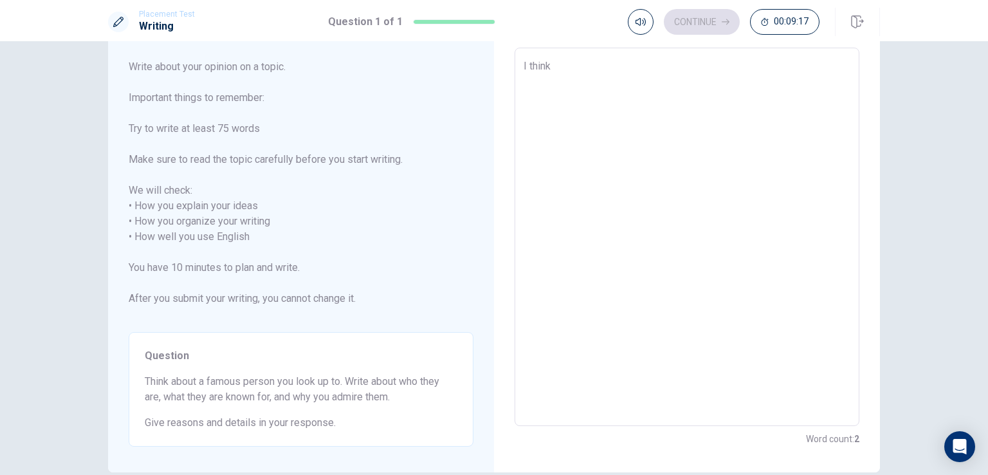
type textarea "x"
type textarea "I think"
type textarea "x"
type textarea "I think a"
type textarea "x"
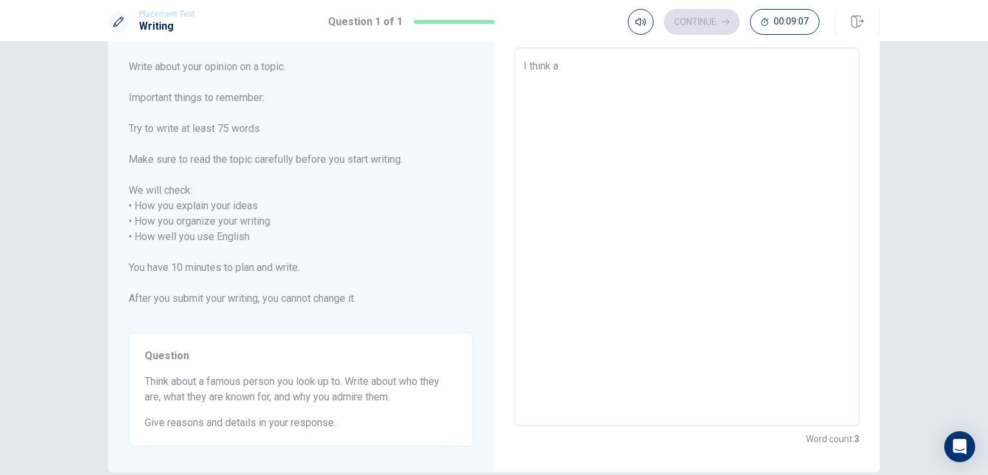
type textarea "I think ab"
type textarea "x"
type textarea "I think abo"
type textarea "x"
type textarea "I think abou"
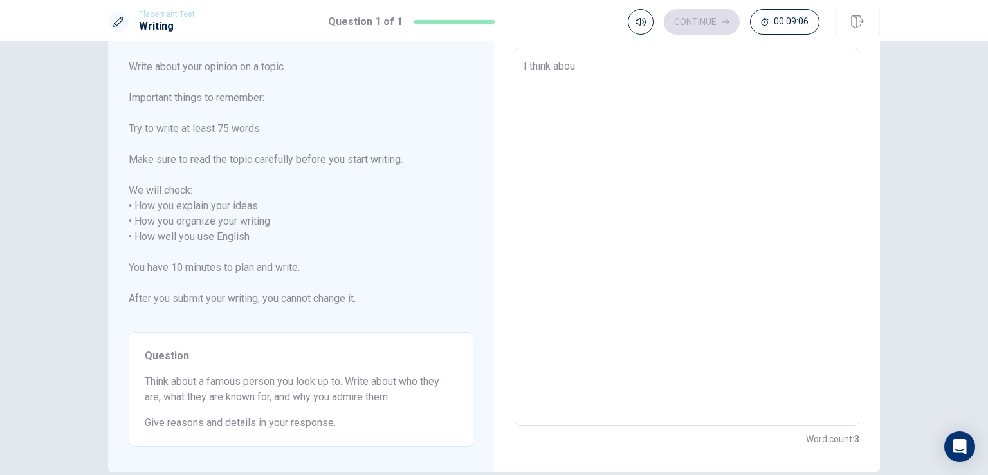
type textarea "x"
type textarea "I think about"
type textarea "x"
type textarea "I think about"
type textarea "x"
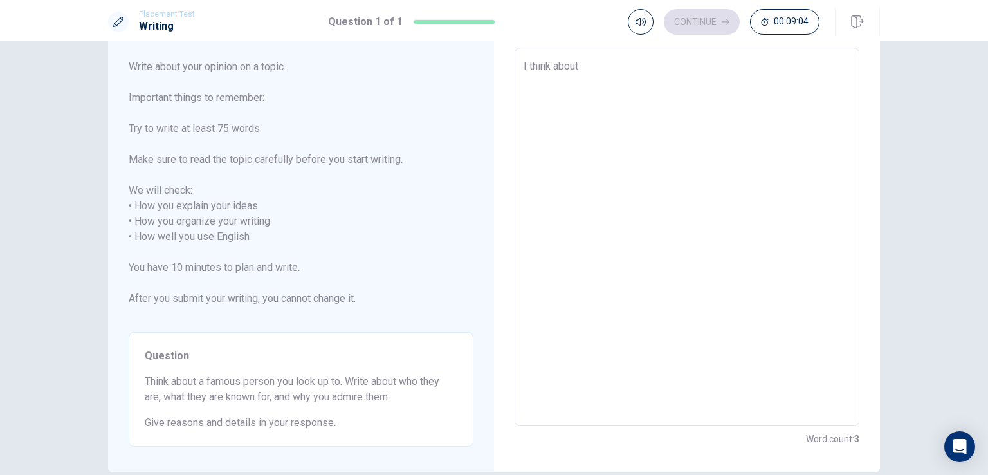
type textarea "I think about a"
type textarea "x"
type textarea "I think about a"
type textarea "x"
type textarea "I think about a f"
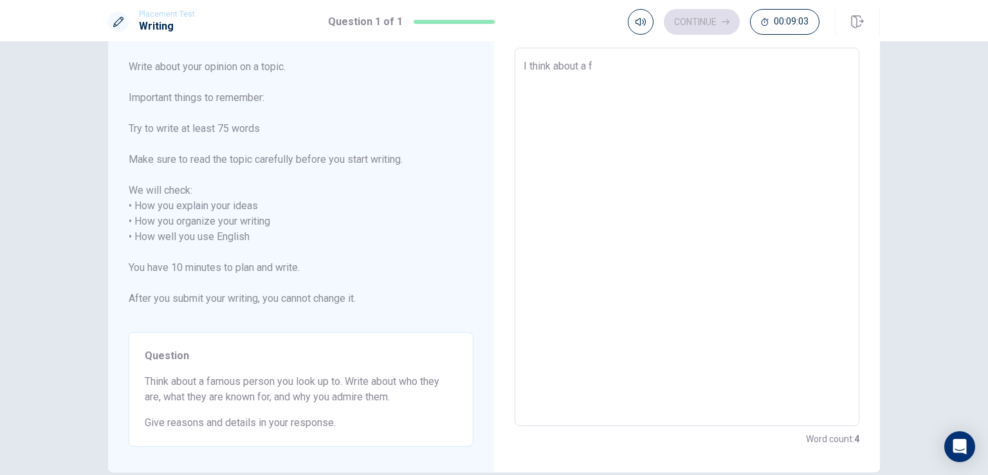
type textarea "x"
type textarea "I think about a fa"
type textarea "x"
type textarea "I think about a fam"
type textarea "x"
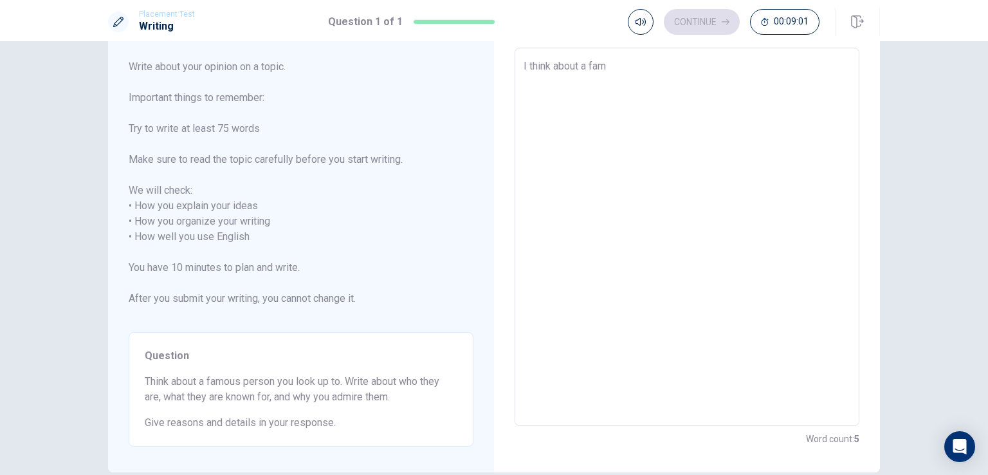
type textarea "I think about a famo"
type textarea "x"
type textarea "I think about a famou"
type textarea "x"
type textarea "I think about a famous"
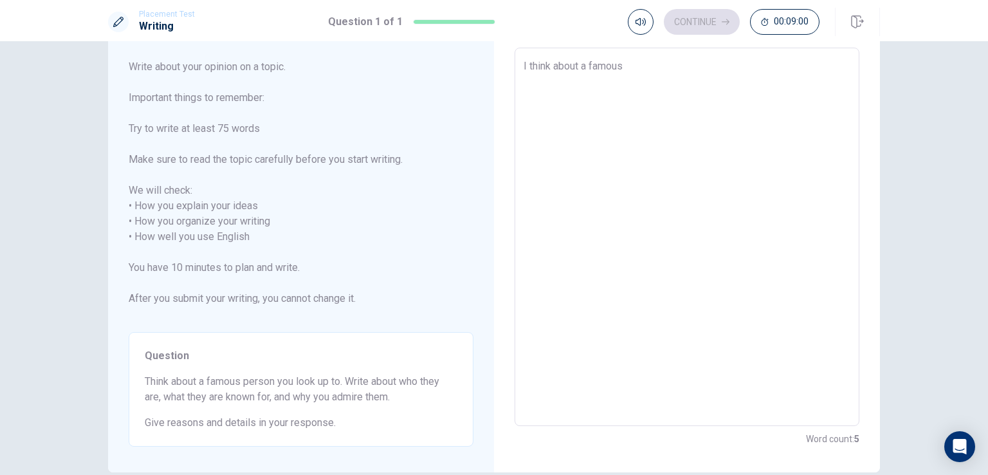
type textarea "x"
type textarea "I think about a famous"
type textarea "x"
type textarea "I think about a famous p"
type textarea "x"
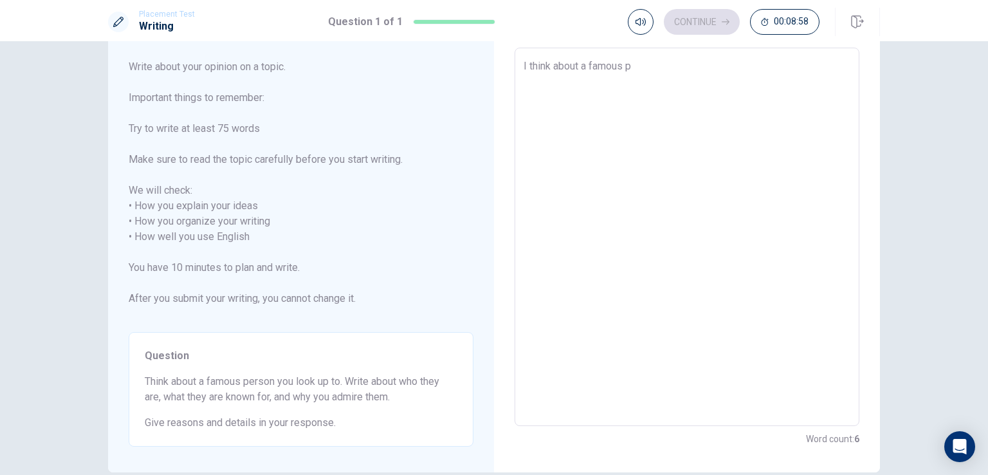
type textarea "I think about a famous pe"
type textarea "x"
type textarea "I think about a famous per"
type textarea "x"
type textarea "I think about a famous pers"
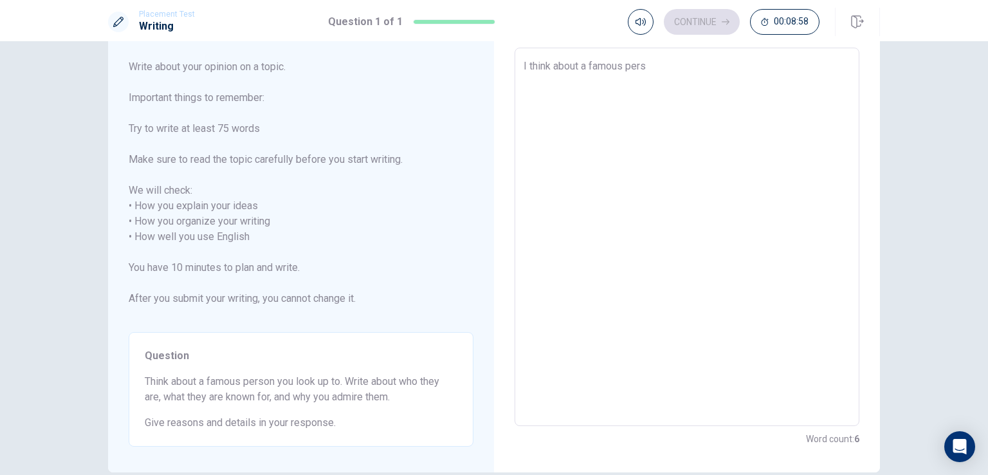
type textarea "x"
type textarea "I think about a famous perso"
type textarea "x"
type textarea "I think about a famous person"
type textarea "x"
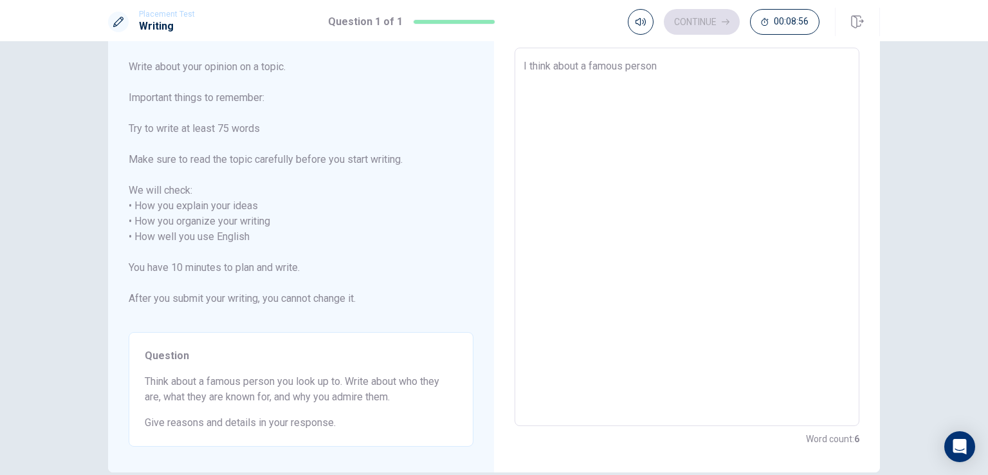
type textarea "I think about a famous person"
type textarea "x"
type textarea "I think about a famous person i"
type textarea "x"
type textarea "I think about a famous person in"
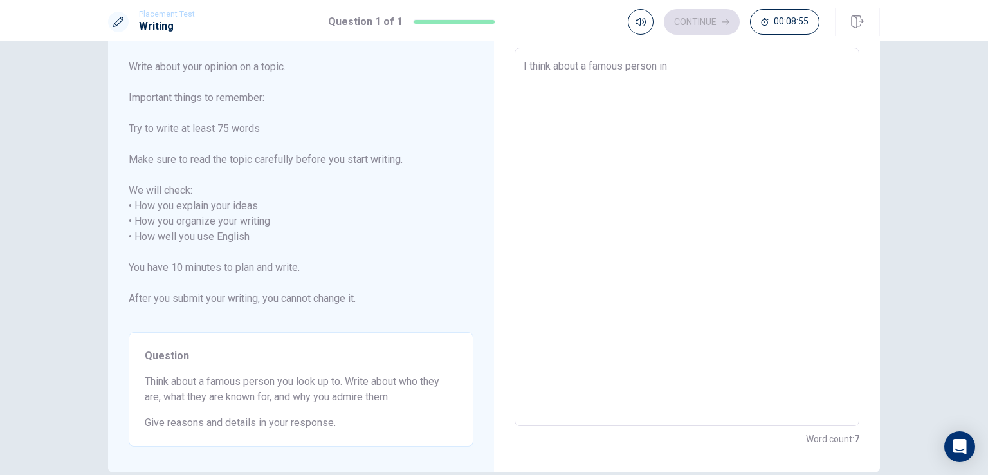
type textarea "x"
type textarea "I think about a famous person in"
type textarea "x"
type textarea "I think about a famous person in t"
type textarea "x"
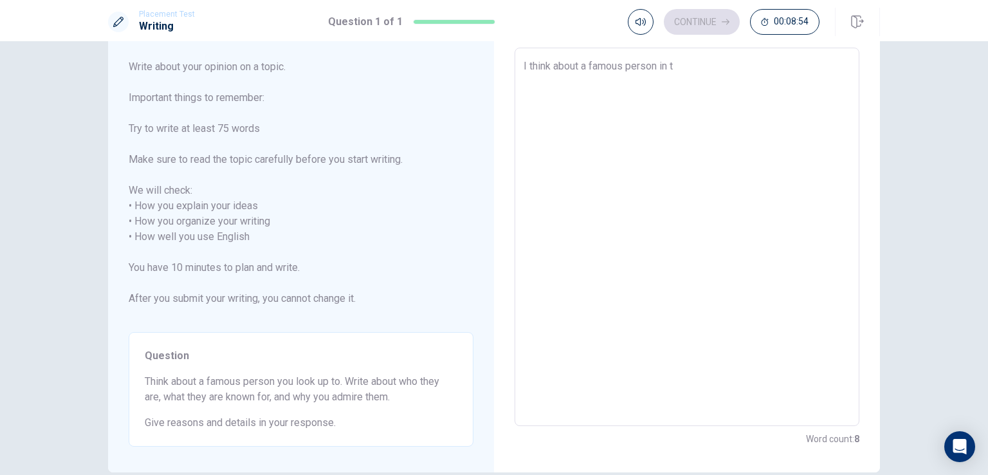
type textarea "I think about a famous person in th"
type textarea "x"
type textarea "I think about a famous person in the"
type textarea "x"
type textarea "I think about a famous person in the"
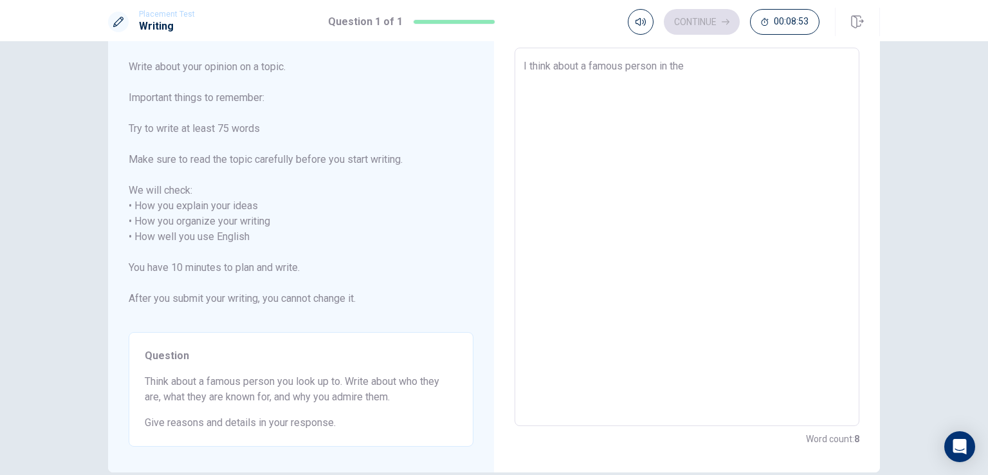
type textarea "x"
type textarea "I think about a famous person in the w"
type textarea "x"
type textarea "I think about a famous person in the wo"
type textarea "x"
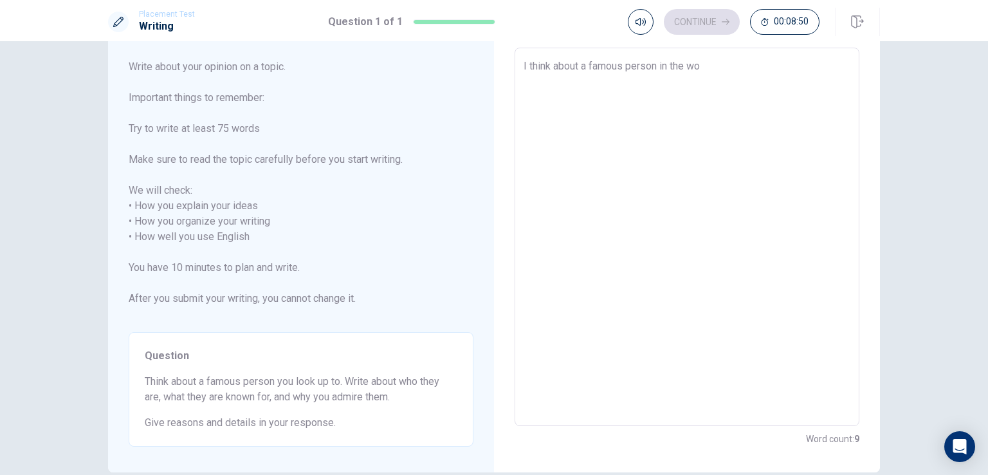
type textarea "I think about a famous person in the wor"
type textarea "x"
type textarea "I think about a famous person in the worl"
type textarea "x"
type textarea "I think about a famous person in the world"
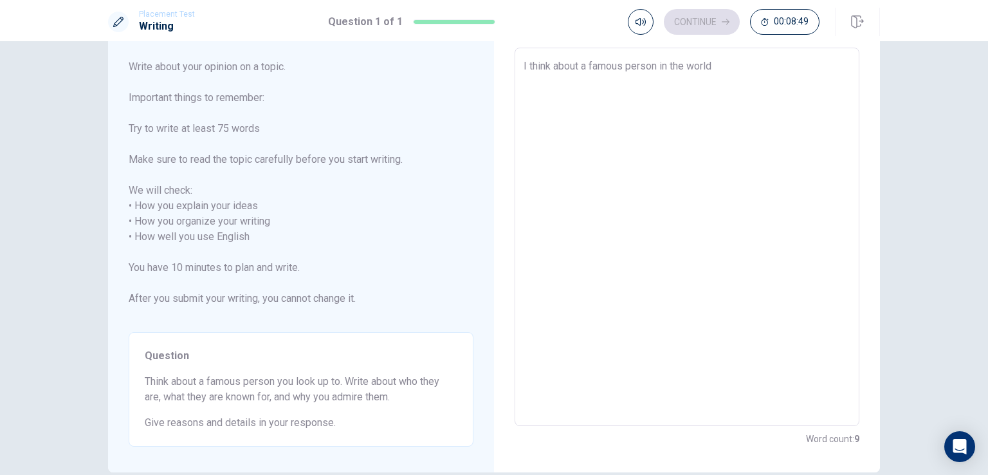
type textarea "x"
type textarea "I think about a famous person in the world"
type textarea "x"
type textarea "I think about a famous person in the world v"
type textarea "x"
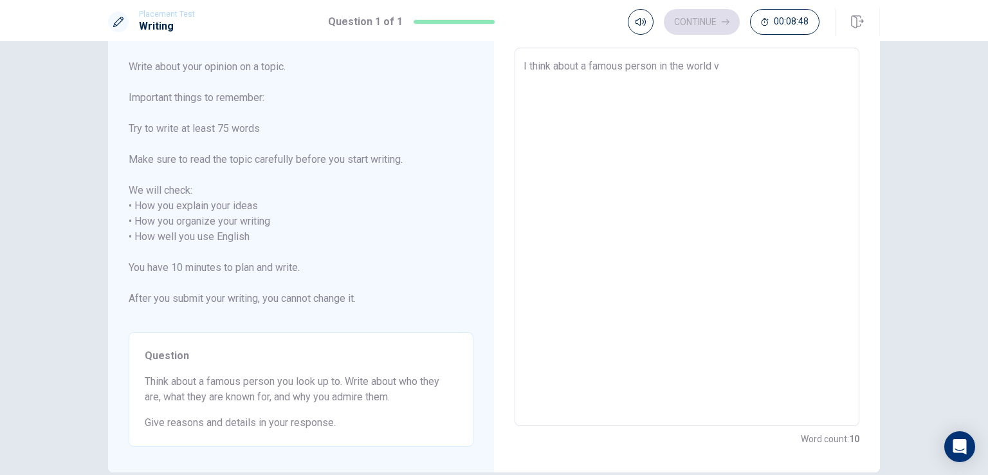
type textarea "I think about a famous person in the world ve"
type textarea "x"
type textarea "I think about a famous person in the world ver"
type textarea "x"
type textarea "I think about a famous person in the world very"
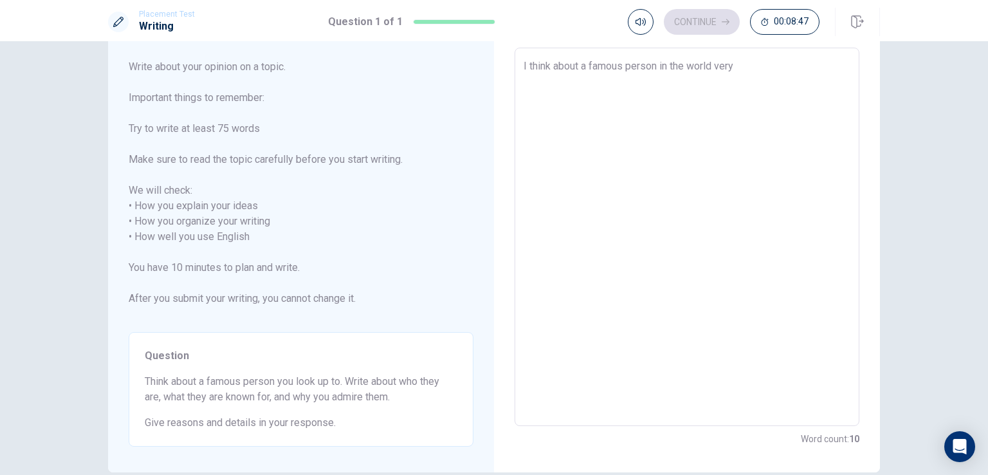
type textarea "x"
type textarea "I think about a famous person in the world very"
type textarea "x"
type textarea "I think about a famous person in the world very i"
type textarea "x"
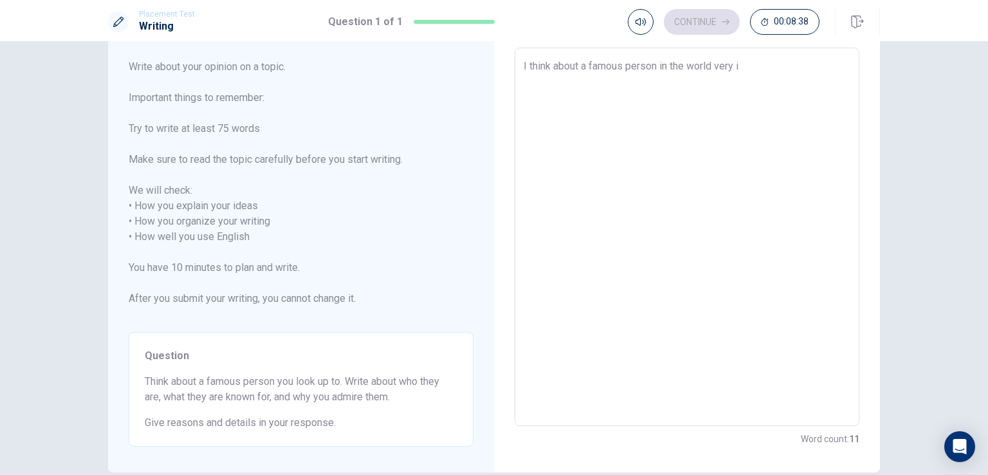
type textarea "I think about a famous person in the world very in"
type textarea "x"
type textarea "I think about a famous person in the world very int"
type textarea "x"
type textarea "I think about a famous person in the world very inte"
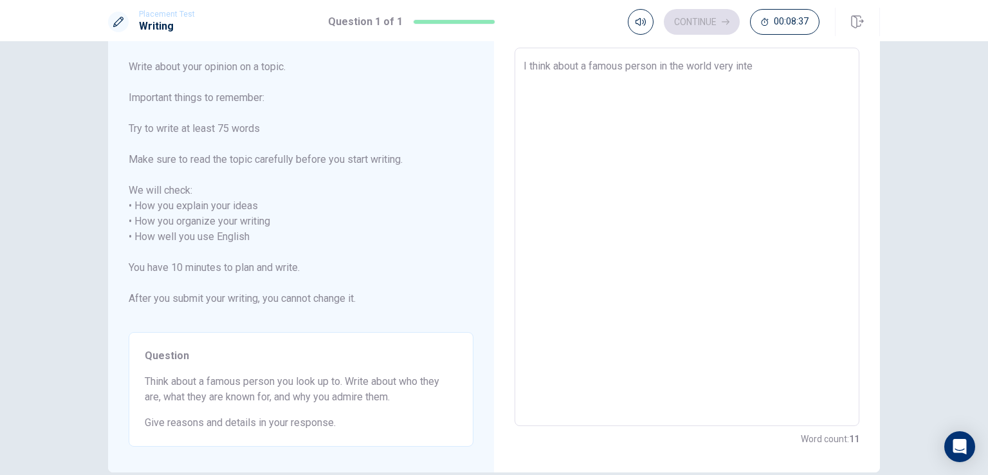
type textarea "x"
type textarea "I think about a famous person in the world very inter"
type textarea "x"
type textarea "I think about a famous person in the world very intere"
type textarea "x"
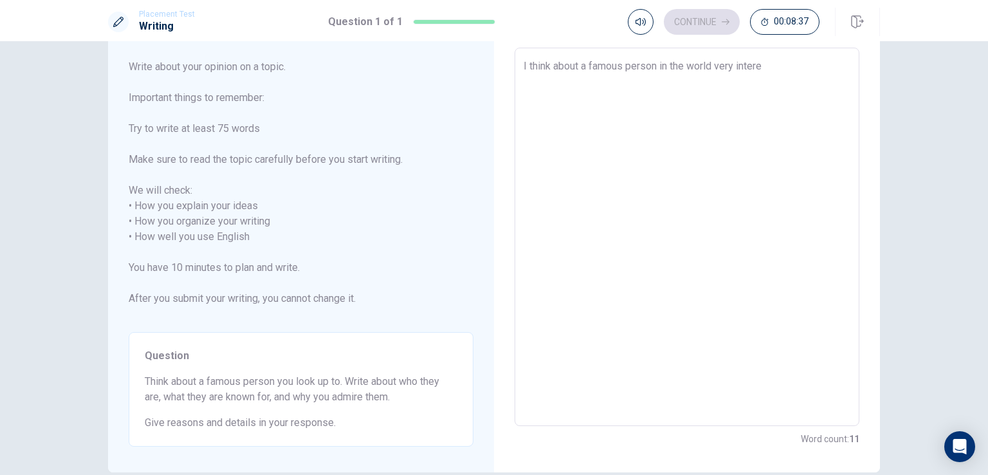
type textarea "I think about a famous person in the world very interes"
type textarea "x"
type textarea "I think about a famous person in the world very interest"
type textarea "x"
type textarea "I think about a famous person in the world very interesti"
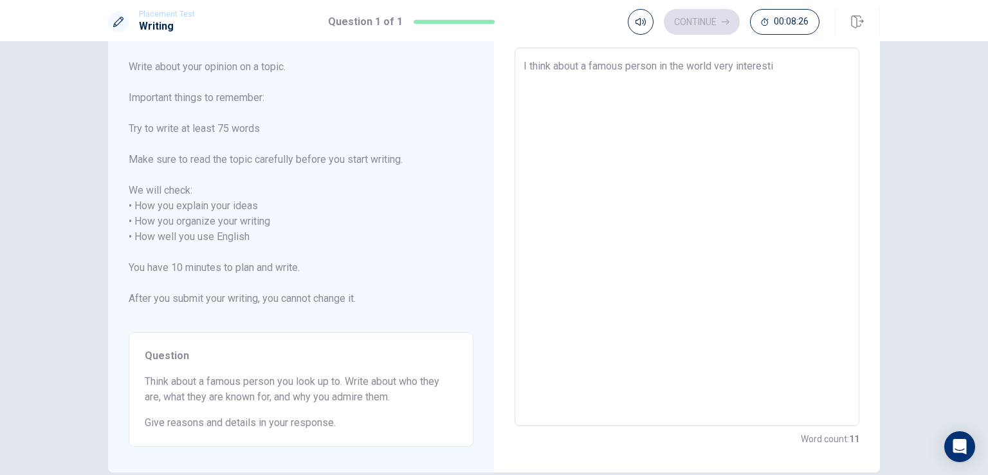
type textarea "x"
type textarea "I think about a famous person in the world very interestin"
type textarea "x"
type textarea "I think about a famous person in the world very interesting"
type textarea "x"
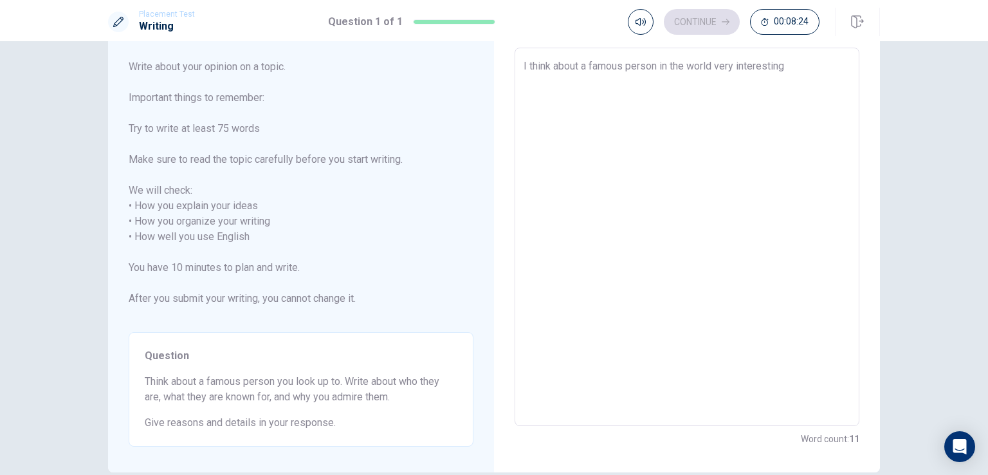
type textarea "I think about a famous person in the world very interesting"
type textarea "x"
type textarea "I think about a famous person in the world very interesting a"
type textarea "x"
type textarea "I think about a famous person in the world very interesting an"
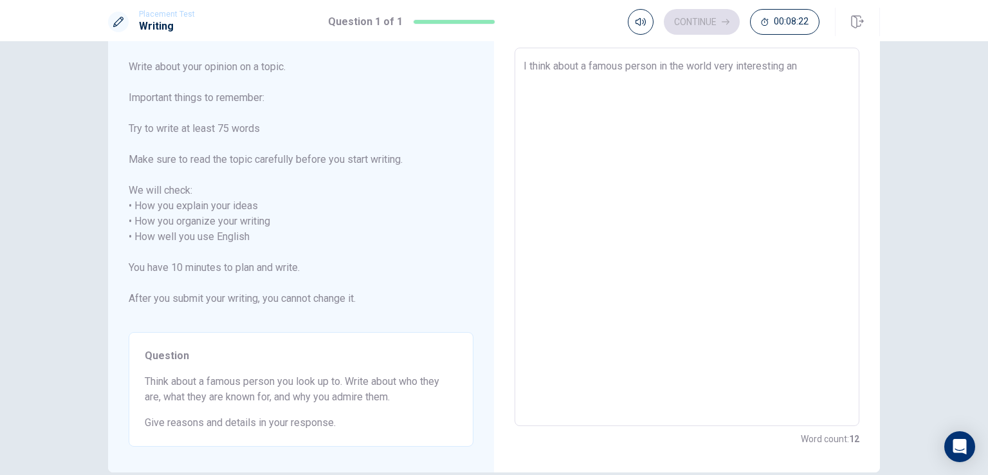
type textarea "x"
type textarea "I think about a famous person in the world very interesting and"
type textarea "x"
type textarea "I think about a famous person in the world very interesting and"
type textarea "x"
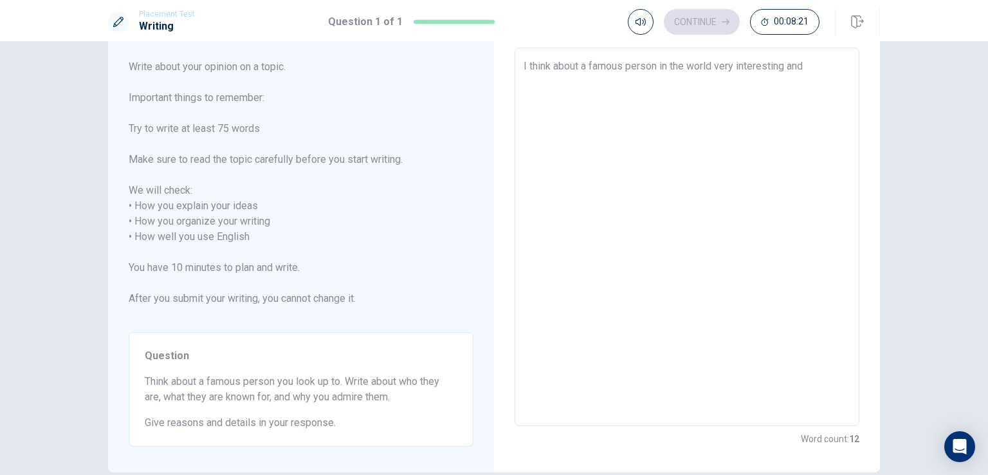
type textarea "I think about a famous person in the world very interesting and p"
type textarea "x"
type textarea "I think about a famous person in the world very interesting and [PERSON_NAME]"
type textarea "x"
type textarea "I think about a famous person in the world very interesting and pop"
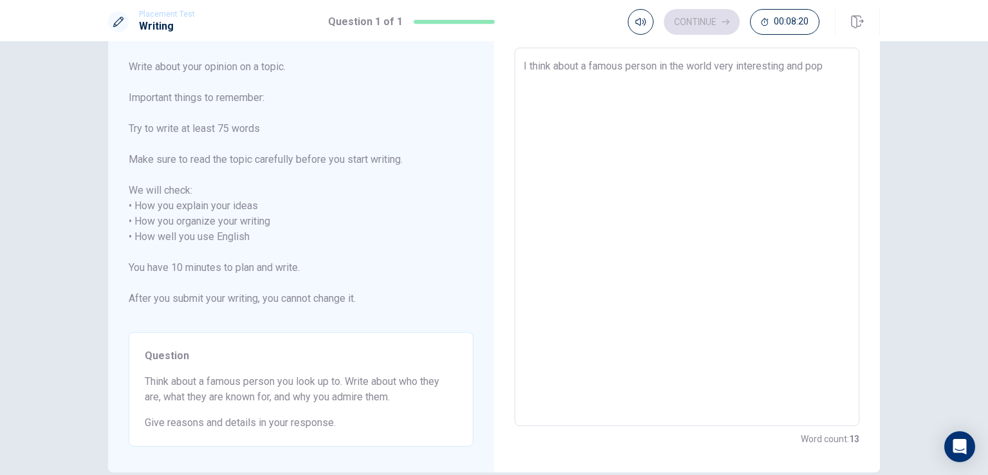
type textarea "x"
type textarea "I think about a famous person in the world very interesting and popu"
type textarea "x"
type textarea "I think about a famous person in the world very interesting and popul"
type textarea "x"
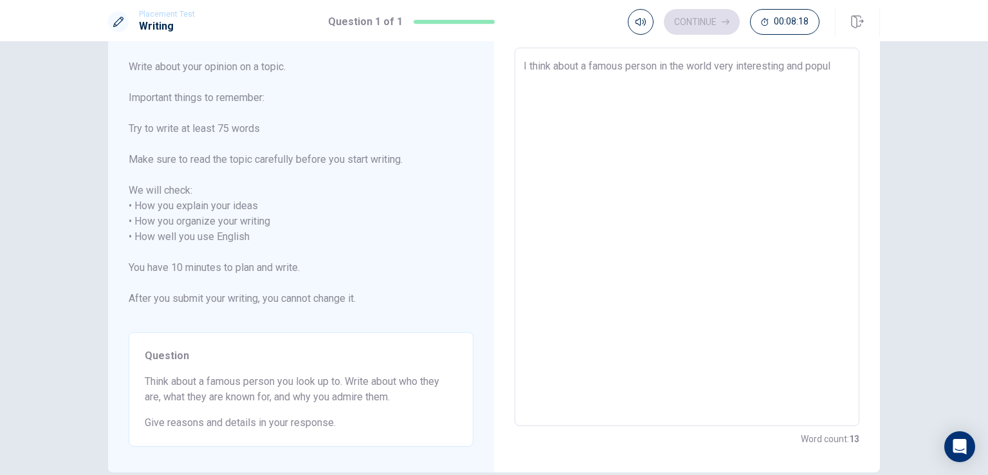
type textarea "I think about a famous person in the world very interesting and popula"
type textarea "x"
type textarea "I think about a famous person in the world very interesting and popular"
type textarea "x"
type textarea "I think about a famous person in the world very interesting and popular"
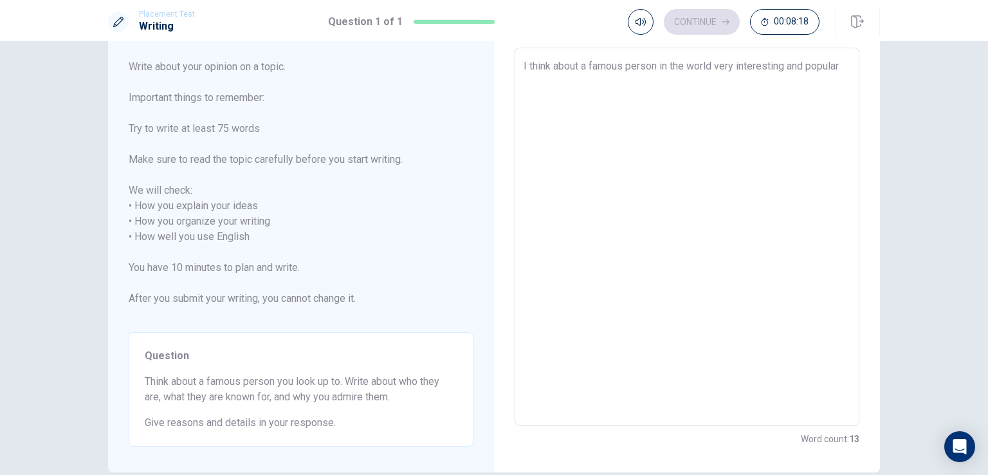
type textarea "x"
type textarea "I think about a famous person in the world very interesting and popular a"
type textarea "x"
type textarea "I think about a famous person in the world very interesting and popular an"
type textarea "x"
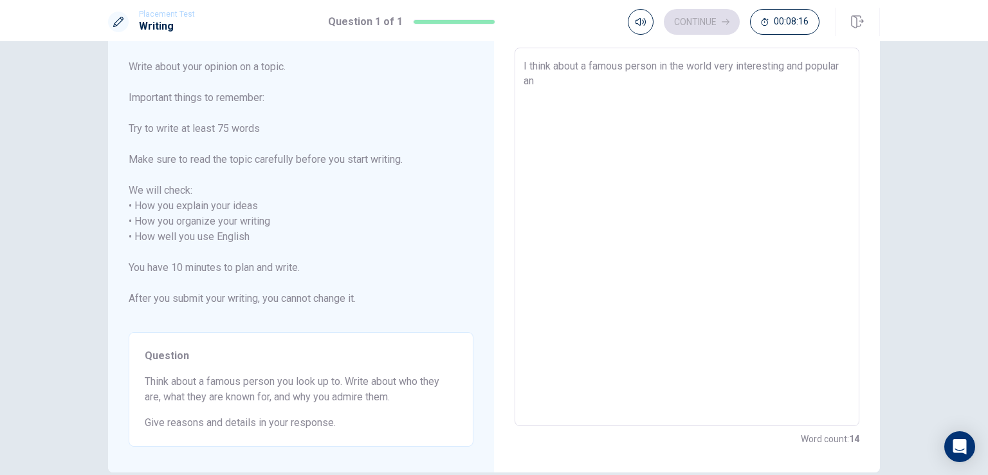
type textarea "I think about a famous person in the world very interesting and popular and"
type textarea "x"
type textarea "I think about a famous person in the world very interesting and popular and"
type textarea "x"
type textarea "I think about a famous person in the world very interesting and popular and c"
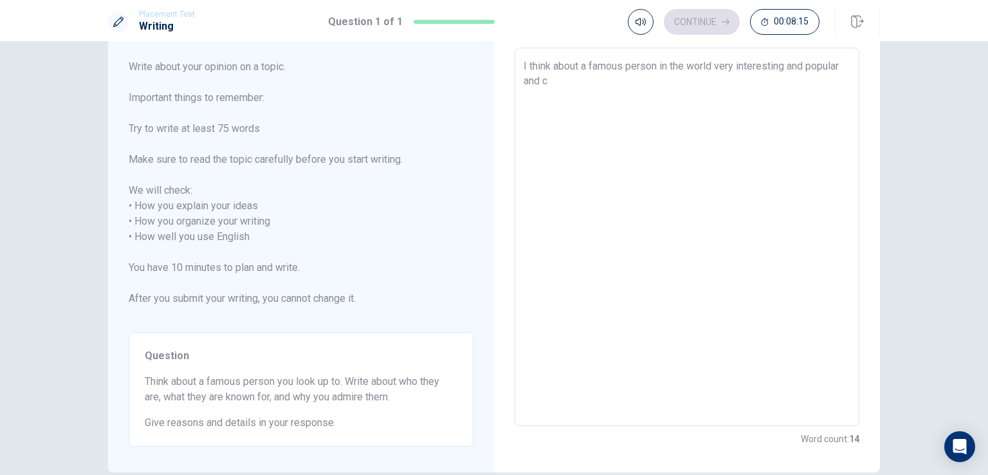
type textarea "x"
type textarea "I think about a famous person in the world very interesting and popular and cr"
type textarea "x"
type textarea "I think about a famous person in the world very interesting and popular and cre"
type textarea "x"
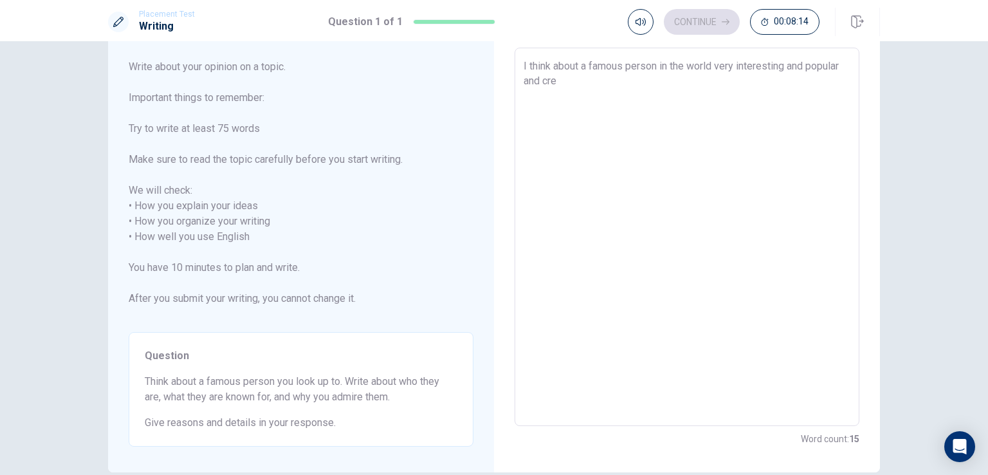
type textarea "I think about a famous person in the world very interesting and popular and crea"
type textarea "x"
type textarea "I think about a famous person in the world very interesting and popular and cre…"
type textarea "x"
type textarea "I think about a famous person in the world very interesting and popular and cre…"
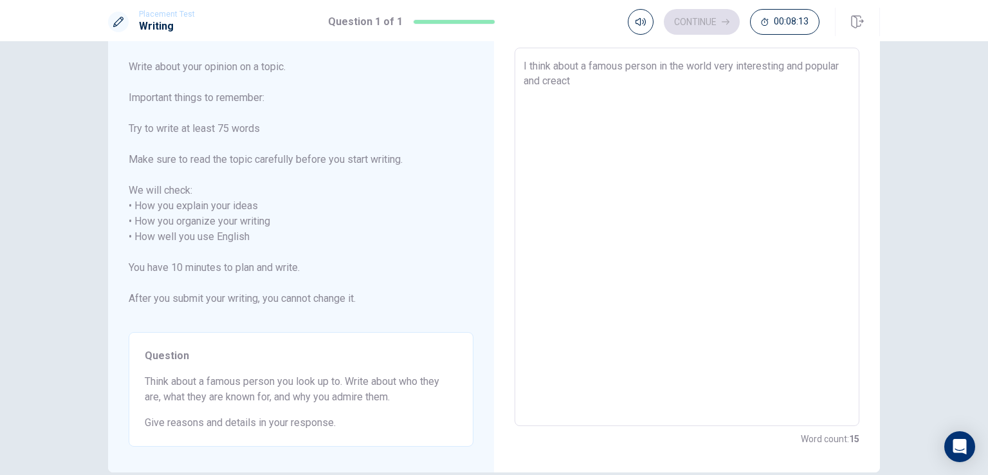
type textarea "x"
type textarea "I think about a famous person in the world very interesting and popular and cre…"
type textarea "x"
type textarea "I think about a famous person in the world very interesting and popular and cre…"
type textarea "x"
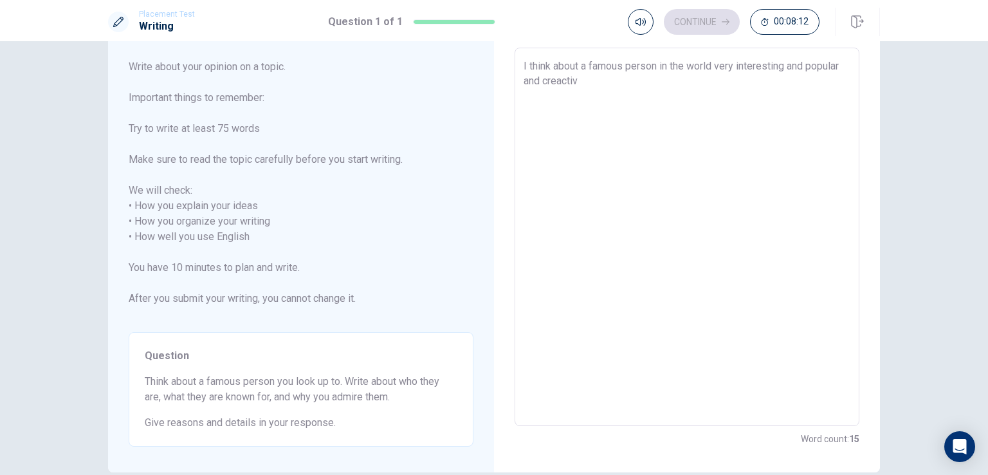
type textarea "I think about a famous person in the world very interesting and popular and cre…"
type textarea "x"
type textarea "I think about a famous person in the world very interesting and popular and cre…"
type textarea "x"
type textarea "I think about a famous person in the world very interesting and popular and cre…"
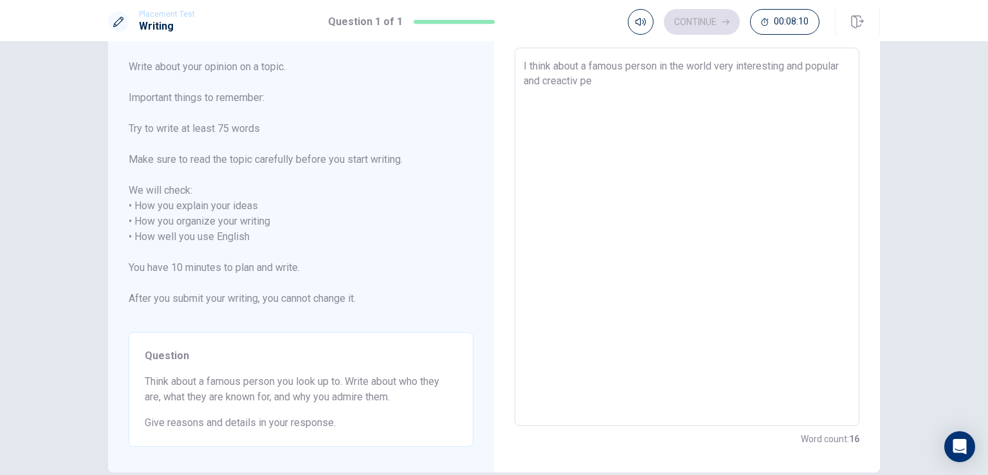
type textarea "x"
type textarea "I think about a famous person in the world very interesting and popular and cre…"
type textarea "x"
type textarea "I think about a famous person in the world very interesting and popular and cre…"
type textarea "x"
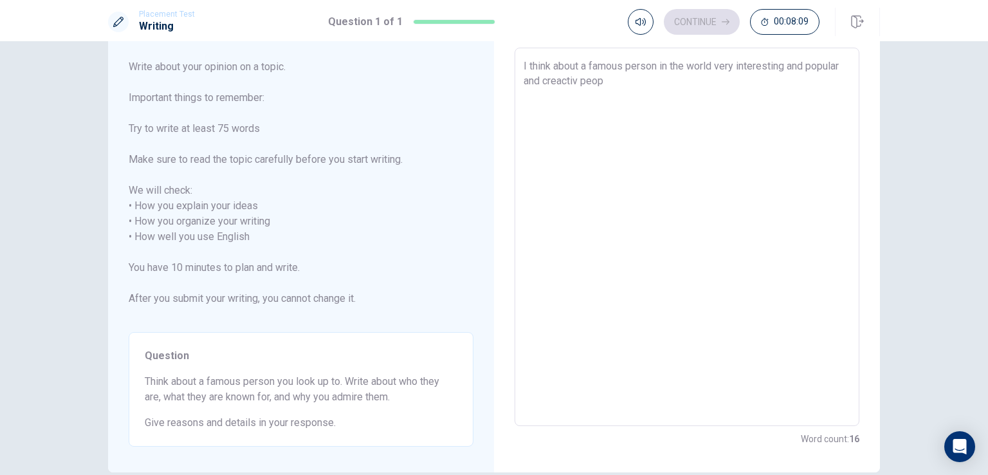
type textarea "I think about a famous person in the world very interesting and popular and cre…"
type textarea "x"
type textarea "I think about a famous person in the world very interesting and popular and cre…"
type textarea "x"
type textarea "I think about a famous person in the world very interesting and popular and cre…"
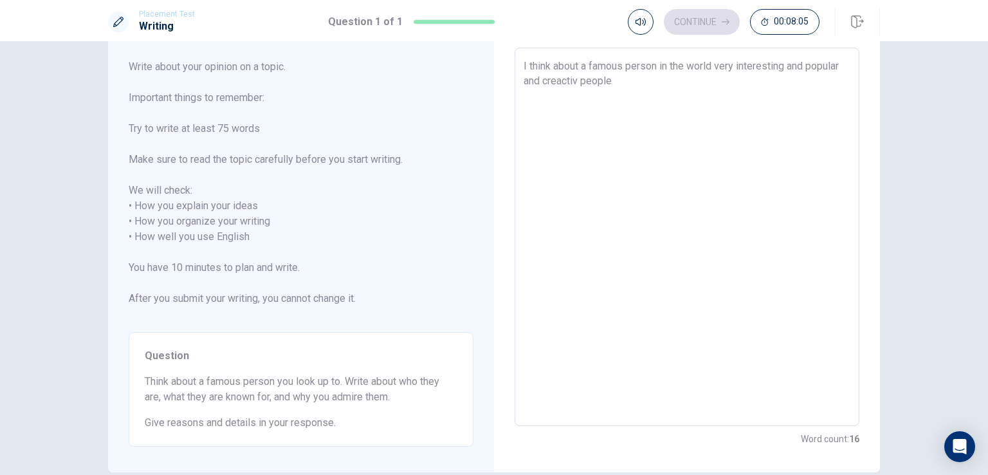
type textarea "x"
type textarea "I think about a famous person in the world very interesting and popular and cre…"
type textarea "x"
type textarea "I think about a famous person in the world very interesting and popular and cre…"
type textarea "x"
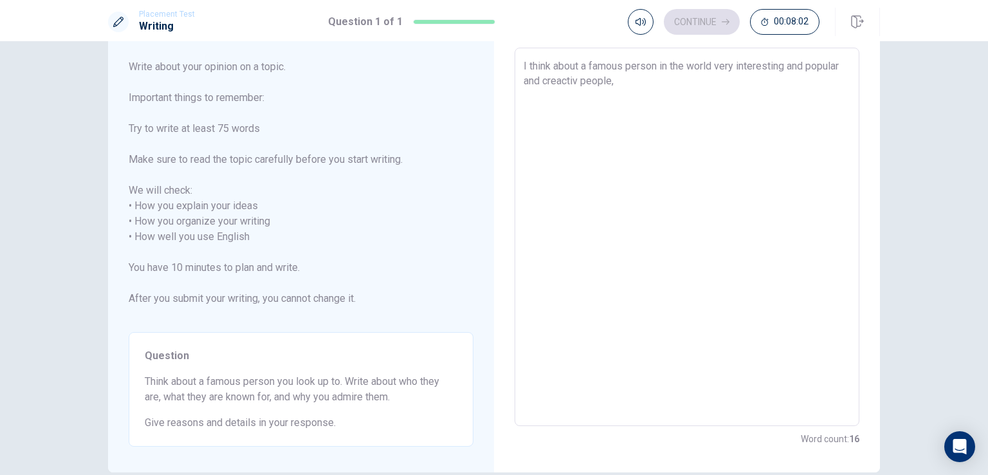
type textarea "I think about a famous person in the world very interesting and popular and cre…"
type textarea "x"
type textarea "I think about a famous person in the world very interesting and popular and cre…"
type textarea "x"
type textarea "I think about a famous person in the world very interesting and popular and cre…"
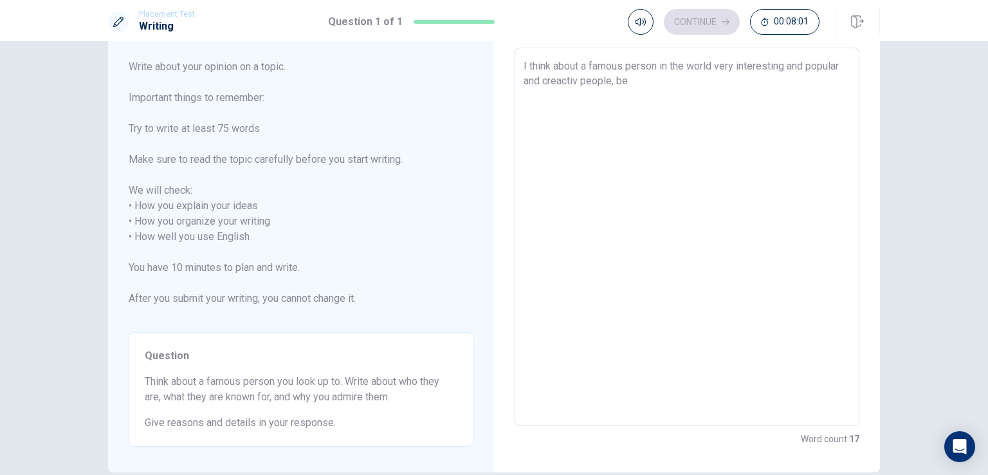
type textarea "x"
type textarea "I think about a famous person in the world very interesting and popular and cre…"
click at [661, 70] on textarea "I think about a famous person in the world very interesting and popular and cre…" at bounding box center [687, 237] width 327 height 357
click at [659, 69] on textarea "I think about a famous person in the world very interesting and popular and cre…" at bounding box center [687, 237] width 327 height 357
click at [516, 68] on div "I think about a famous person in the world very interesting and popular and cre…" at bounding box center [687, 237] width 345 height 378
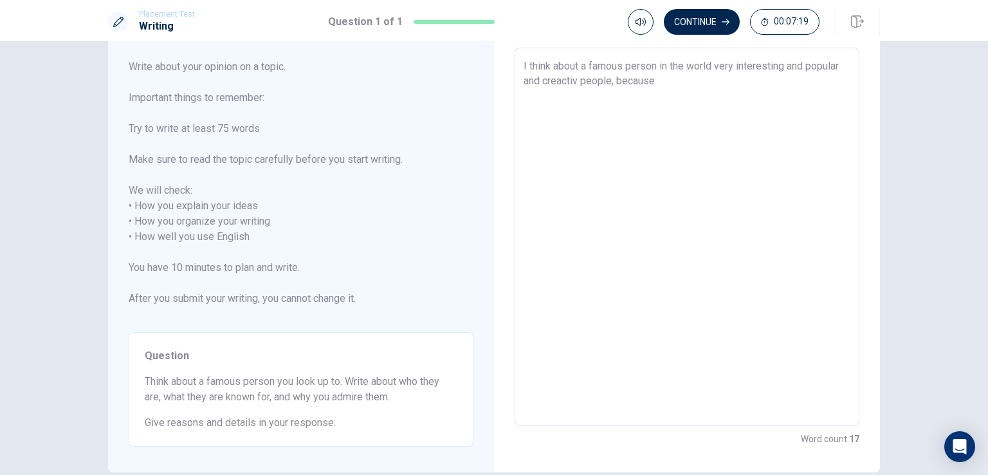
click at [516, 68] on div "I think about a famous person in the world very interesting and popular and cre…" at bounding box center [687, 237] width 345 height 378
click at [519, 63] on div "I think about a famous person in the world very interesting and popular and cre…" at bounding box center [687, 237] width 345 height 378
click at [524, 68] on textarea "I think about a famous person in the world very interesting and popular and cre…" at bounding box center [687, 237] width 327 height 357
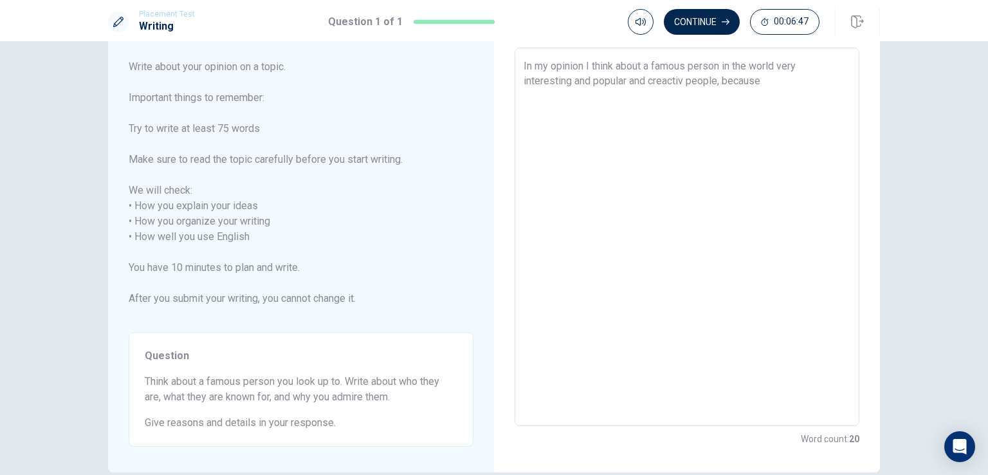
click at [674, 83] on textarea "In my opinion I think about a famous person in the world very interesting and p…" at bounding box center [687, 237] width 327 height 357
click at [789, 73] on textarea "In my opinion I think about a famous person in the world very interesting and p…" at bounding box center [687, 237] width 327 height 357
click at [576, 97] on textarea "In my opinion I think about a famous person in the world very interesting and p…" at bounding box center [687, 237] width 327 height 357
click at [829, 100] on textarea "In my opinion I think about a famous person in the world very interesting and p…" at bounding box center [687, 237] width 327 height 357
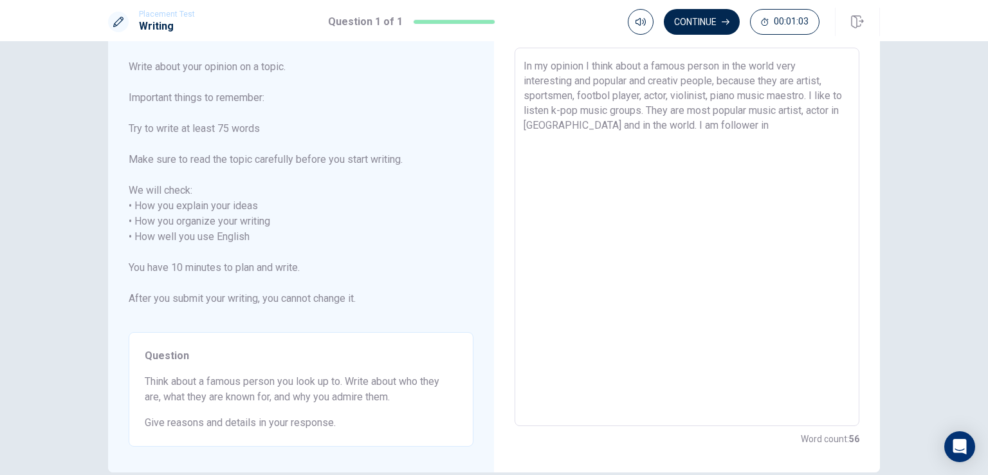
click at [744, 124] on textarea "In my opinion I think about a famous person in the world very interesting and p…" at bounding box center [687, 237] width 327 height 357
click at [771, 121] on textarea "In my opinion I think about a famous person in the world very interesting and p…" at bounding box center [687, 237] width 327 height 357
click at [625, 140] on textarea "In my opinion I think about a famous person in the world very interesting and p…" at bounding box center [687, 237] width 327 height 357
click at [679, 140] on textarea "In my opinion I think about a famous person in the world very interesting and p…" at bounding box center [687, 237] width 327 height 357
click at [677, 32] on button "Continue" at bounding box center [702, 22] width 76 height 26
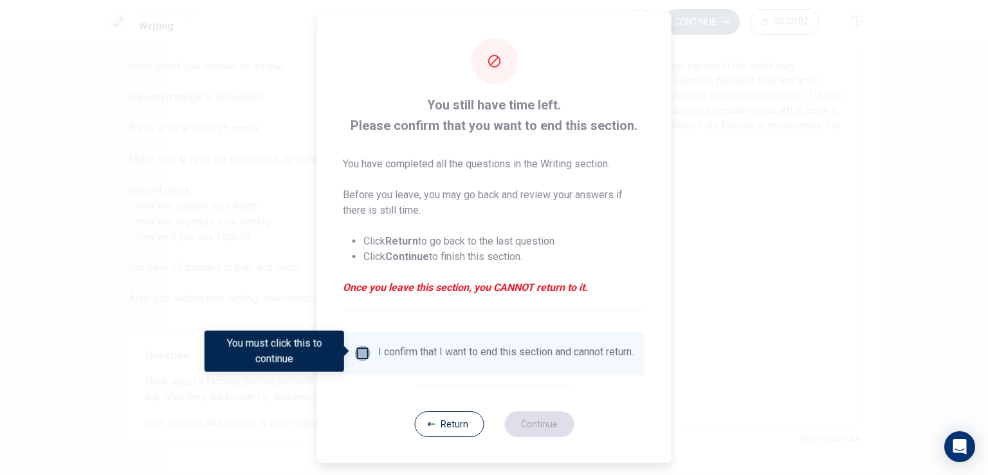
click at [358, 347] on input "You must click this to continue" at bounding box center [362, 352] width 15 height 15
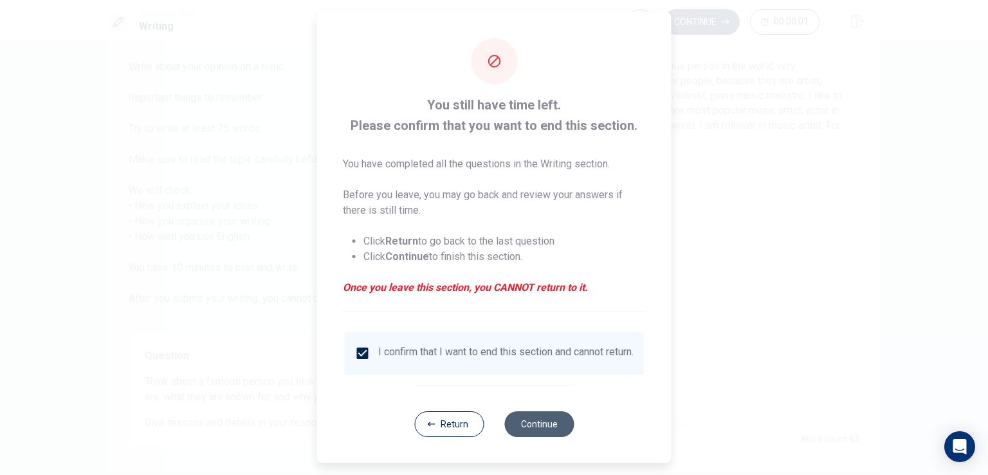
click at [531, 437] on button "Continue" at bounding box center [538, 424] width 69 height 26
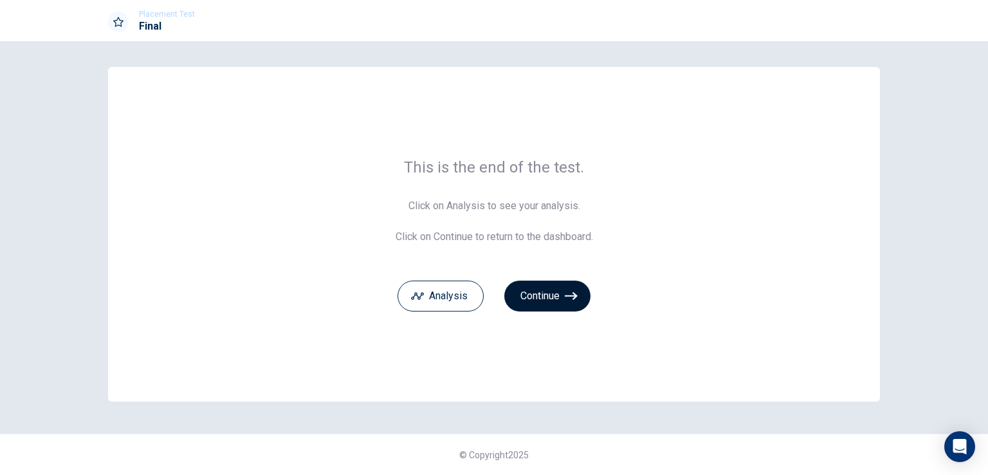
click at [548, 300] on button "Continue" at bounding box center [547, 295] width 86 height 31
